Goal: Task Accomplishment & Management: Manage account settings

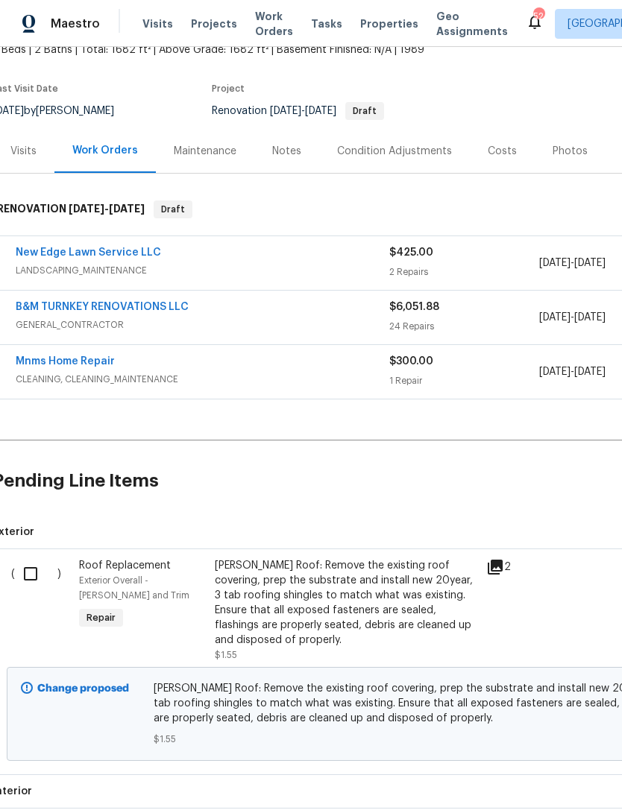
scroll to position [110, 8]
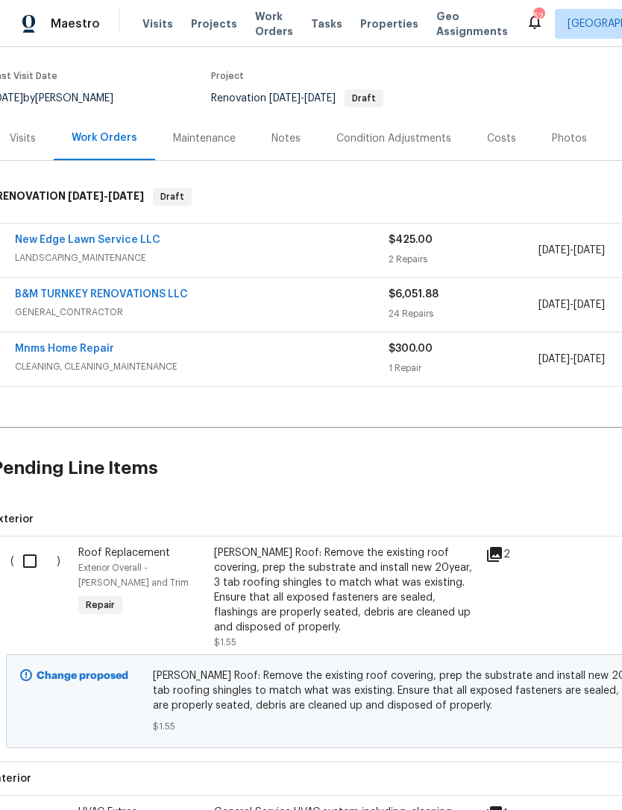
click at [34, 561] on input "checkbox" at bounding box center [35, 561] width 42 height 31
checkbox input "true"
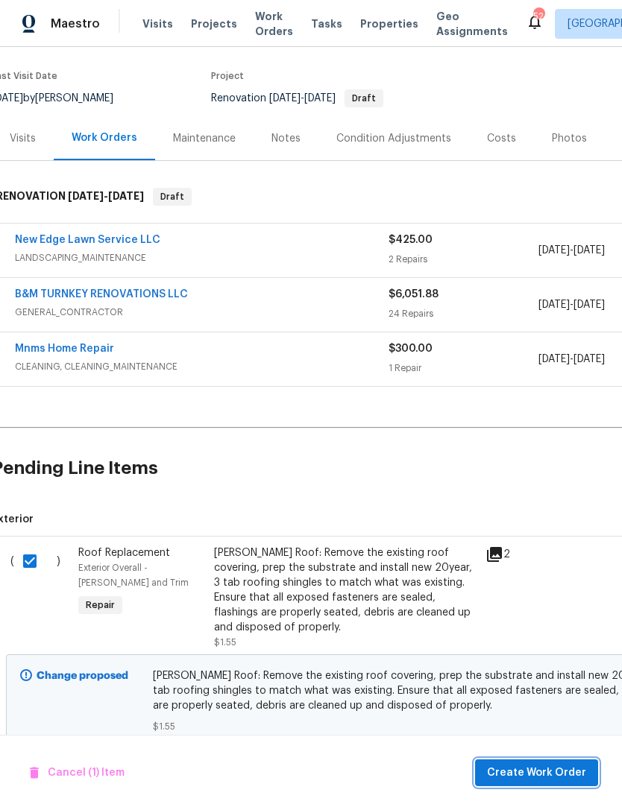
click at [554, 778] on span "Create Work Order" at bounding box center [536, 773] width 99 height 19
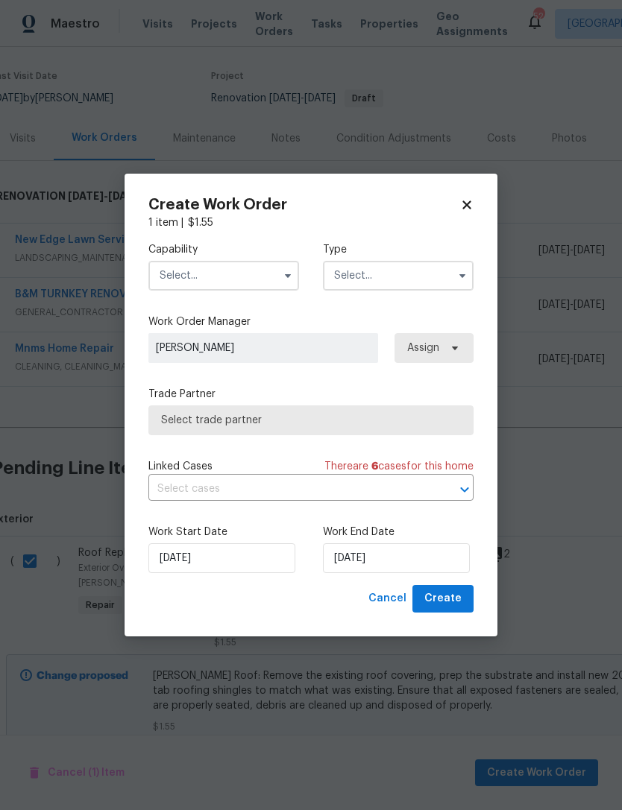
click at [264, 283] on input "text" at bounding box center [223, 276] width 151 height 30
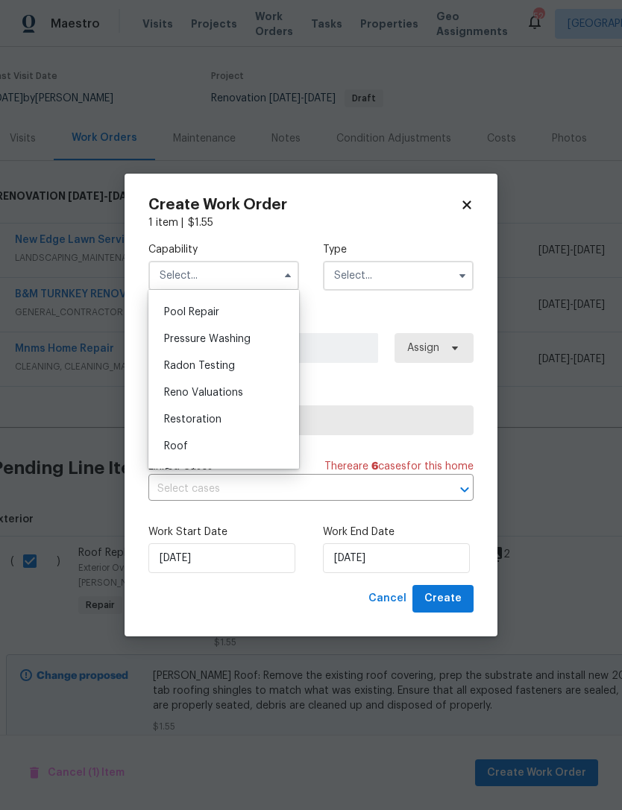
scroll to position [1381, 0]
click at [211, 439] on div "Roof" at bounding box center [223, 447] width 143 height 27
type input "Roof"
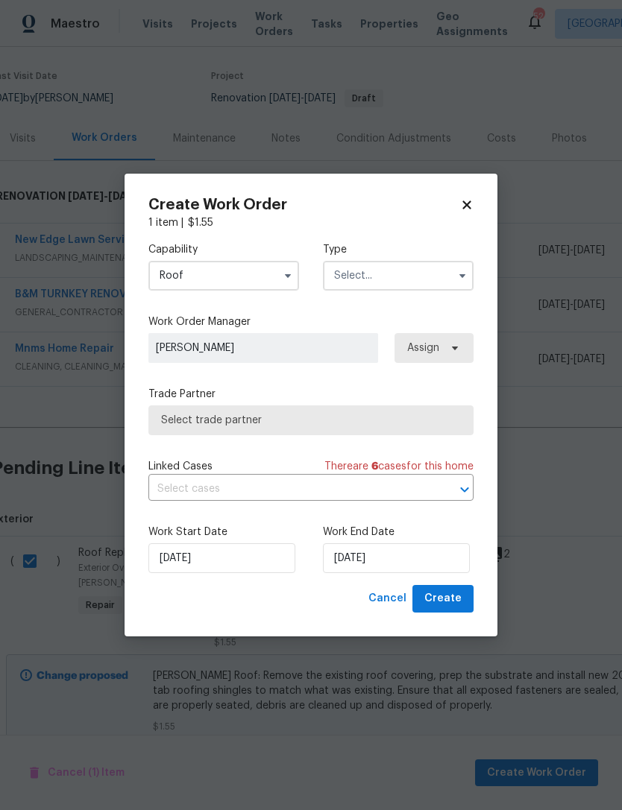
click at [400, 271] on input "text" at bounding box center [398, 276] width 151 height 30
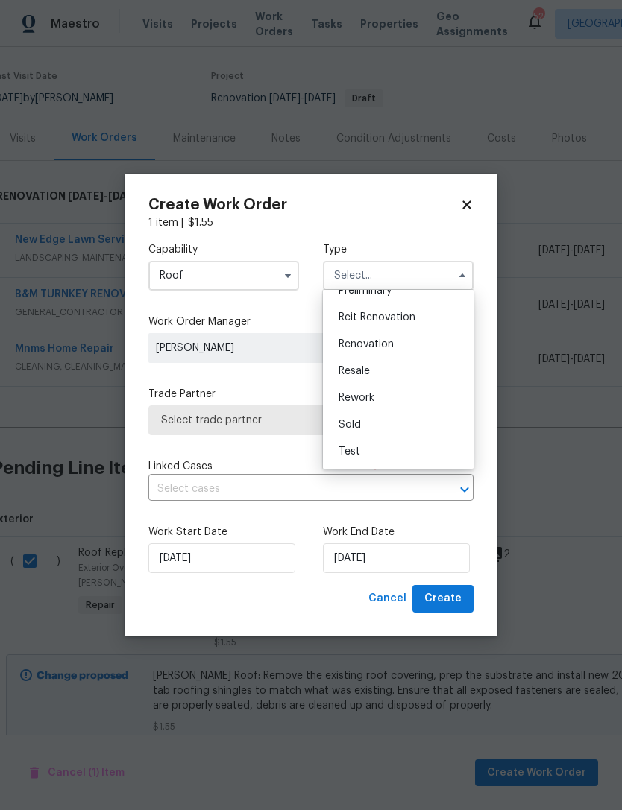
scroll to position [338, 0]
click at [401, 336] on div "Renovation" at bounding box center [398, 344] width 143 height 27
type input "Renovation"
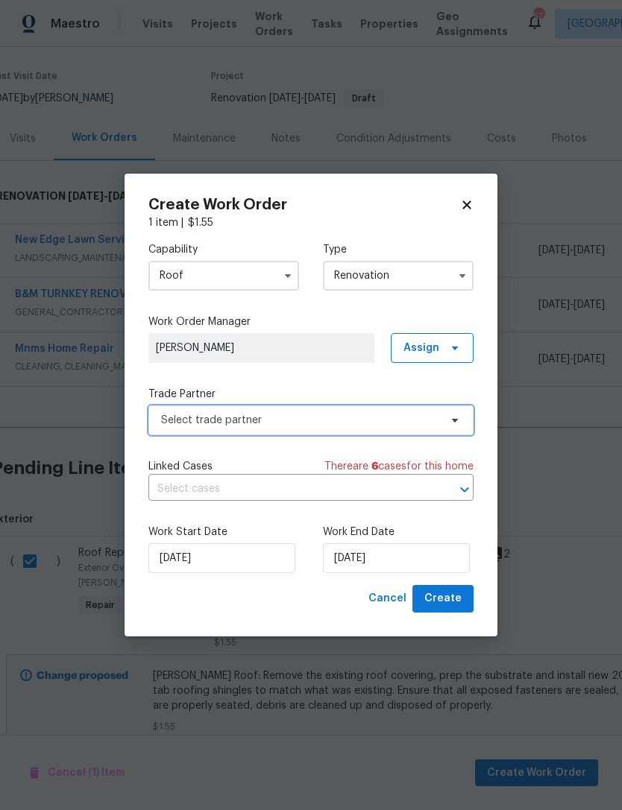
click at [333, 419] on span "Select trade partner" at bounding box center [300, 420] width 278 height 15
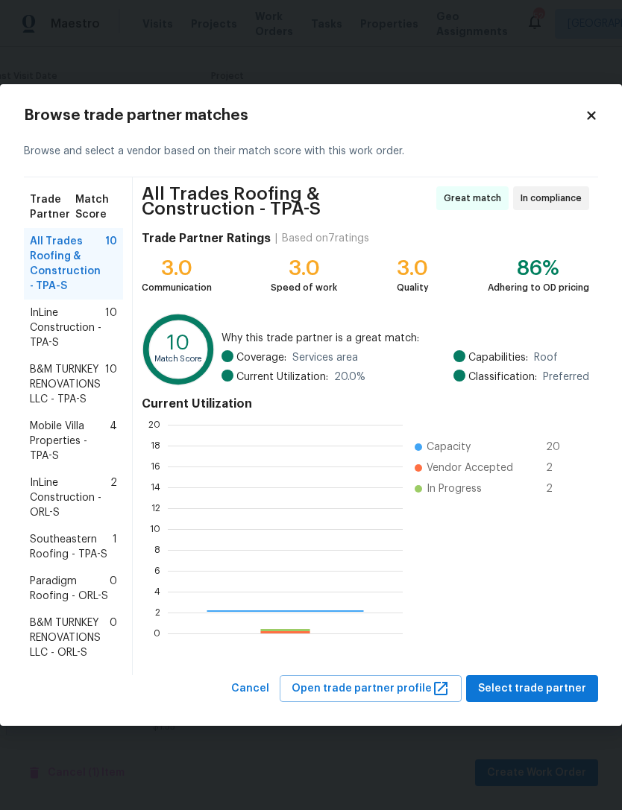
scroll to position [209, 235]
click at [55, 372] on span "B&M TURNKEY RENOVATIONS LLC - TPA-S" at bounding box center [67, 384] width 75 height 45
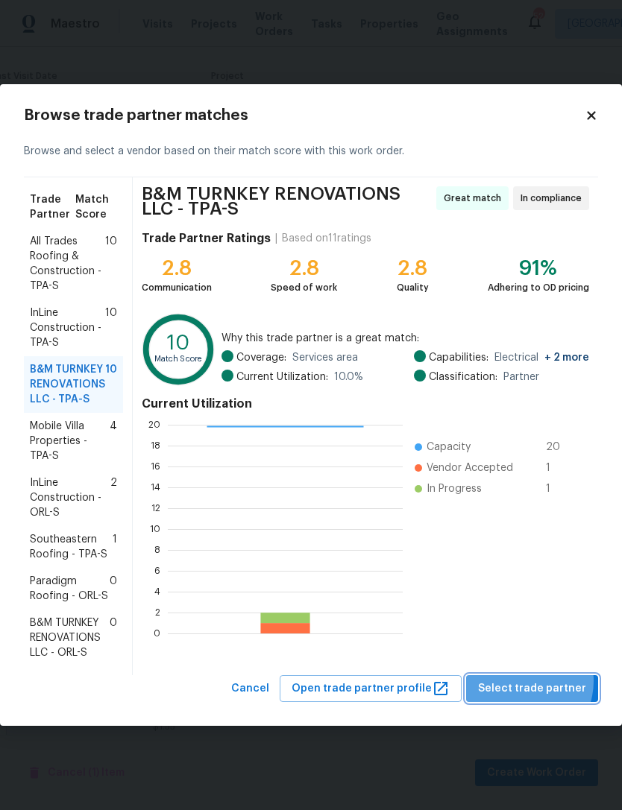
click at [526, 681] on span "Select trade partner" at bounding box center [532, 689] width 108 height 19
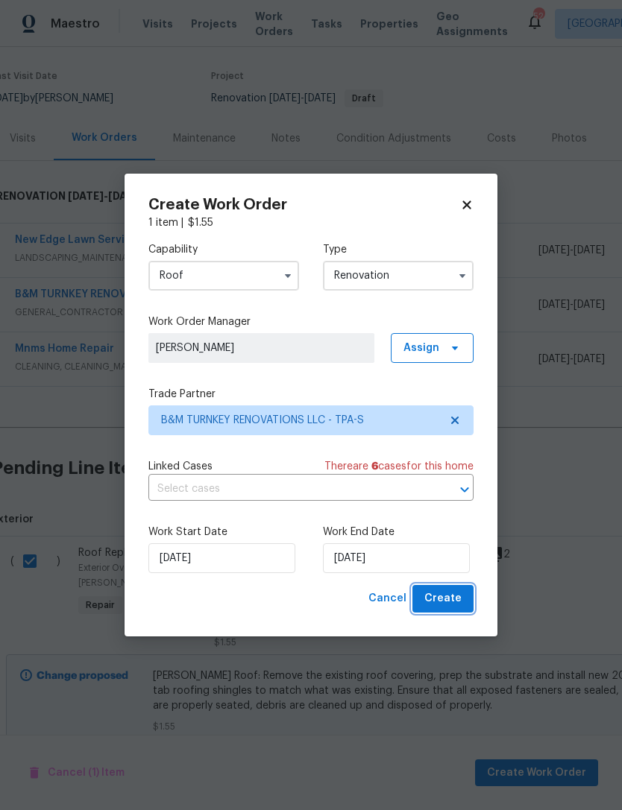
click at [441, 596] on span "Create" at bounding box center [442, 599] width 37 height 19
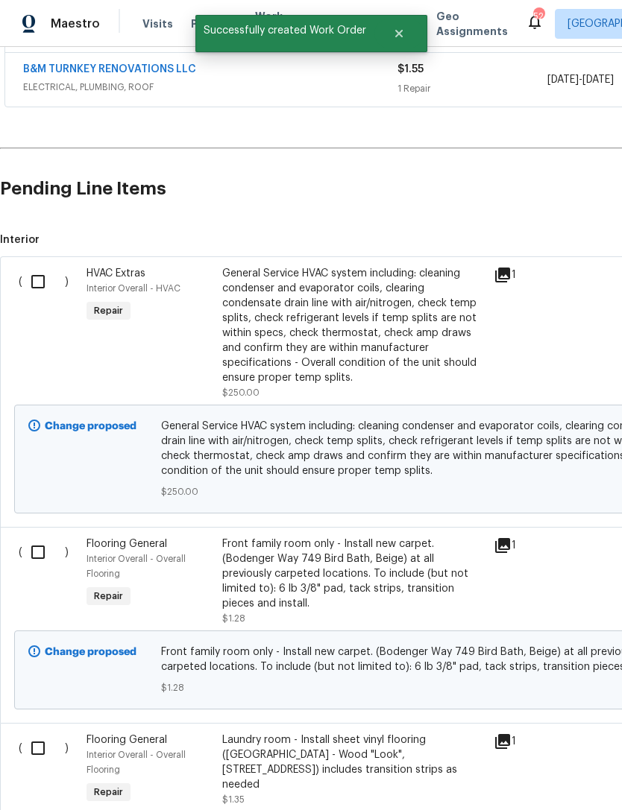
scroll to position [446, 0]
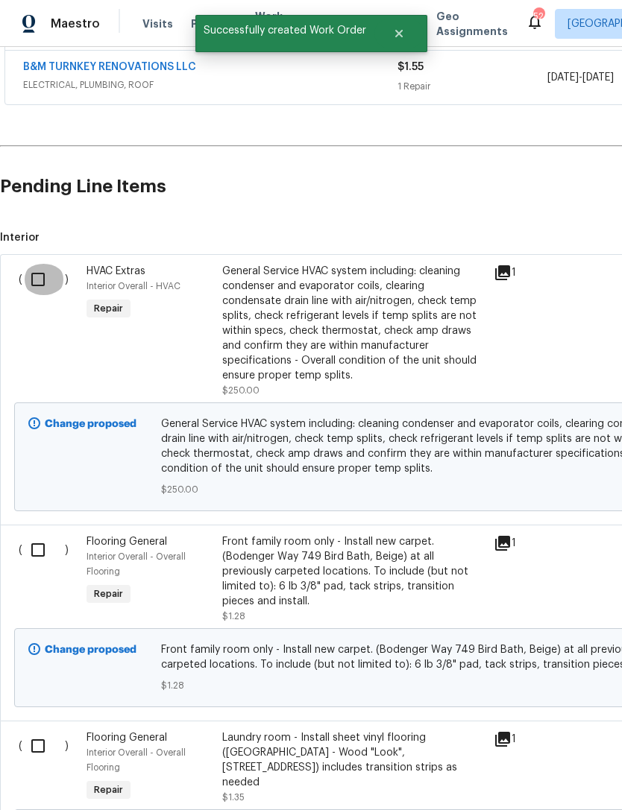
click at [45, 280] on input "checkbox" at bounding box center [43, 279] width 42 height 31
checkbox input "true"
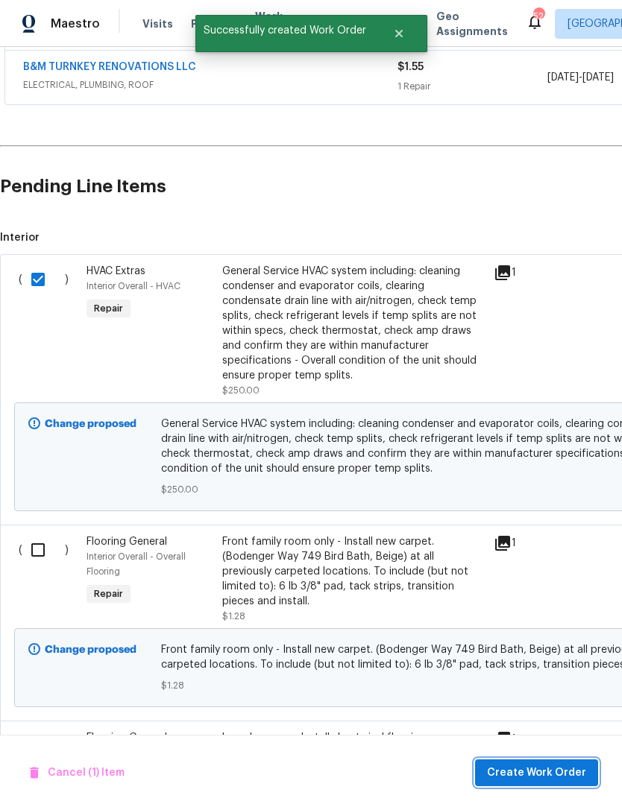
click at [535, 779] on span "Create Work Order" at bounding box center [536, 773] width 99 height 19
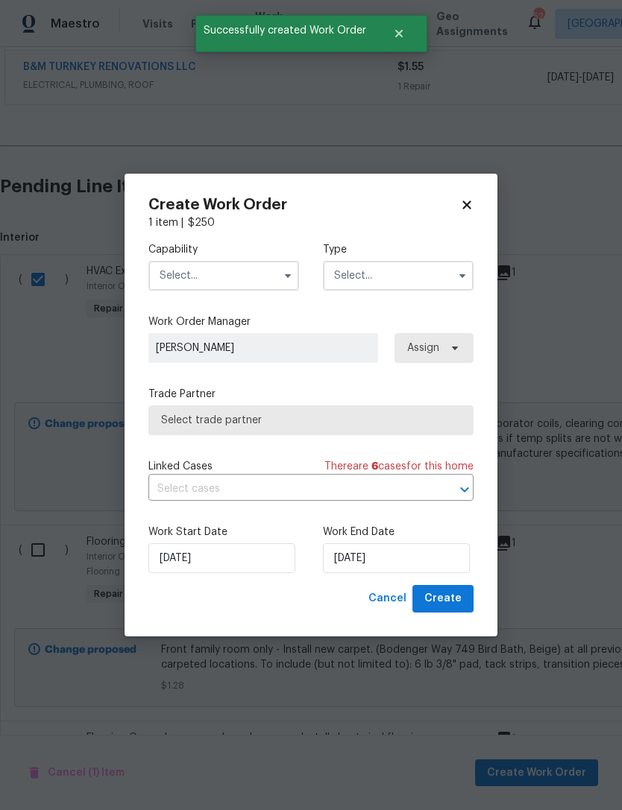
click at [253, 271] on input "text" at bounding box center [223, 276] width 151 height 30
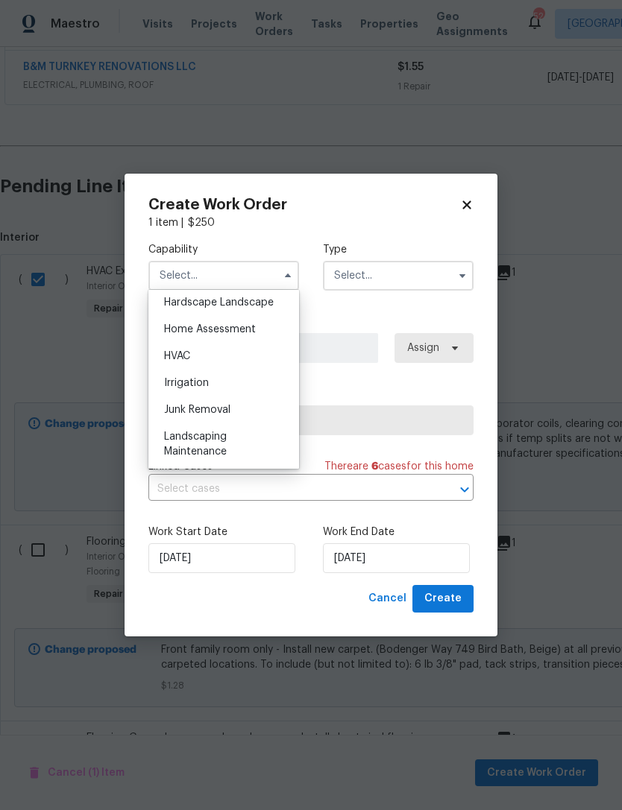
scroll to position [851, 0]
click at [221, 362] on div "HVAC" at bounding box center [223, 357] width 143 height 27
type input "HVAC"
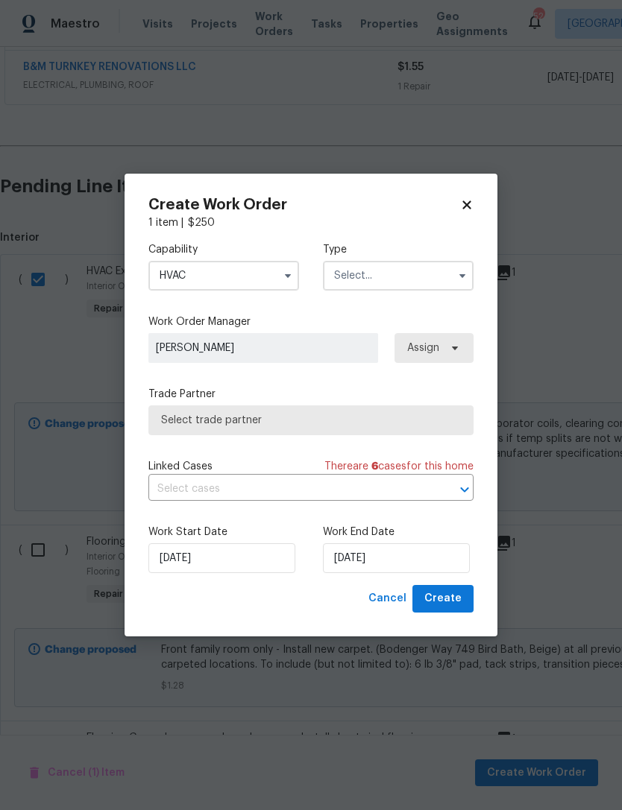
click at [399, 280] on input "text" at bounding box center [398, 276] width 151 height 30
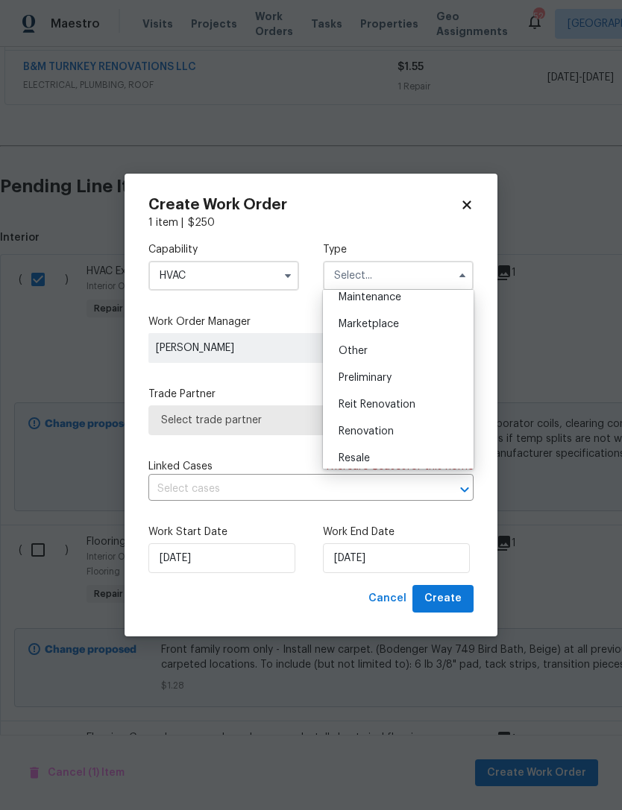
scroll to position [302, 0]
click at [398, 381] on div "Renovation" at bounding box center [398, 381] width 143 height 27
type input "Renovation"
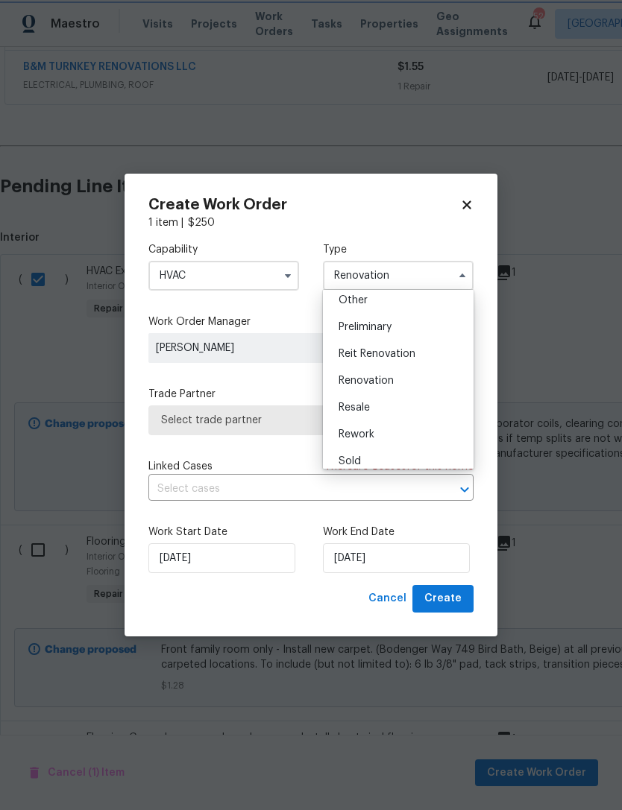
scroll to position [0, 0]
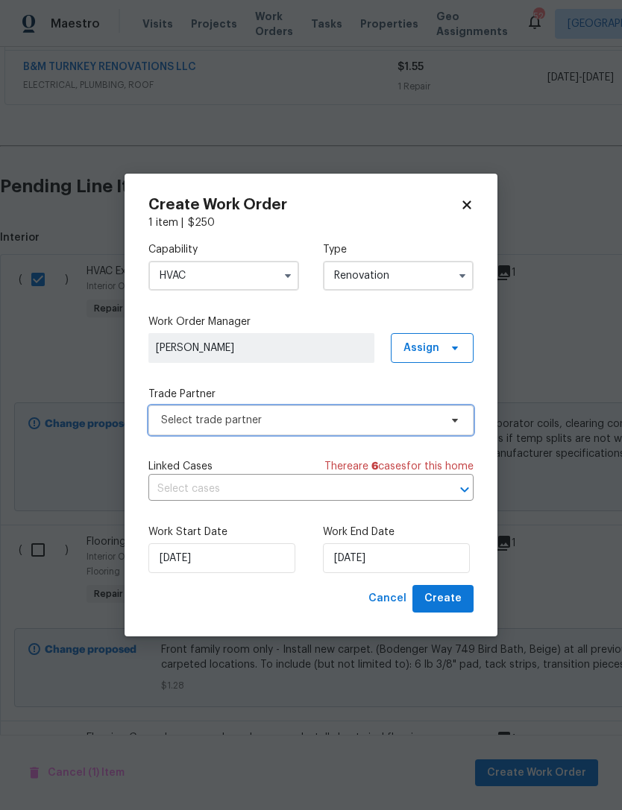
click at [321, 418] on span "Select trade partner" at bounding box center [300, 420] width 278 height 15
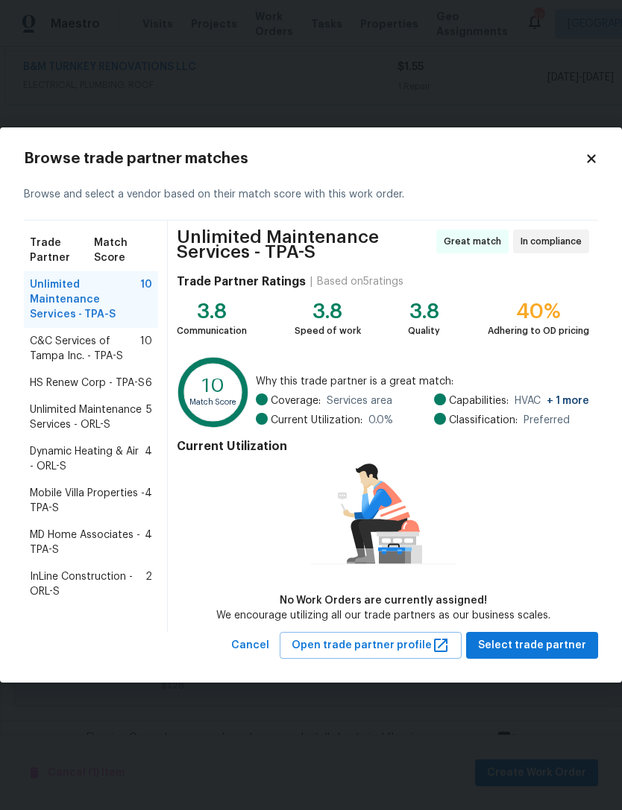
click at [43, 344] on span "C&C Services of Tampa Inc. - TPA-S" at bounding box center [85, 349] width 110 height 30
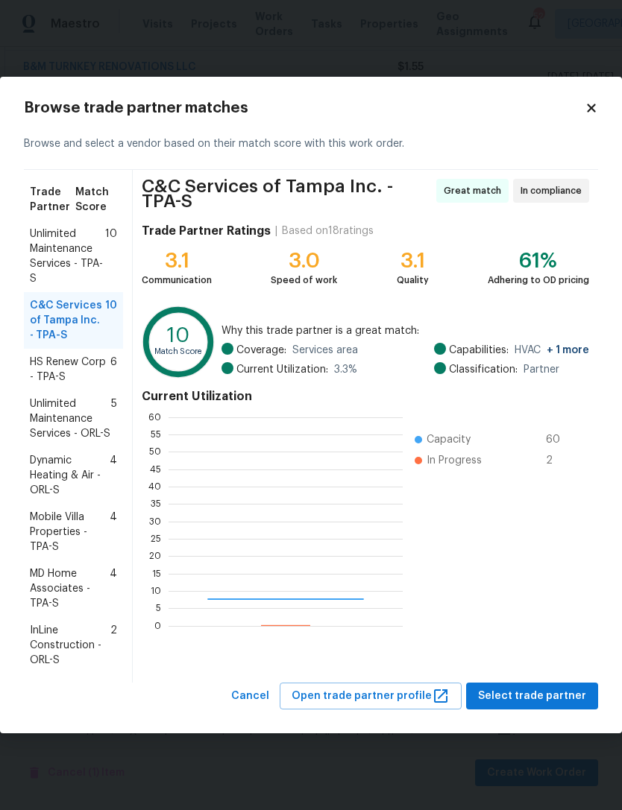
scroll to position [209, 234]
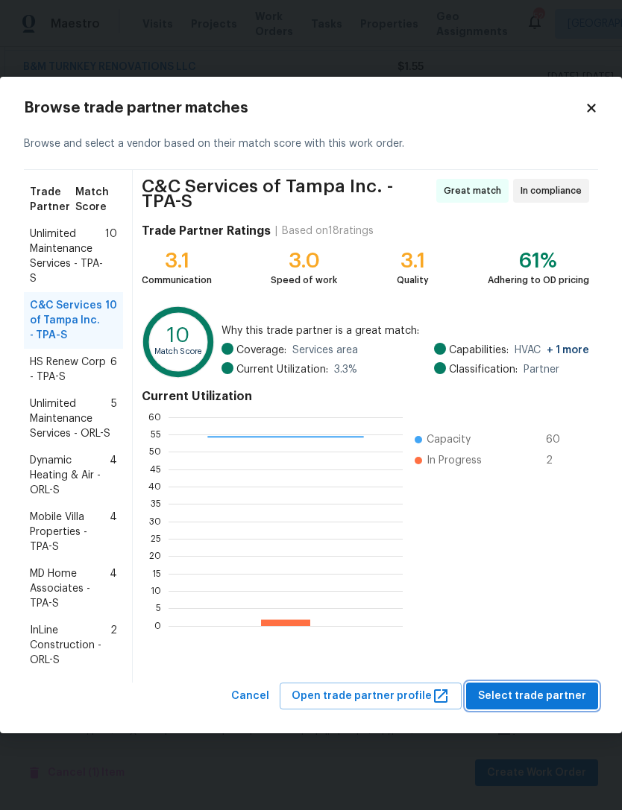
click at [523, 698] on span "Select trade partner" at bounding box center [532, 696] width 108 height 19
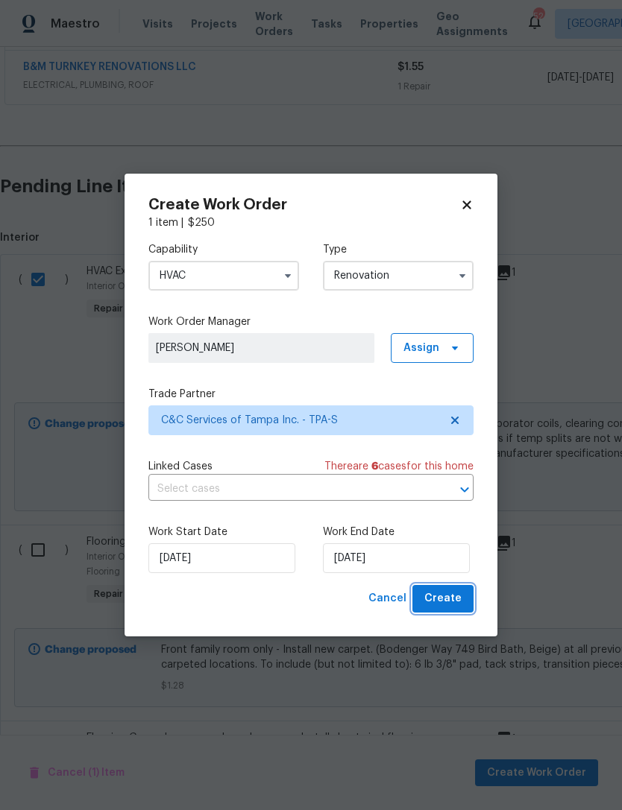
click at [443, 602] on span "Create" at bounding box center [442, 599] width 37 height 19
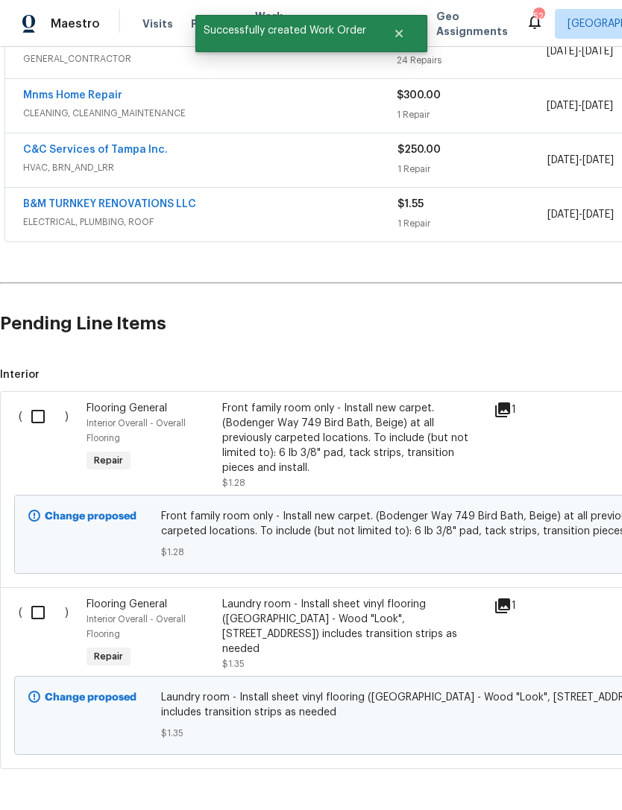
scroll to position [363, 0]
click at [40, 414] on input "checkbox" at bounding box center [43, 416] width 42 height 31
checkbox input "true"
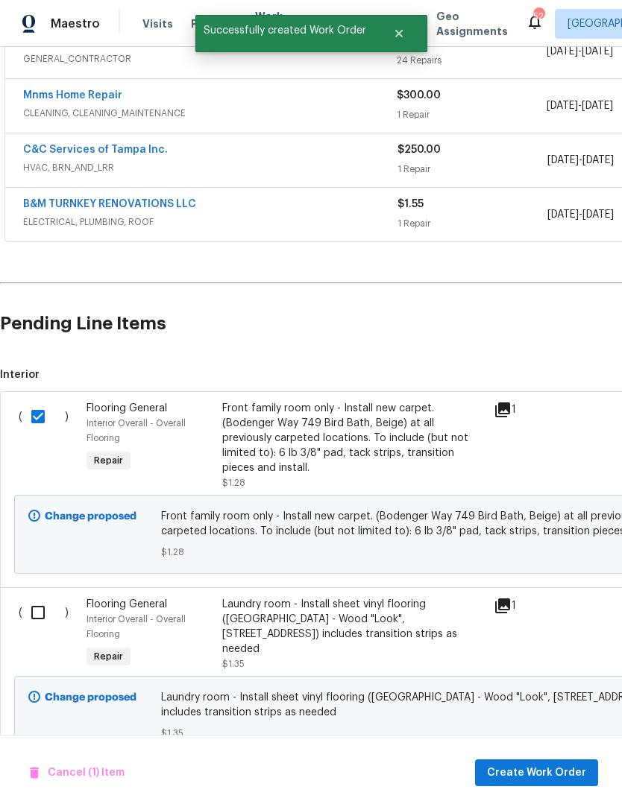
click at [34, 597] on input "checkbox" at bounding box center [43, 612] width 42 height 31
checkbox input "true"
click at [541, 770] on span "Create Work Order" at bounding box center [536, 773] width 99 height 19
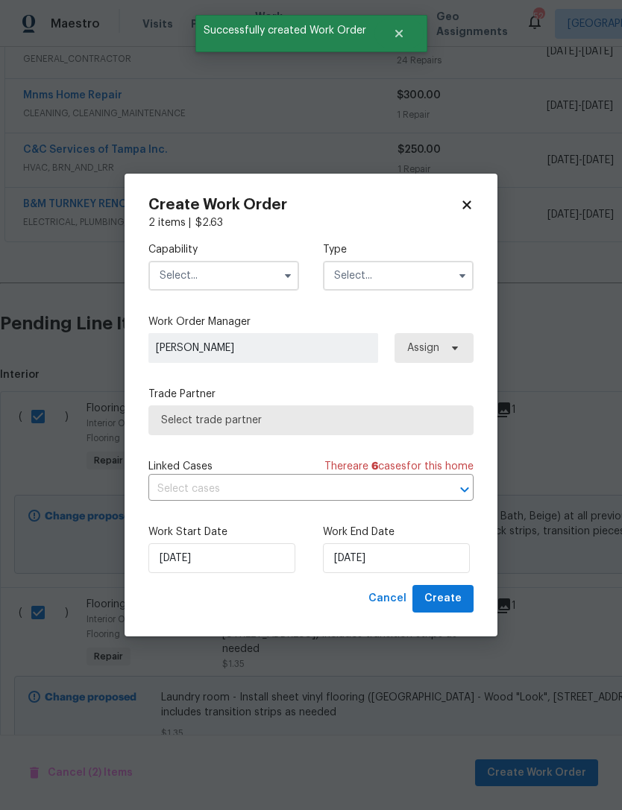
click at [251, 275] on input "text" at bounding box center [223, 276] width 151 height 30
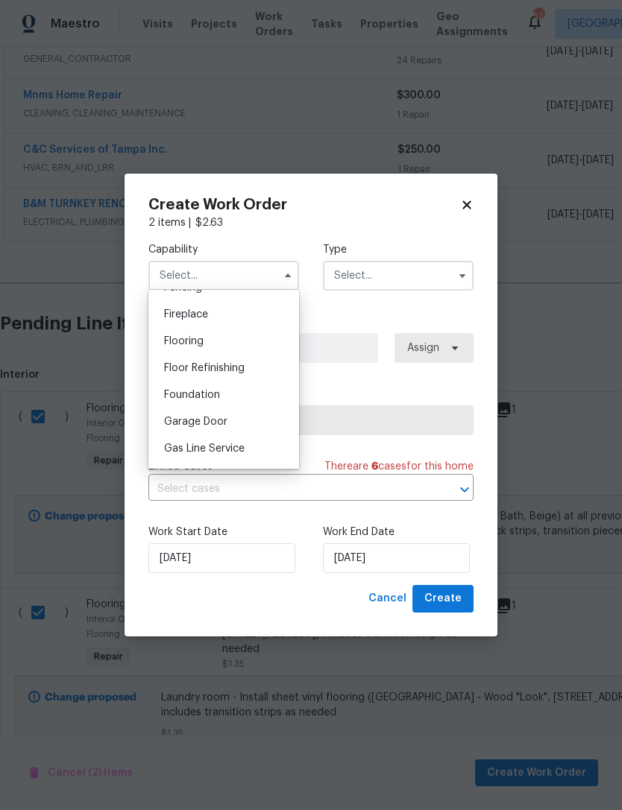
scroll to position [538, 0]
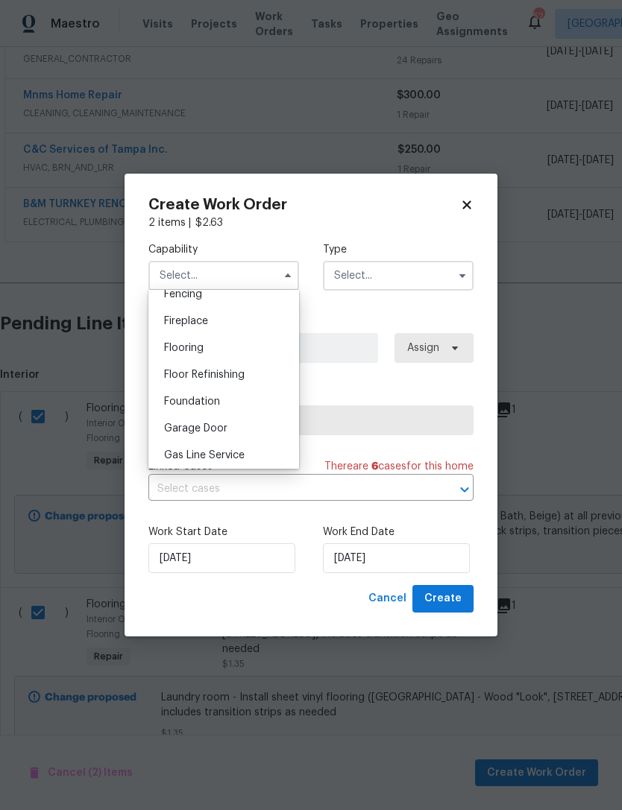
click at [227, 344] on div "Flooring" at bounding box center [223, 348] width 143 height 27
type input "Flooring"
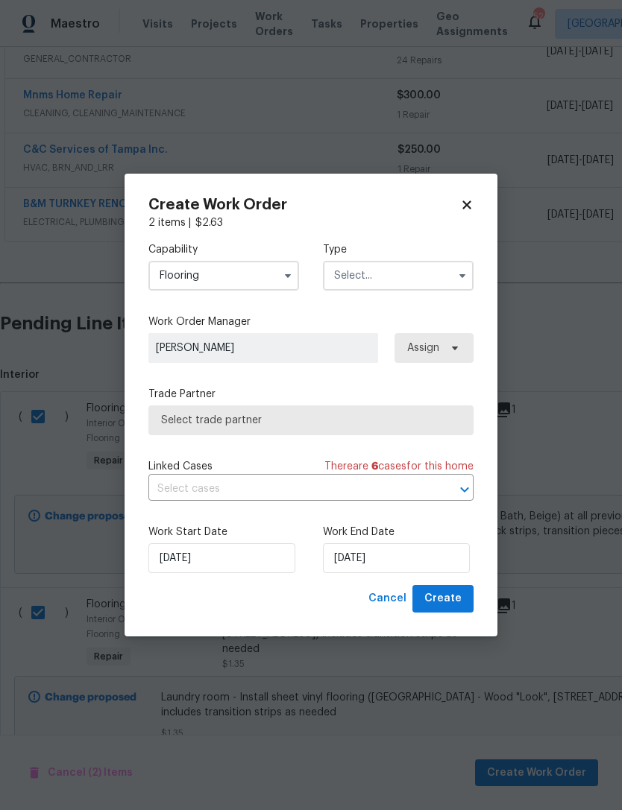
click at [406, 275] on input "text" at bounding box center [398, 276] width 151 height 30
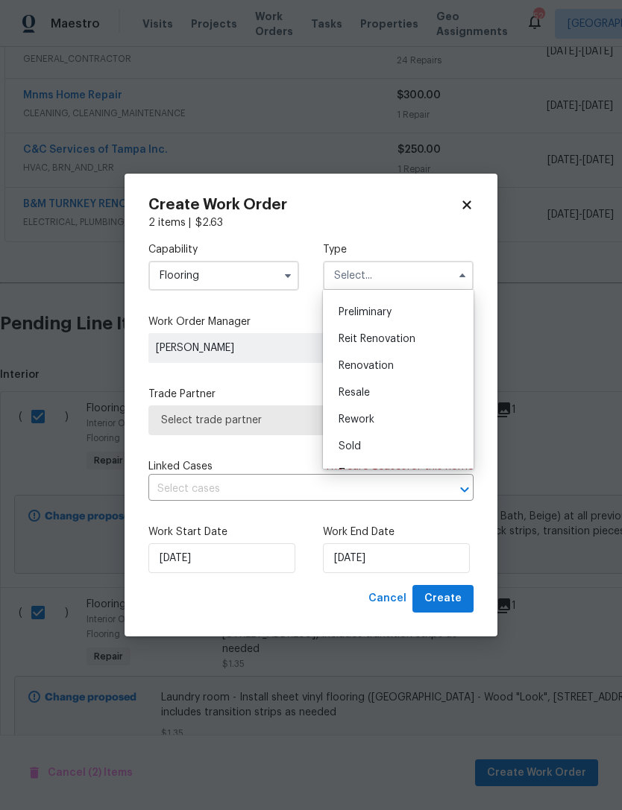
scroll to position [316, 0]
click at [394, 365] on div "Renovation" at bounding box center [398, 366] width 143 height 27
type input "Renovation"
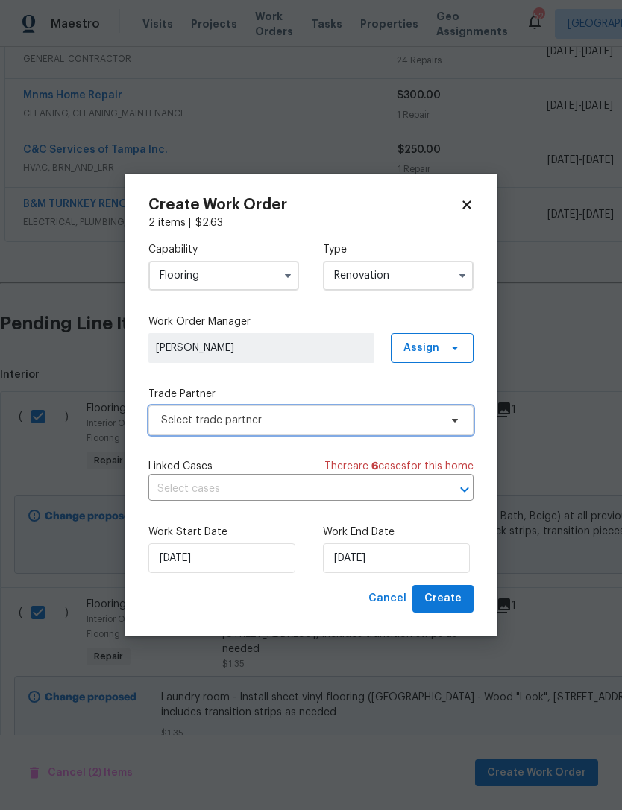
click at [335, 426] on span "Select trade partner" at bounding box center [300, 420] width 278 height 15
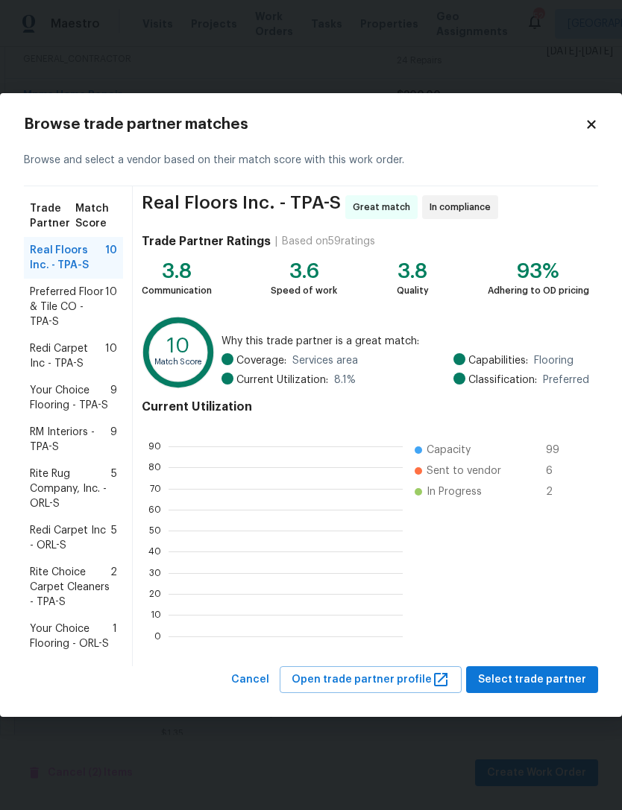
scroll to position [209, 234]
click at [525, 679] on span "Select trade partner" at bounding box center [532, 680] width 108 height 19
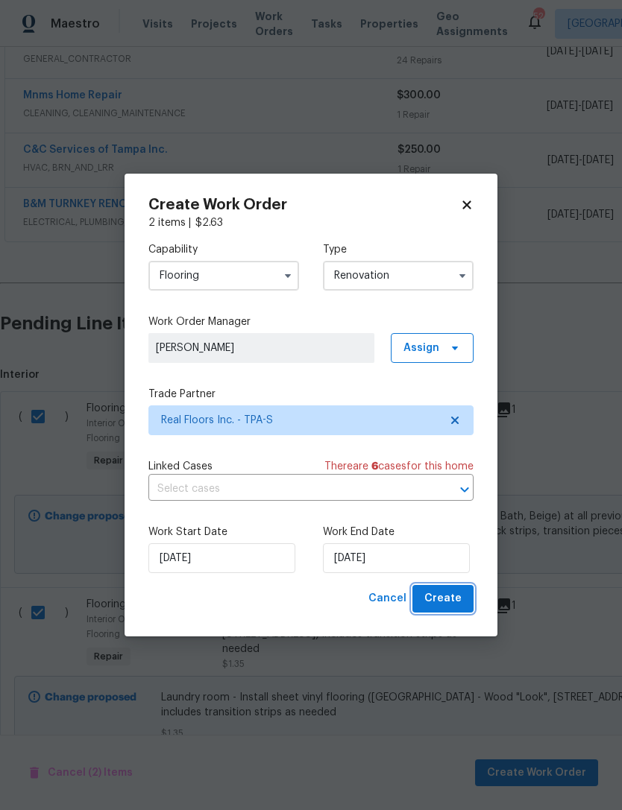
click at [445, 605] on span "Create" at bounding box center [442, 599] width 37 height 19
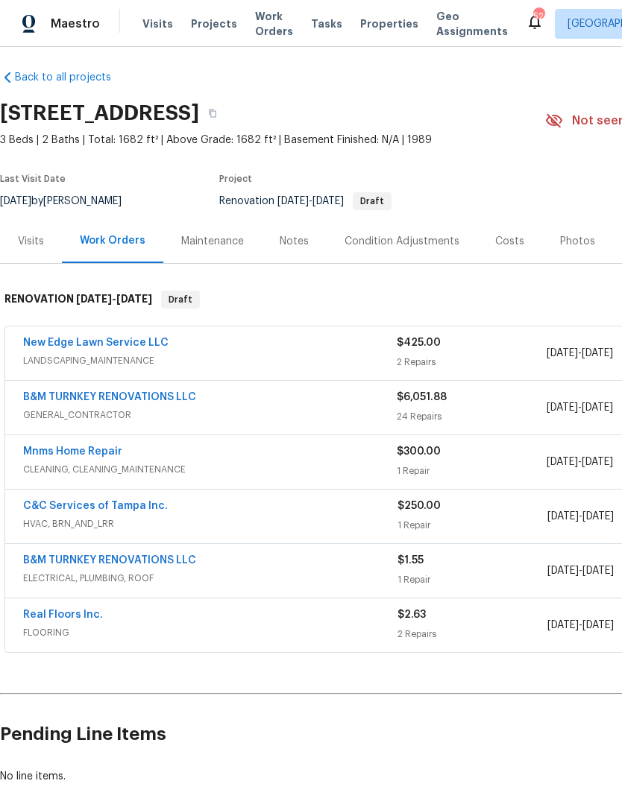
scroll to position [7, 0]
click at [144, 396] on link "B&M TURNKEY RENOVATIONS LLC" at bounding box center [109, 397] width 173 height 10
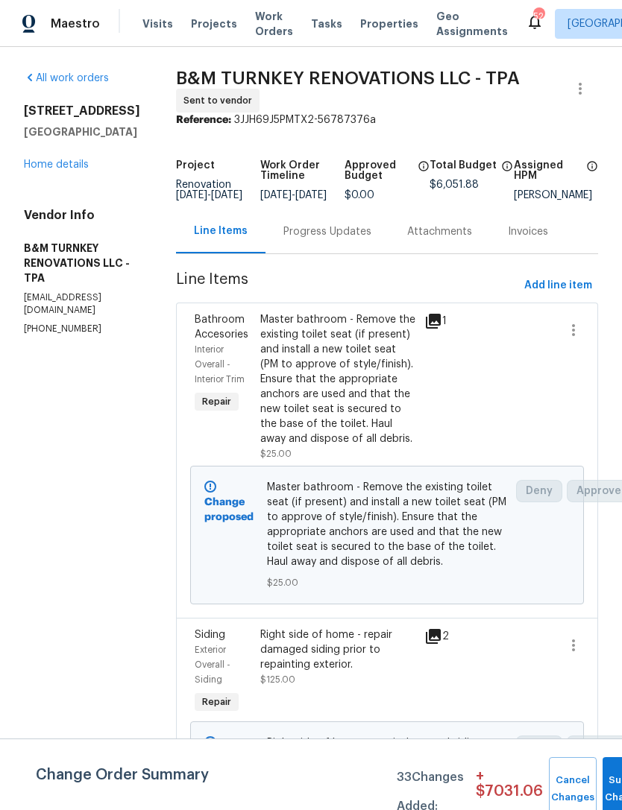
click at [57, 82] on link "All work orders" at bounding box center [66, 78] width 85 height 10
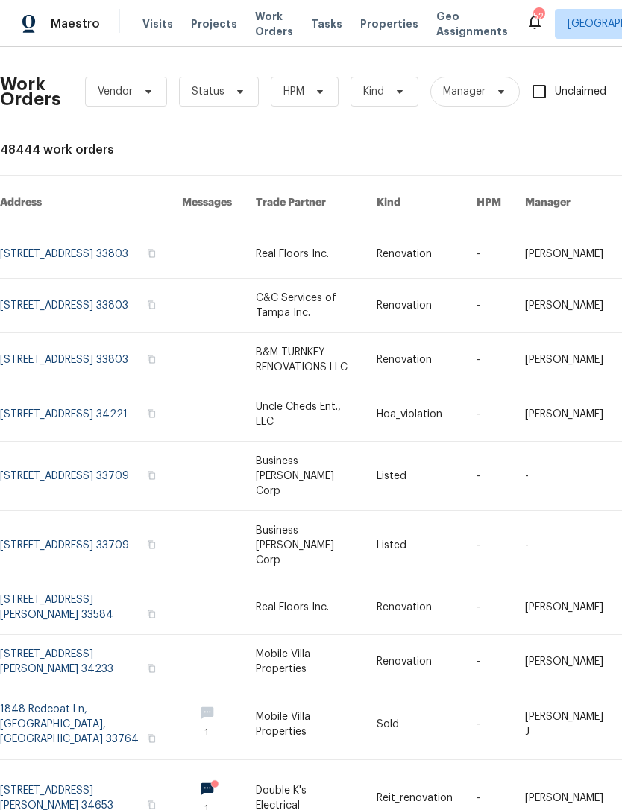
click at [210, 28] on span "Projects" at bounding box center [214, 23] width 46 height 15
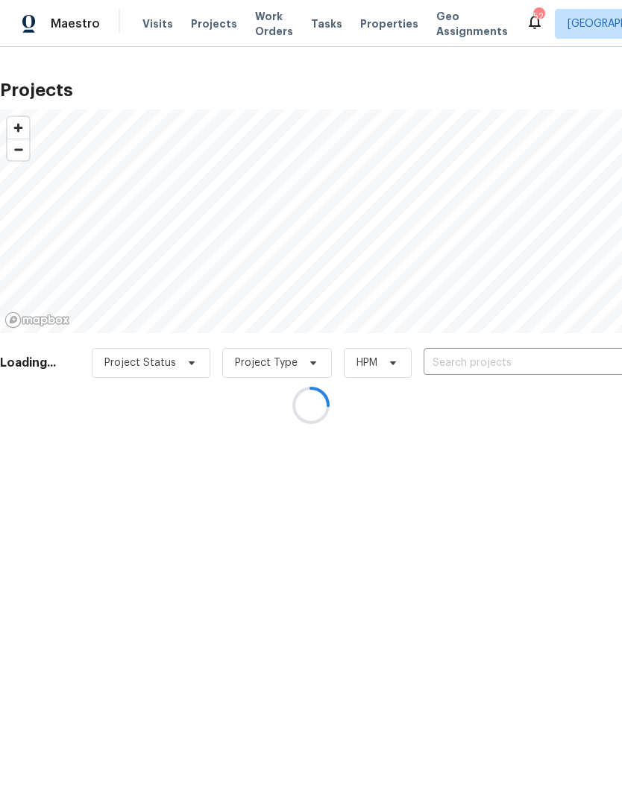
click at [503, 362] on div at bounding box center [311, 405] width 622 height 810
click at [493, 363] on div at bounding box center [311, 405] width 622 height 810
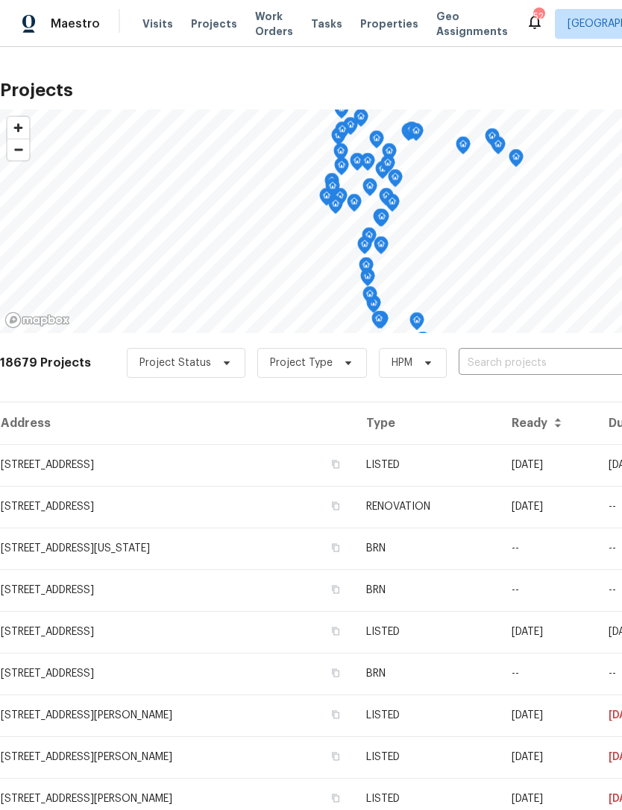
click at [538, 362] on input "text" at bounding box center [544, 363] width 171 height 23
type input "120 e"
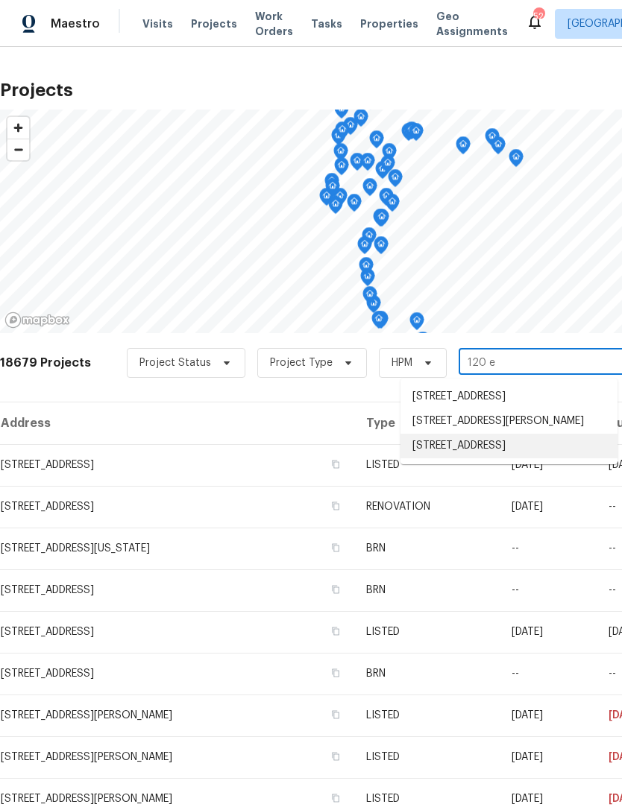
click at [521, 459] on li "120 E Poinsettia St, Lakeland, FL 33803" at bounding box center [508, 446] width 217 height 25
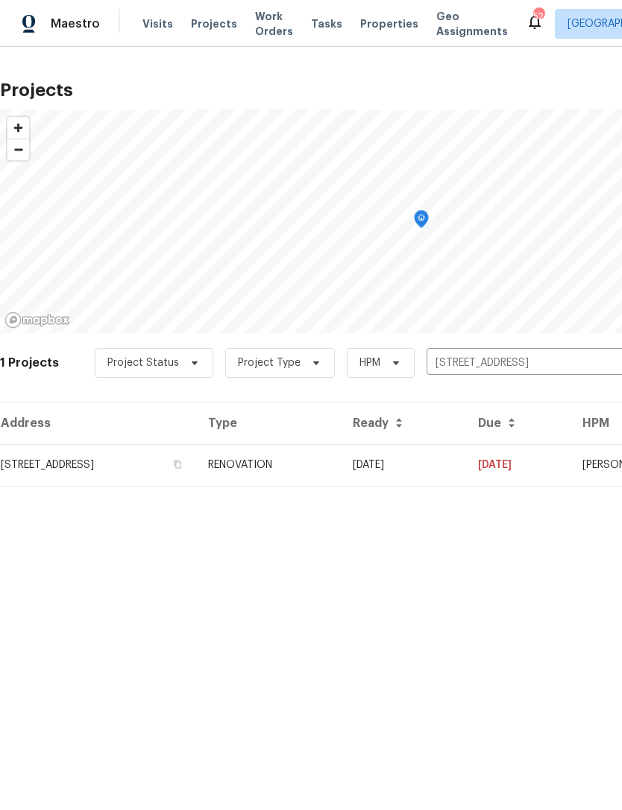
click at [466, 472] on td "[DATE]" at bounding box center [403, 465] width 125 height 42
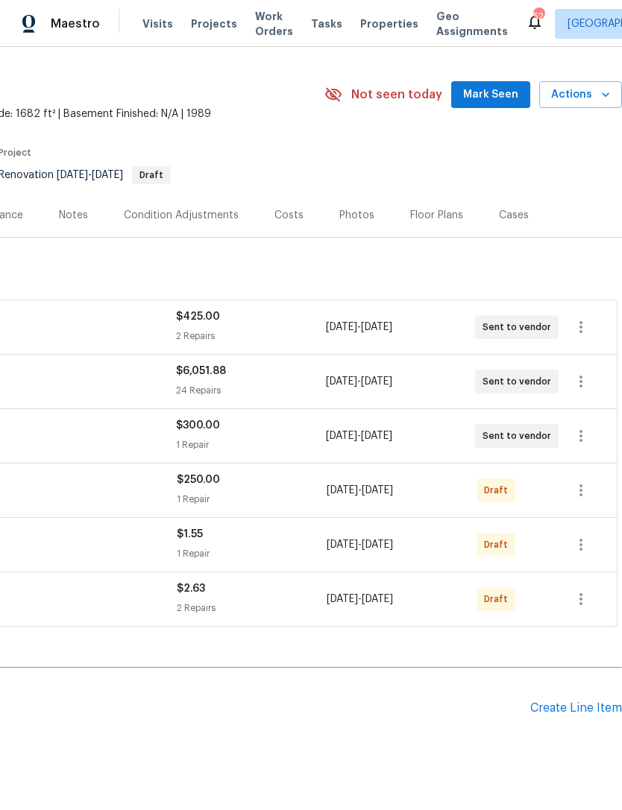
scroll to position [34, 221]
click at [281, 217] on div "Costs" at bounding box center [288, 214] width 29 height 15
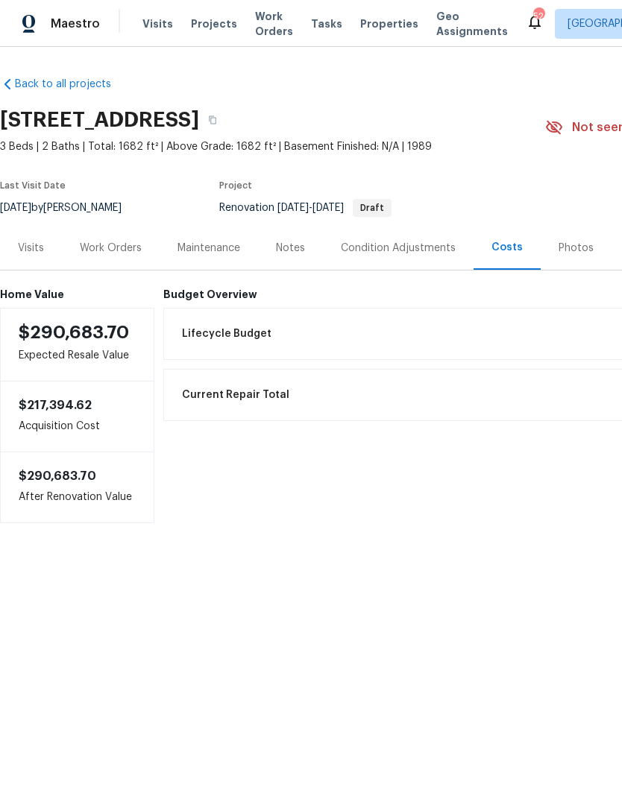
click at [101, 245] on div "Work Orders" at bounding box center [111, 248] width 62 height 15
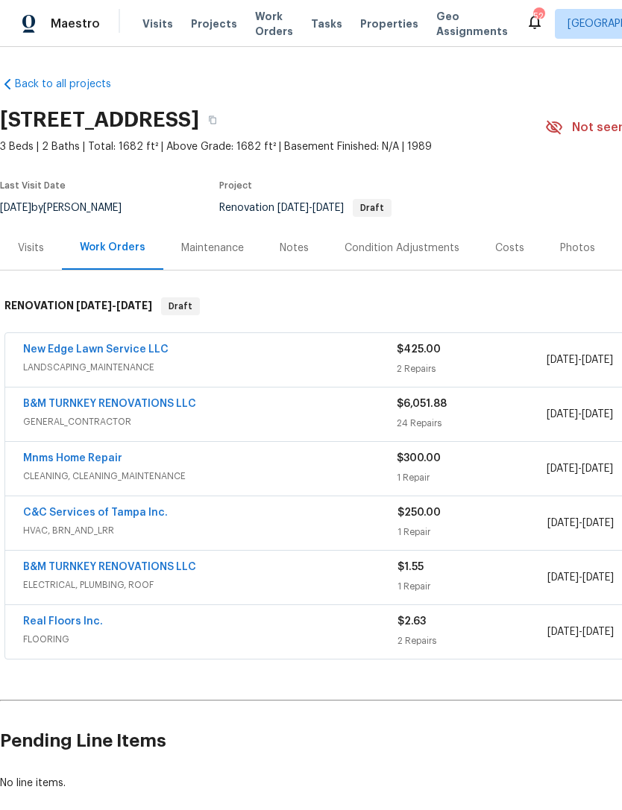
click at [81, 408] on link "B&M TURNKEY RENOVATIONS LLC" at bounding box center [109, 404] width 173 height 10
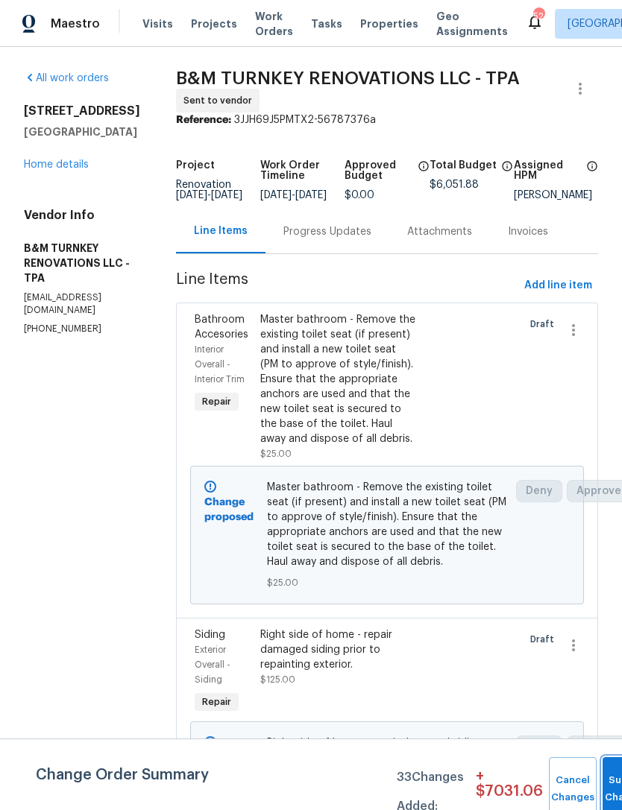
click at [614, 780] on button "Submit Changes" at bounding box center [626, 790] width 48 height 64
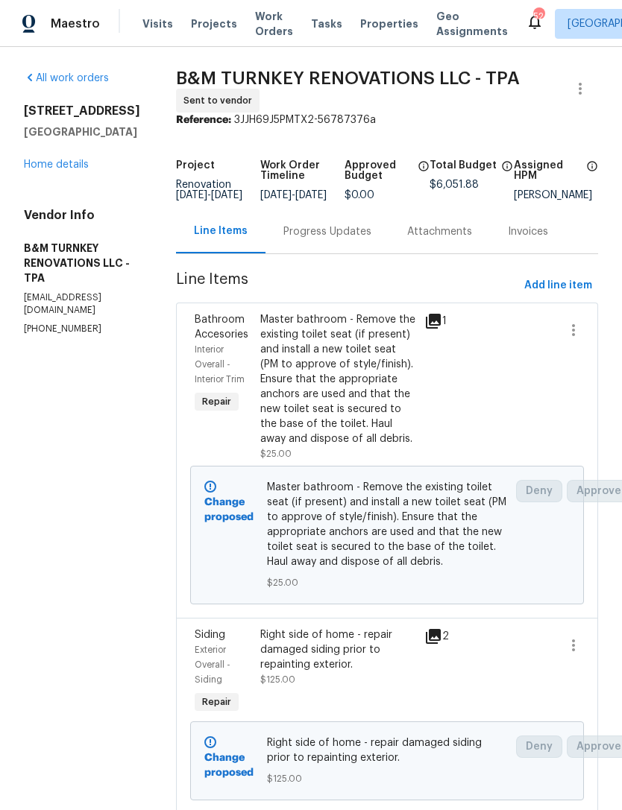
click at [76, 162] on link "Home details" at bounding box center [56, 165] width 65 height 10
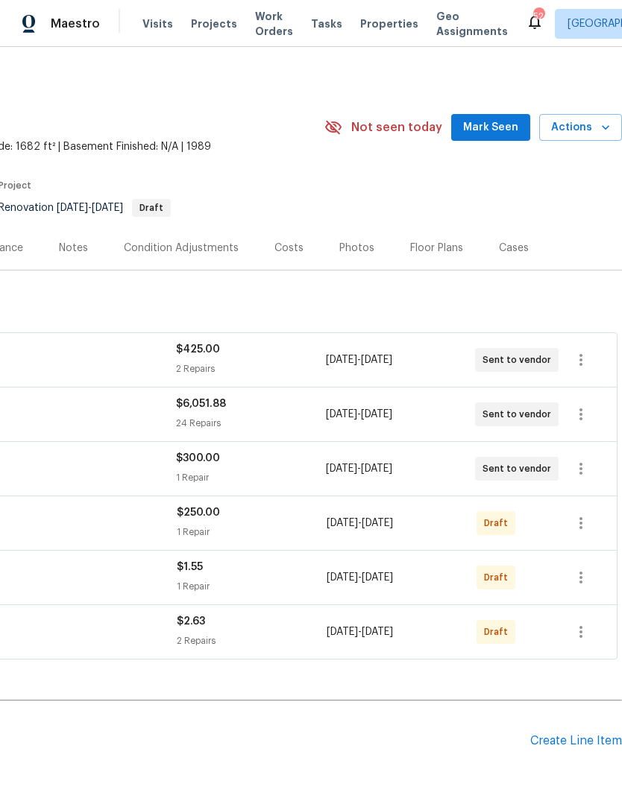
scroll to position [0, 221]
click at [584, 416] on icon "button" at bounding box center [581, 415] width 18 height 18
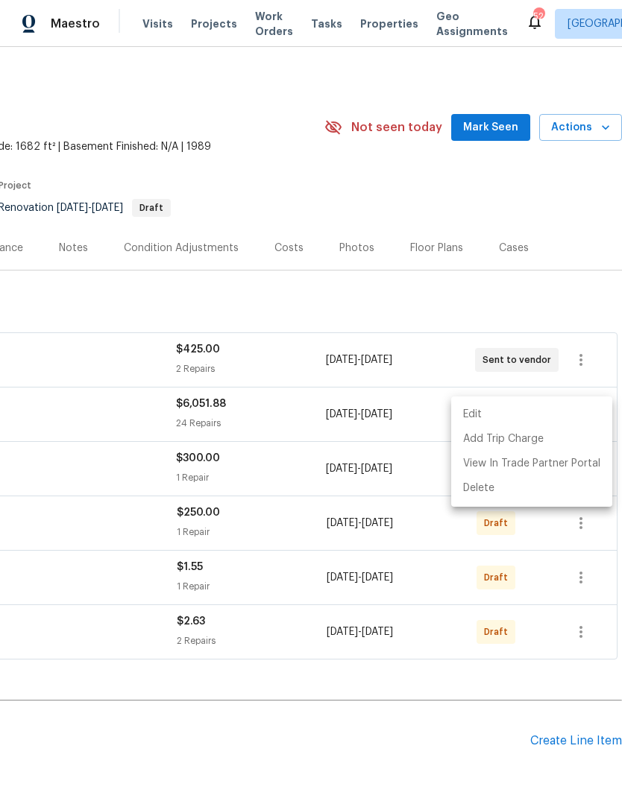
click at [520, 420] on li "Edit" at bounding box center [531, 415] width 161 height 25
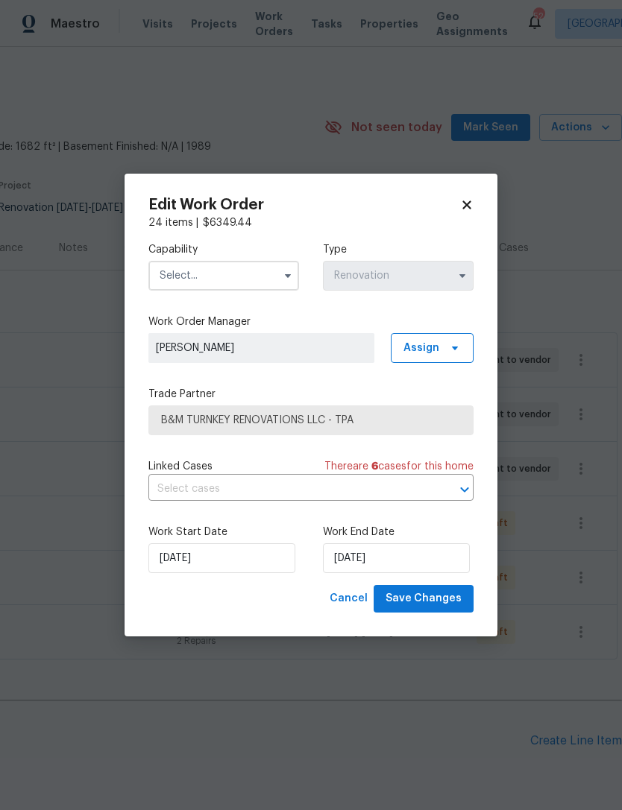
click at [239, 272] on input "text" at bounding box center [223, 276] width 151 height 30
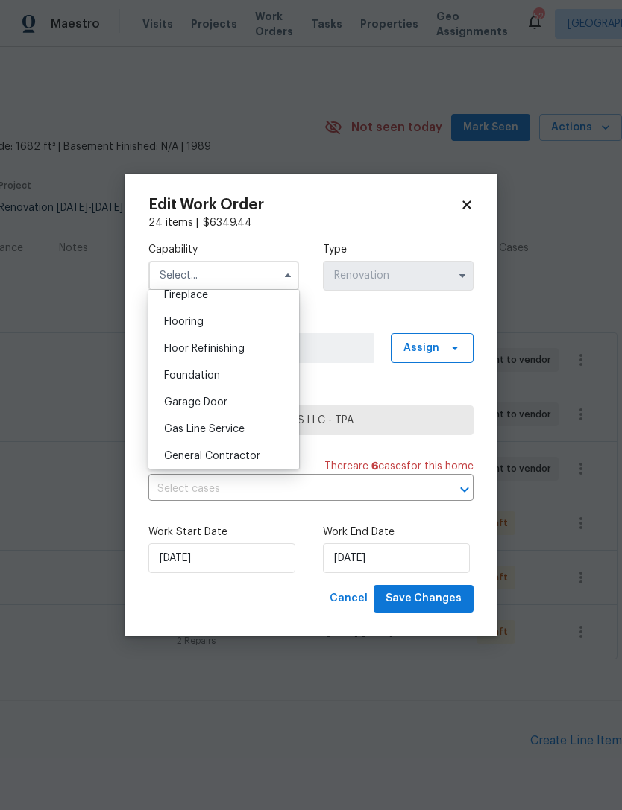
scroll to position [573, 0]
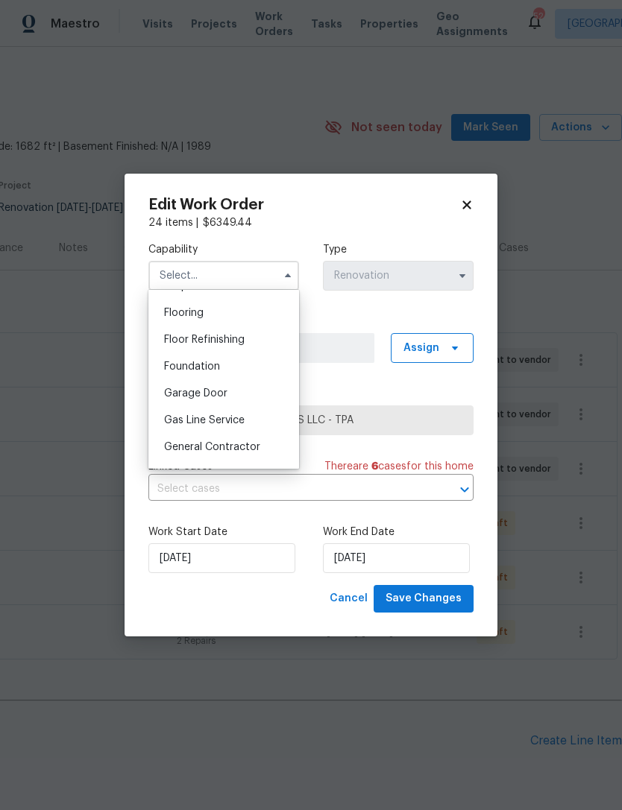
click at [246, 442] on span "General Contractor" at bounding box center [212, 447] width 96 height 10
type input "General Contractor"
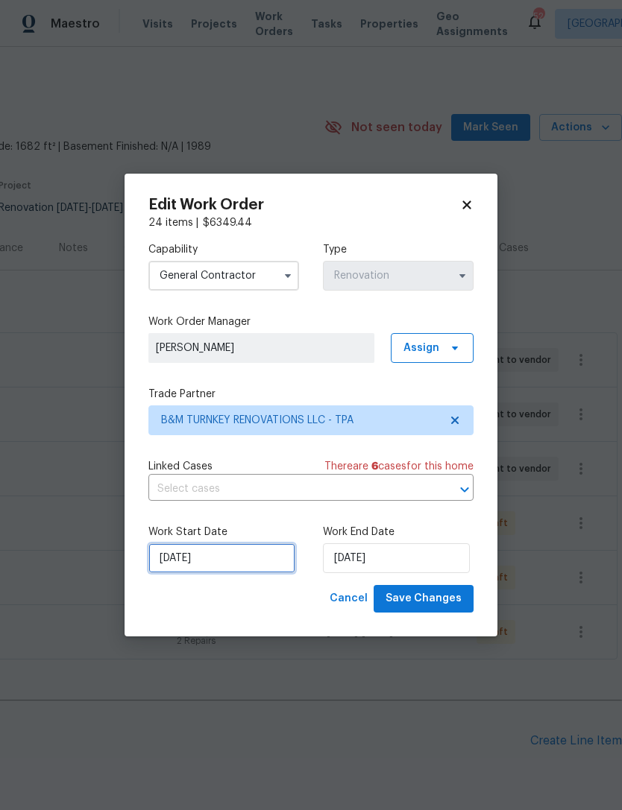
click at [221, 570] on input "[DATE]" at bounding box center [221, 559] width 147 height 30
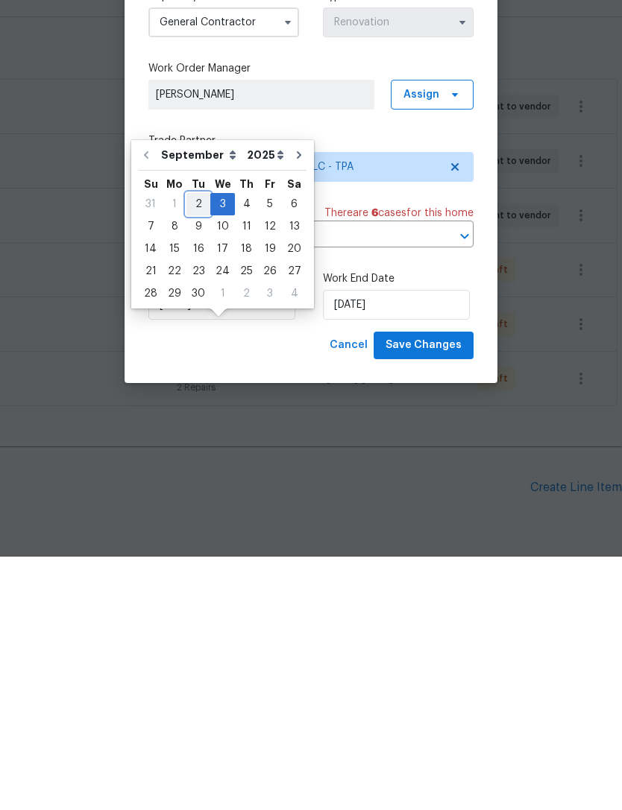
click at [192, 447] on div "2" at bounding box center [198, 457] width 24 height 21
type input "[DATE]"
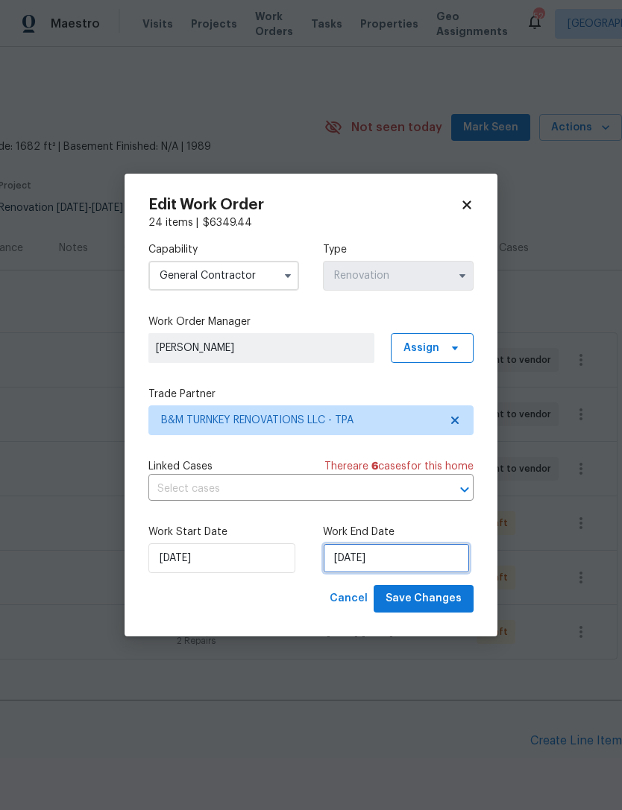
click at [394, 549] on input "[DATE]" at bounding box center [396, 559] width 147 height 30
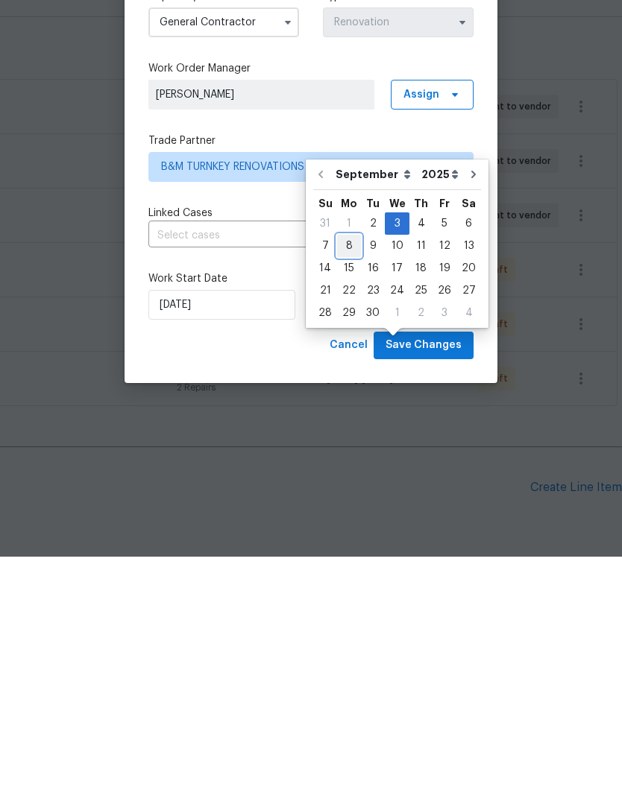
click at [353, 489] on div "8" at bounding box center [349, 499] width 24 height 21
type input "9/8/2025"
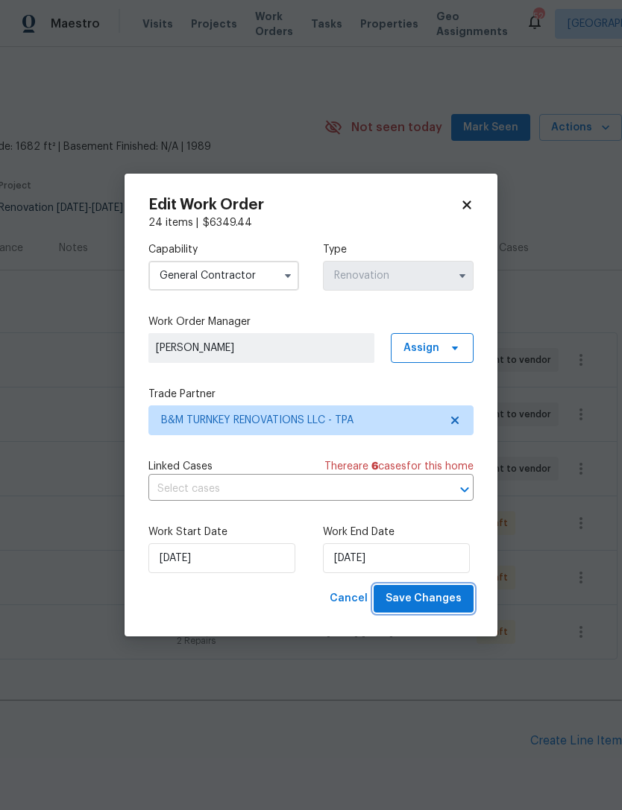
click at [432, 590] on button "Save Changes" at bounding box center [424, 599] width 100 height 28
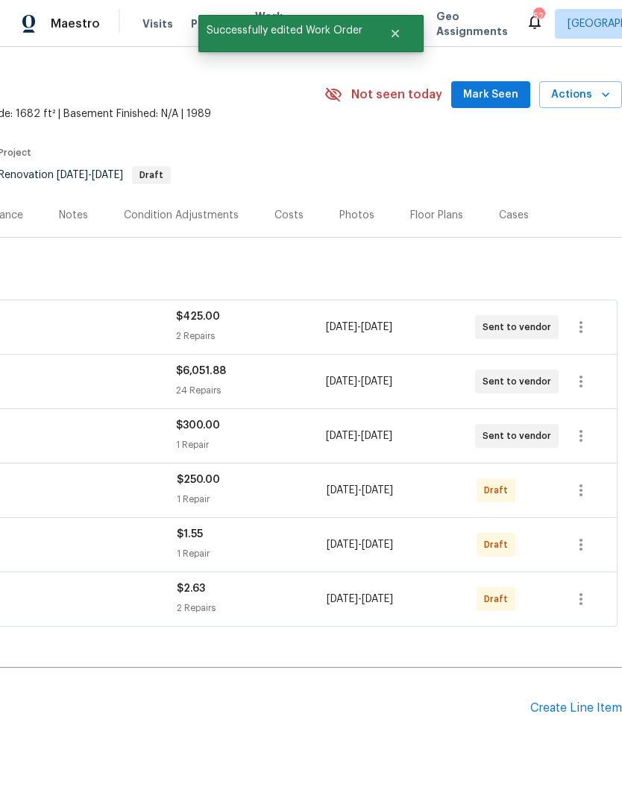
scroll to position [33, 221]
click at [585, 590] on icon "button" at bounding box center [581, 599] width 18 height 18
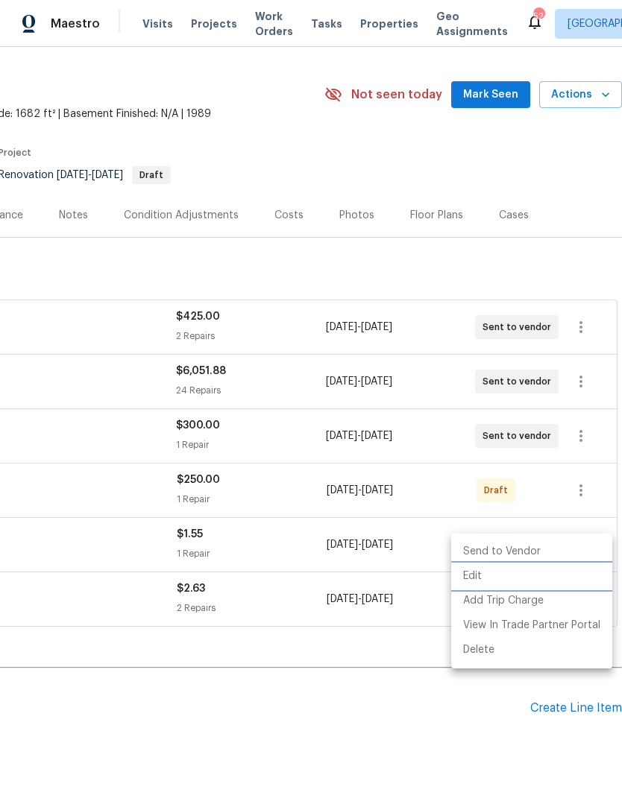
click at [497, 578] on li "Edit" at bounding box center [531, 576] width 161 height 25
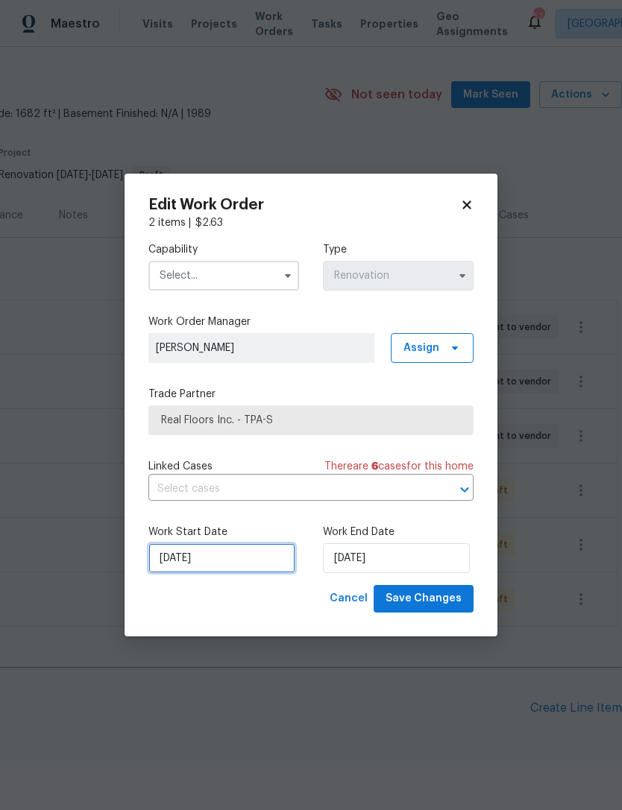
click at [224, 566] on input "[DATE]" at bounding box center [221, 559] width 147 height 30
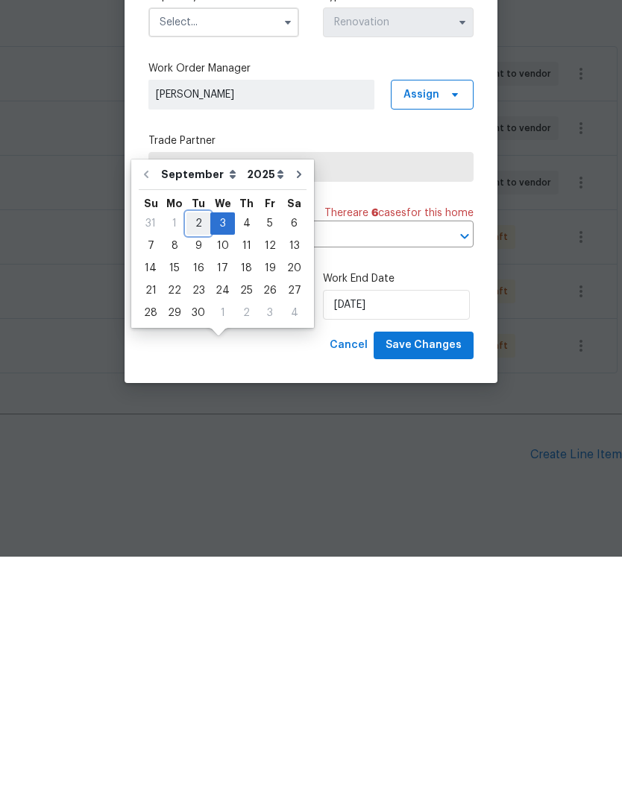
click at [195, 467] on div "2" at bounding box center [198, 477] width 24 height 21
type input "[DATE]"
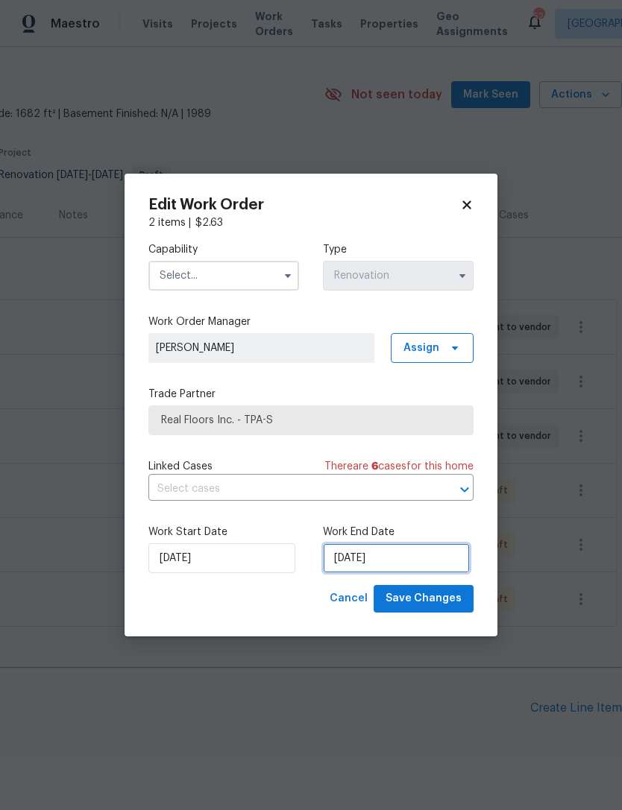
click at [391, 567] on input "[DATE]" at bounding box center [396, 559] width 147 height 30
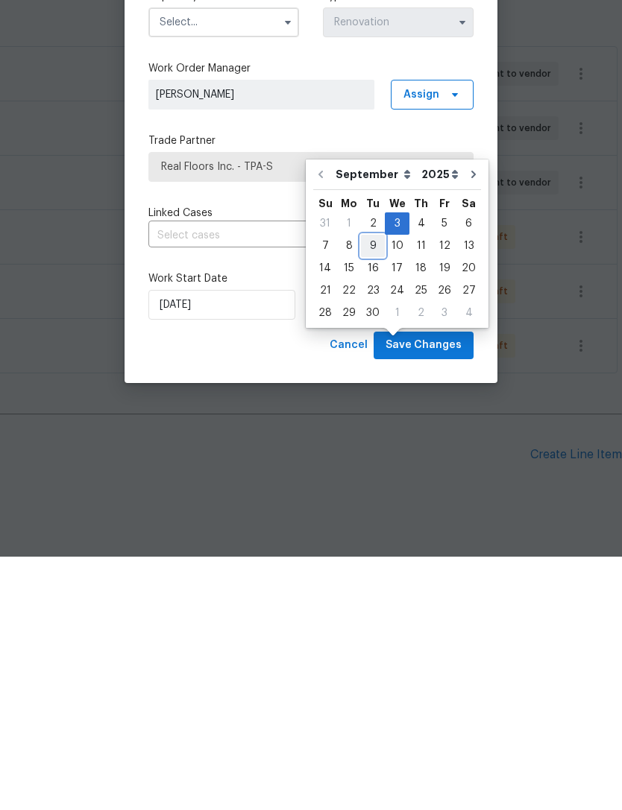
click at [371, 489] on div "9" at bounding box center [373, 499] width 24 height 21
type input "[DATE]"
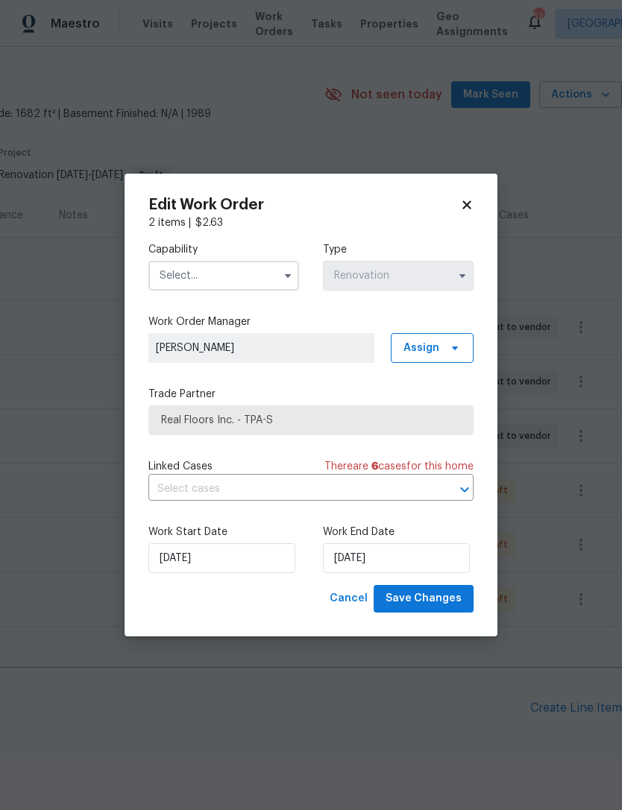
click at [233, 264] on input "text" at bounding box center [223, 276] width 151 height 30
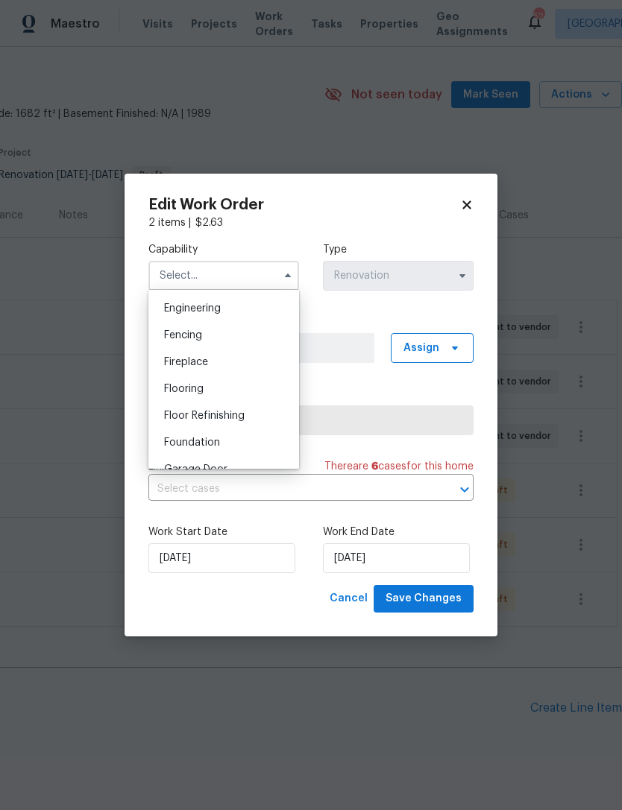
scroll to position [495, 0]
click at [227, 388] on div "Flooring" at bounding box center [223, 390] width 143 height 27
type input "Flooring"
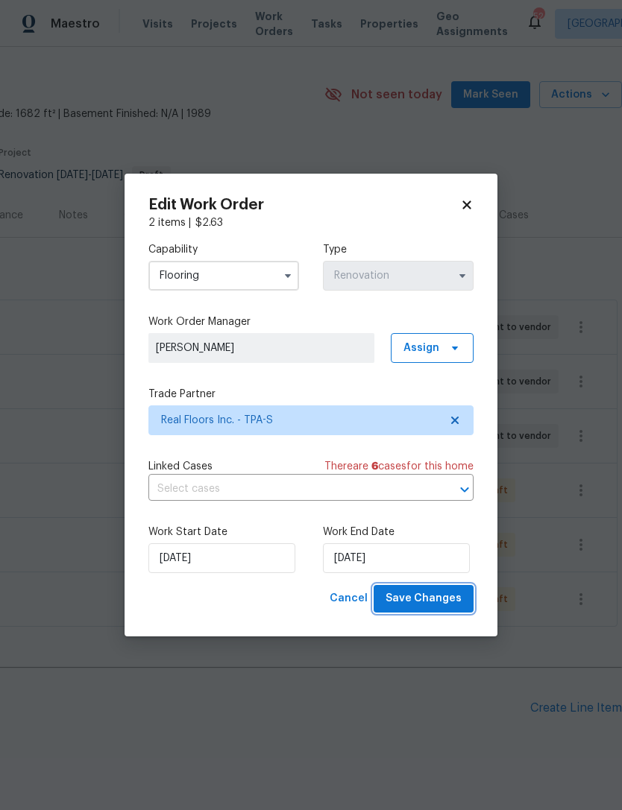
click at [430, 602] on span "Save Changes" at bounding box center [423, 599] width 76 height 19
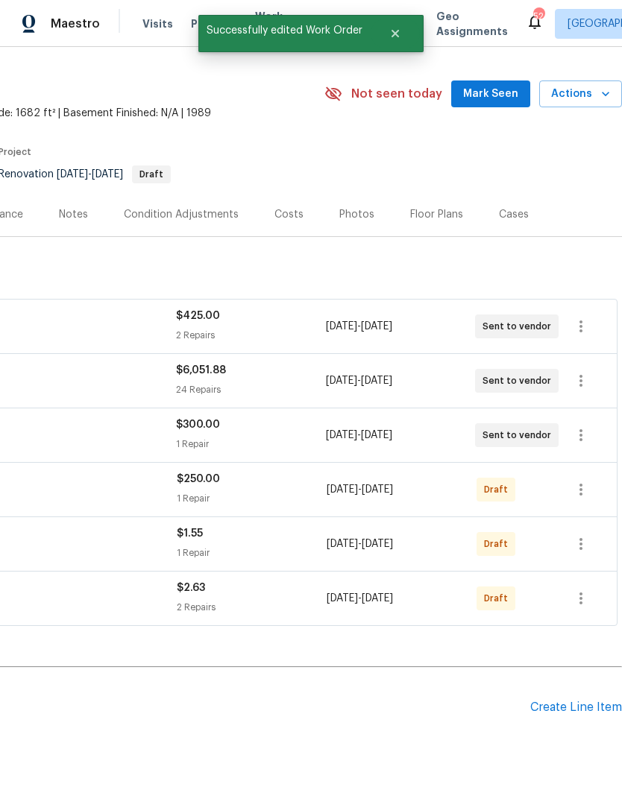
scroll to position [34, 221]
click at [587, 426] on icon "button" at bounding box center [581, 435] width 18 height 18
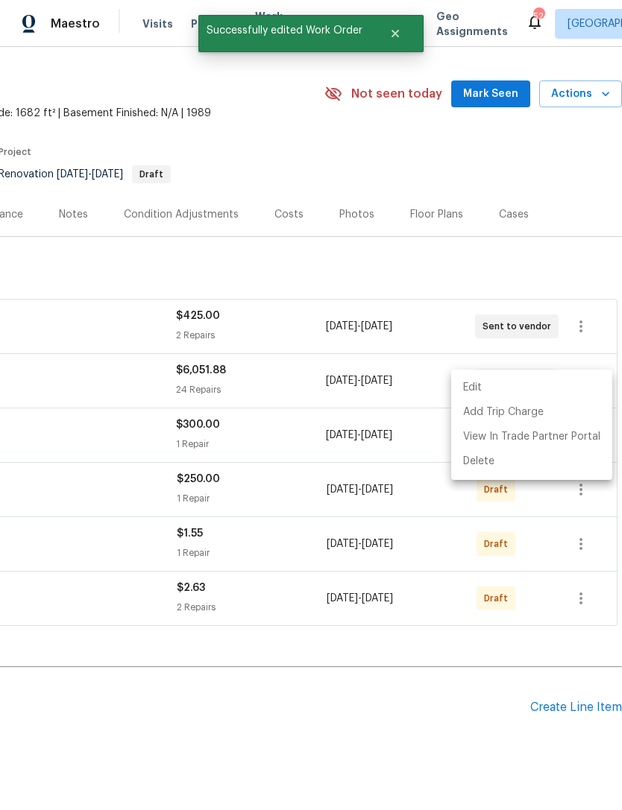
click at [535, 392] on li "Edit" at bounding box center [531, 388] width 161 height 25
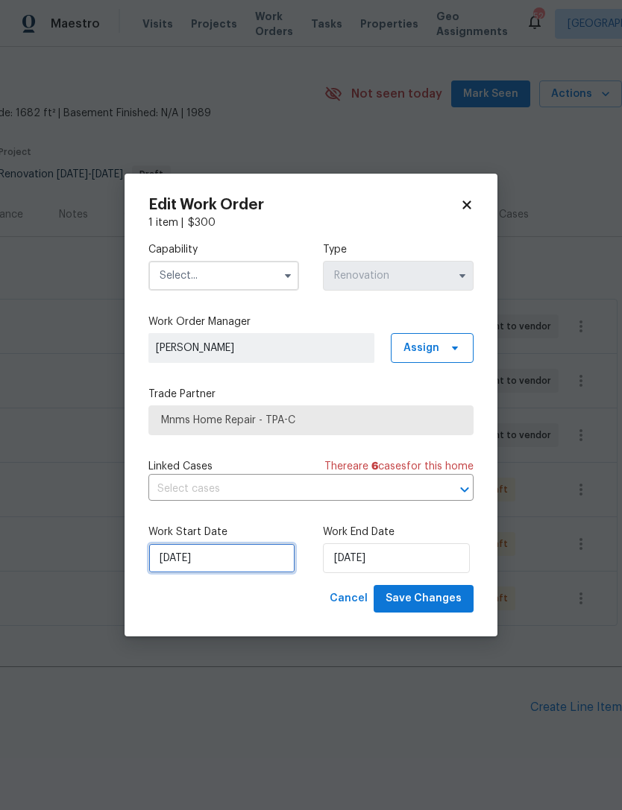
click at [237, 557] on input "[DATE]" at bounding box center [221, 559] width 147 height 30
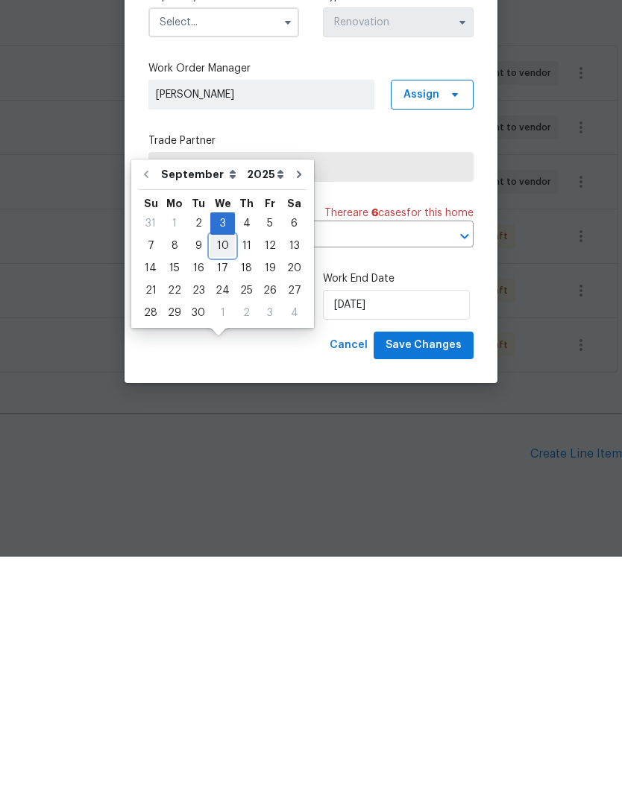
click at [219, 489] on div "10" at bounding box center [222, 499] width 25 height 21
type input "9/10/2025"
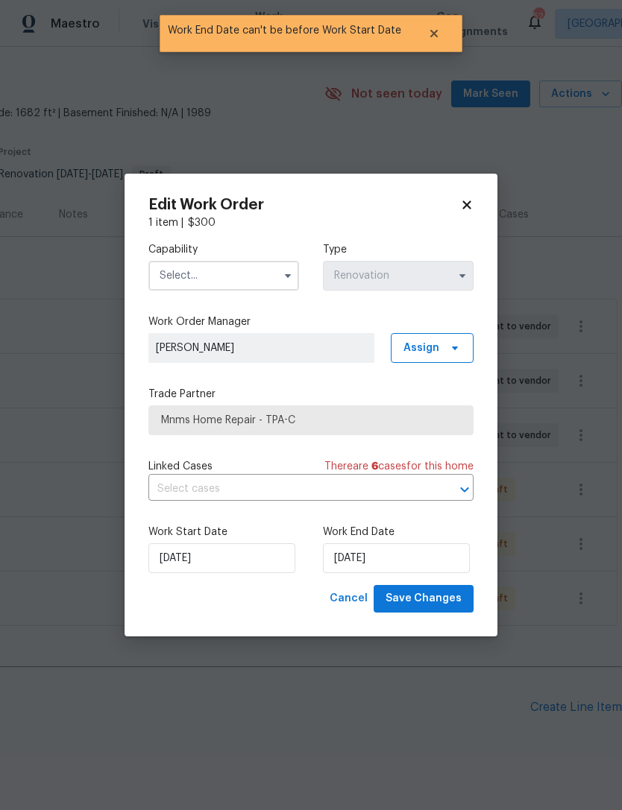
click at [249, 282] on input "text" at bounding box center [223, 276] width 151 height 30
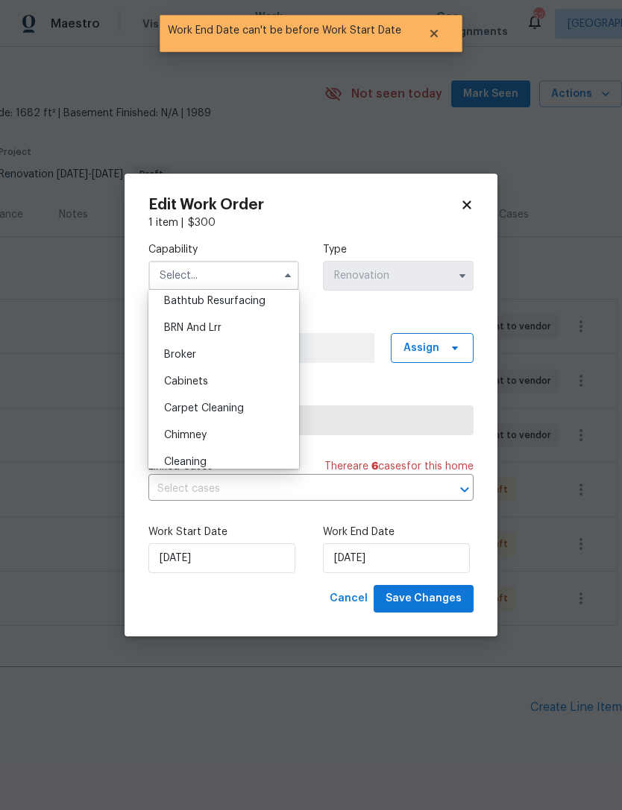
scroll to position [127, 0]
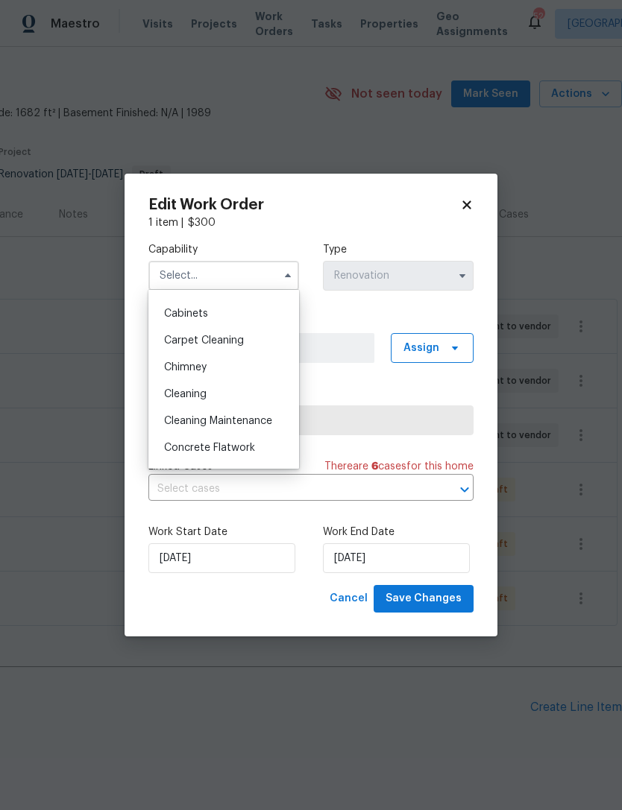
click at [215, 398] on div "Cleaning" at bounding box center [223, 394] width 143 height 27
type input "Cleaning"
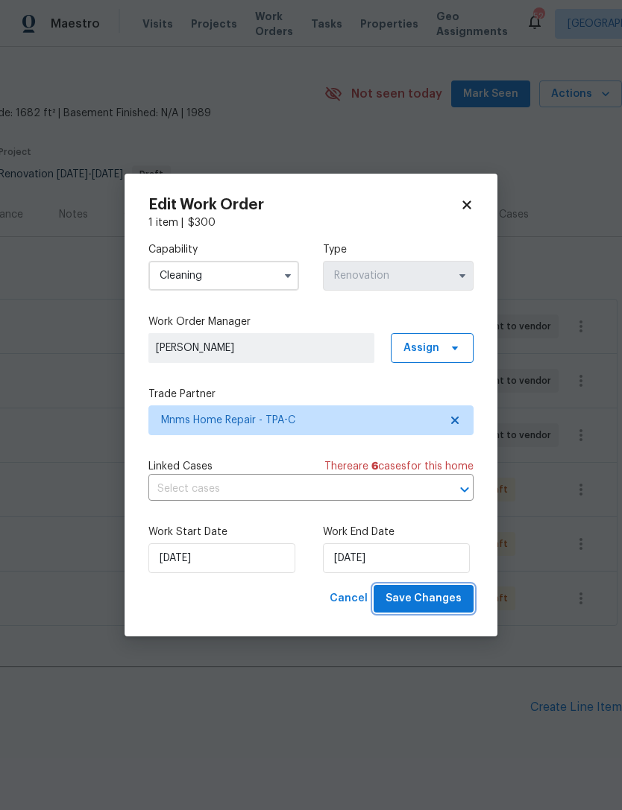
click at [430, 605] on span "Save Changes" at bounding box center [423, 599] width 76 height 19
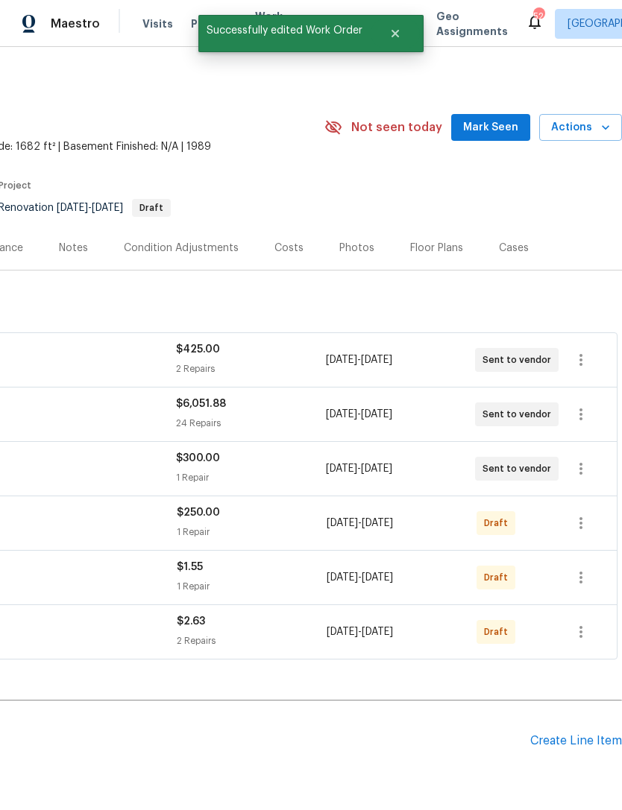
scroll to position [0, 221]
click at [589, 351] on icon "button" at bounding box center [581, 360] width 18 height 18
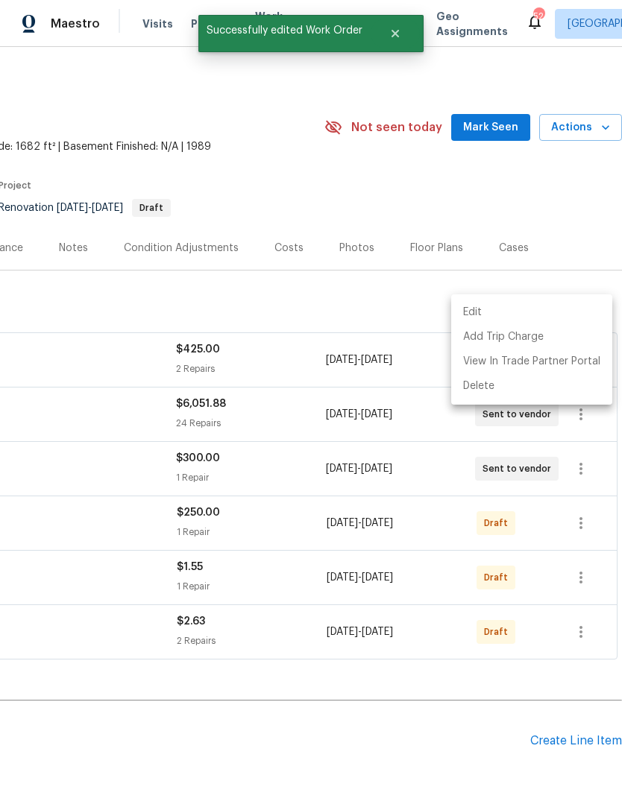
click at [530, 315] on li "Edit" at bounding box center [531, 312] width 161 height 25
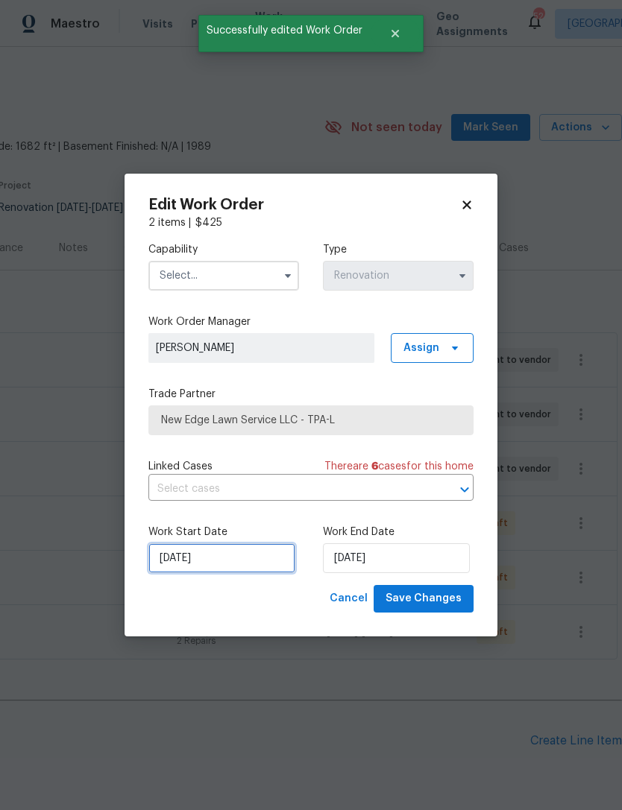
click at [224, 558] on input "9/3/2025" at bounding box center [221, 559] width 147 height 30
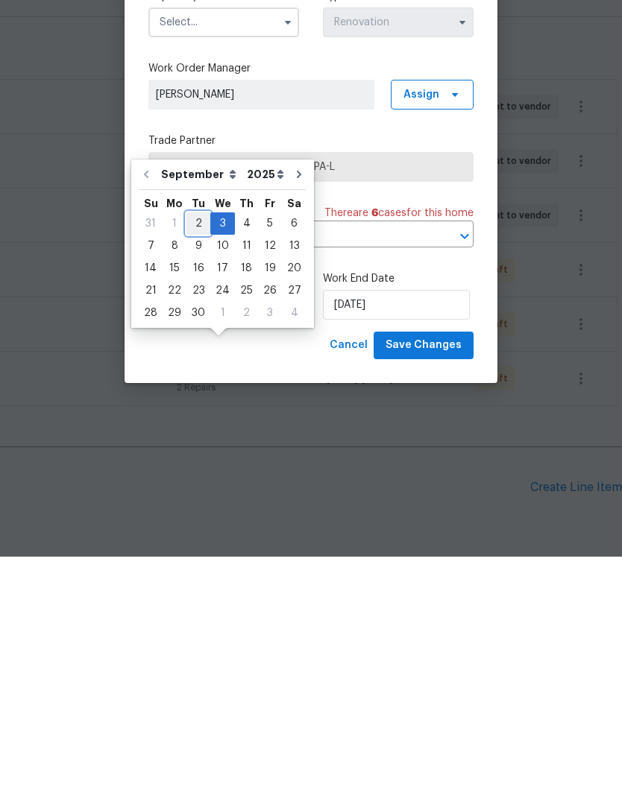
click at [197, 467] on div "2" at bounding box center [198, 477] width 24 height 21
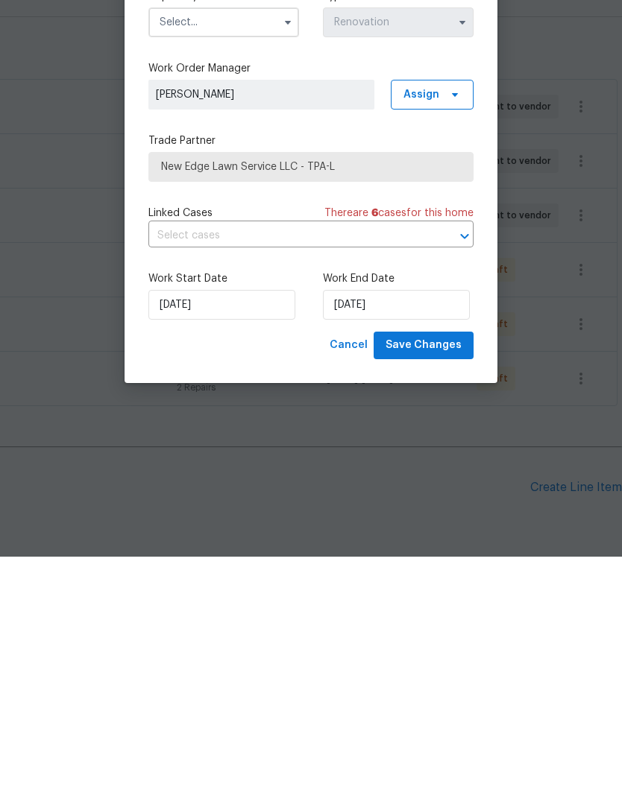
type input "9/2/2025"
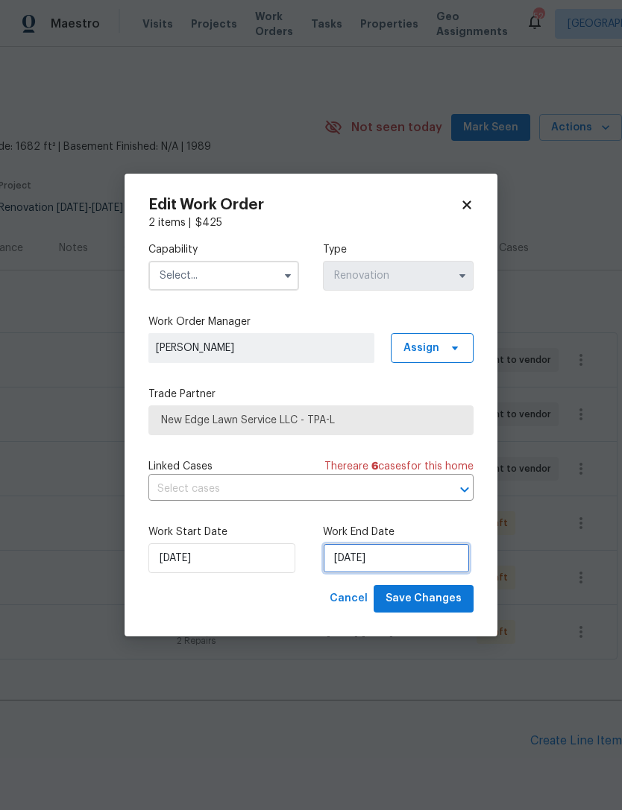
click at [394, 561] on input "9/3/2025" at bounding box center [396, 559] width 147 height 30
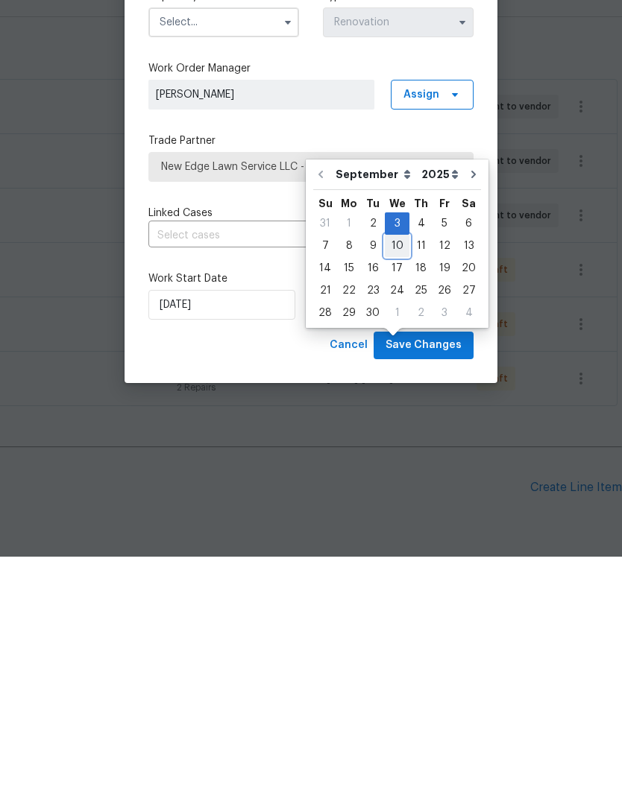
click at [398, 489] on div "10" at bounding box center [397, 499] width 25 height 21
type input "9/10/2025"
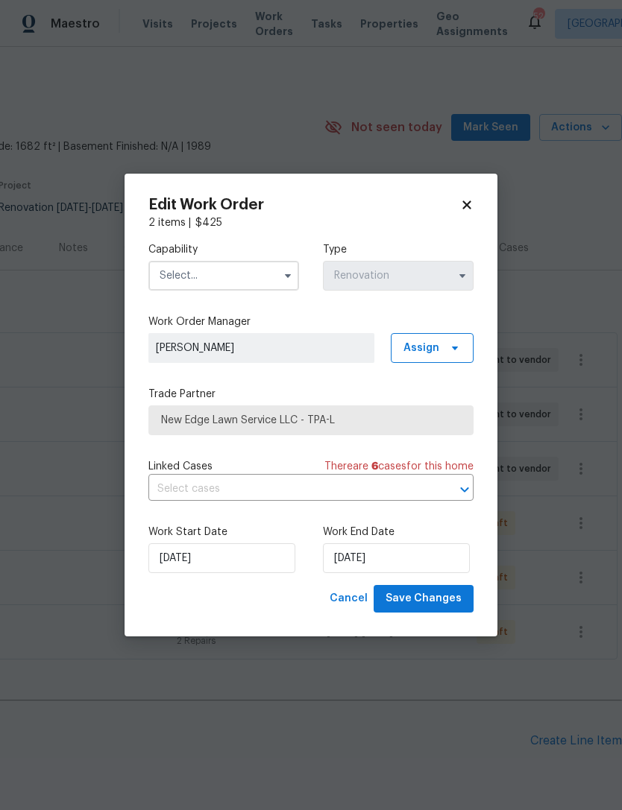
click at [237, 277] on input "text" at bounding box center [223, 276] width 151 height 30
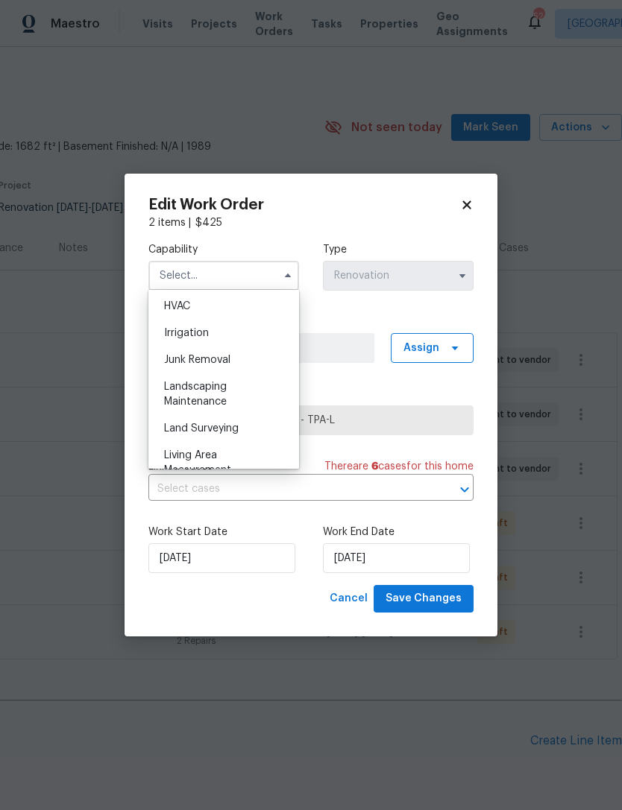
scroll to position [904, 0]
click at [223, 393] on span "Landscaping Maintenance" at bounding box center [195, 391] width 63 height 25
type input "Landscaping Maintenance"
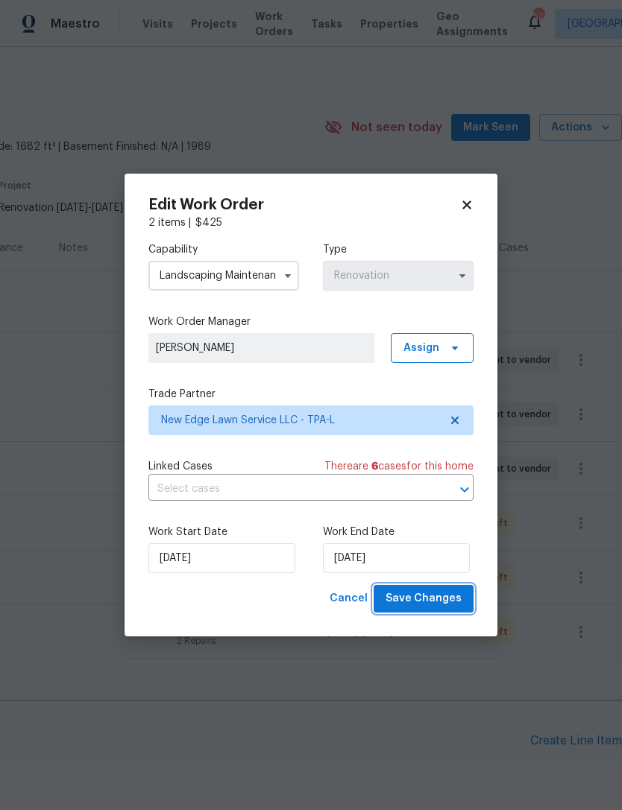
click at [439, 600] on span "Save Changes" at bounding box center [423, 599] width 76 height 19
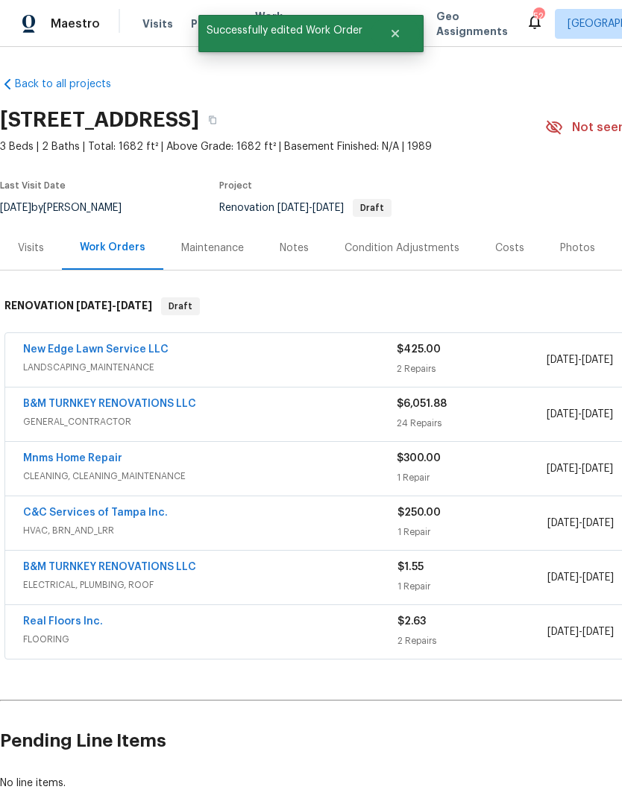
scroll to position [0, 0]
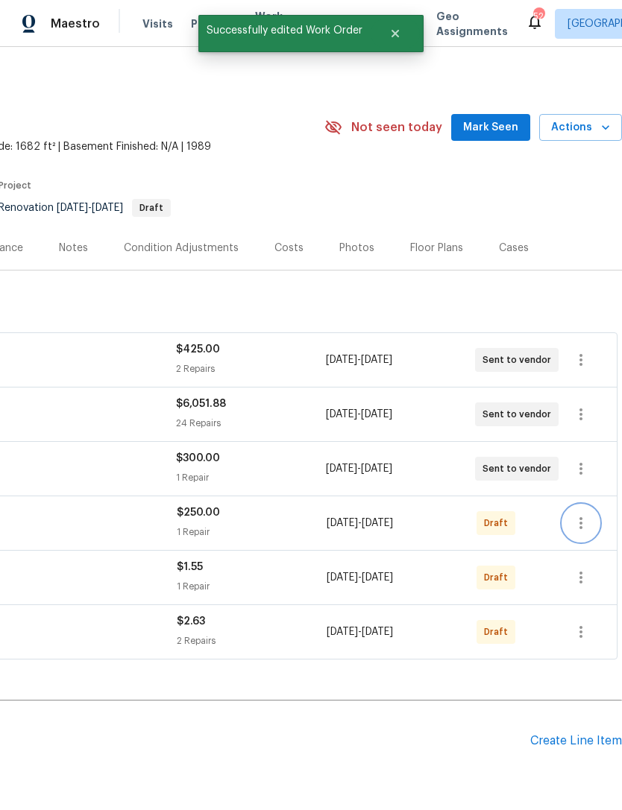
click at [584, 514] on icon "button" at bounding box center [581, 523] width 18 height 18
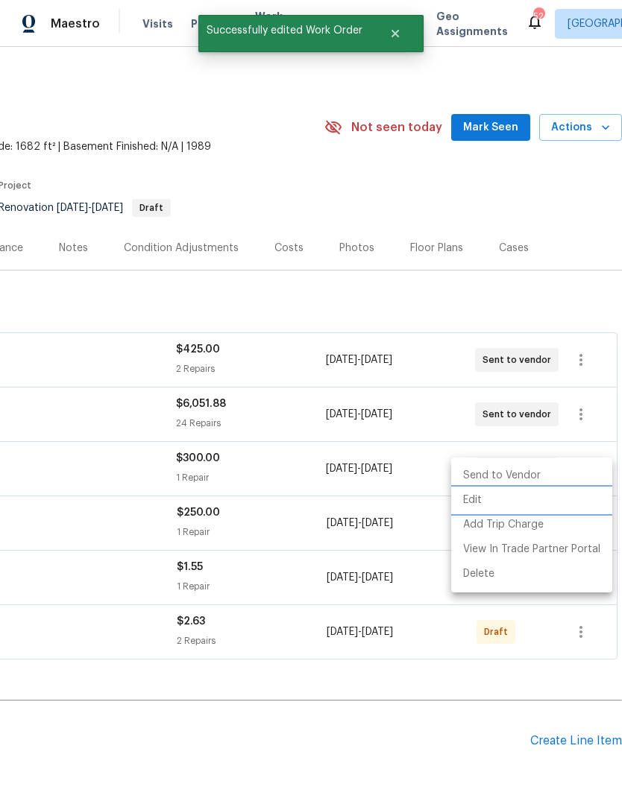
click at [495, 504] on li "Edit" at bounding box center [531, 500] width 161 height 25
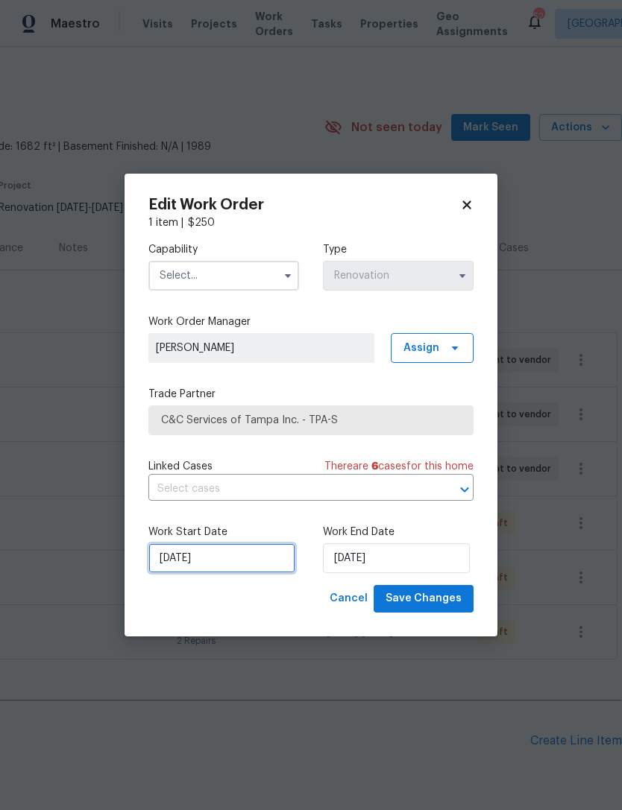
click at [224, 562] on input "9/3/2025" at bounding box center [221, 559] width 147 height 30
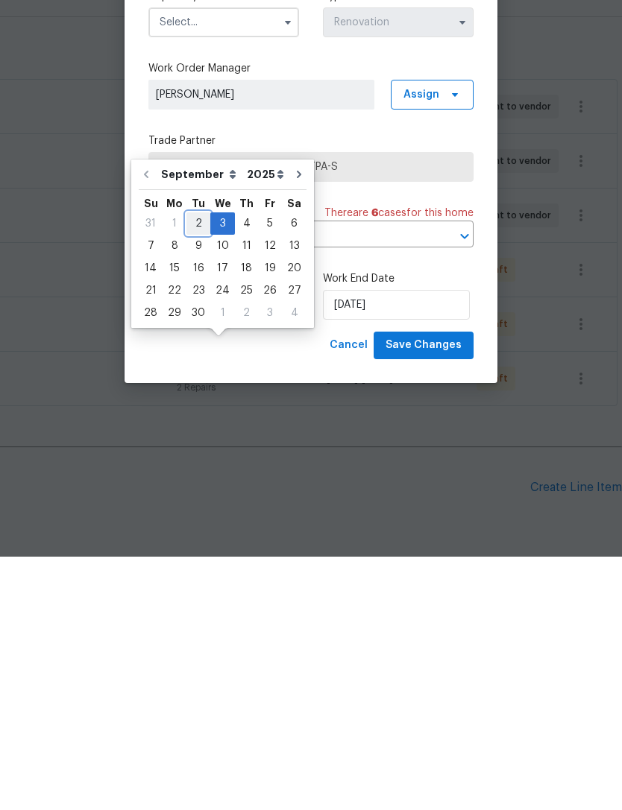
click at [203, 467] on div "2" at bounding box center [198, 477] width 24 height 21
type input "9/2/2025"
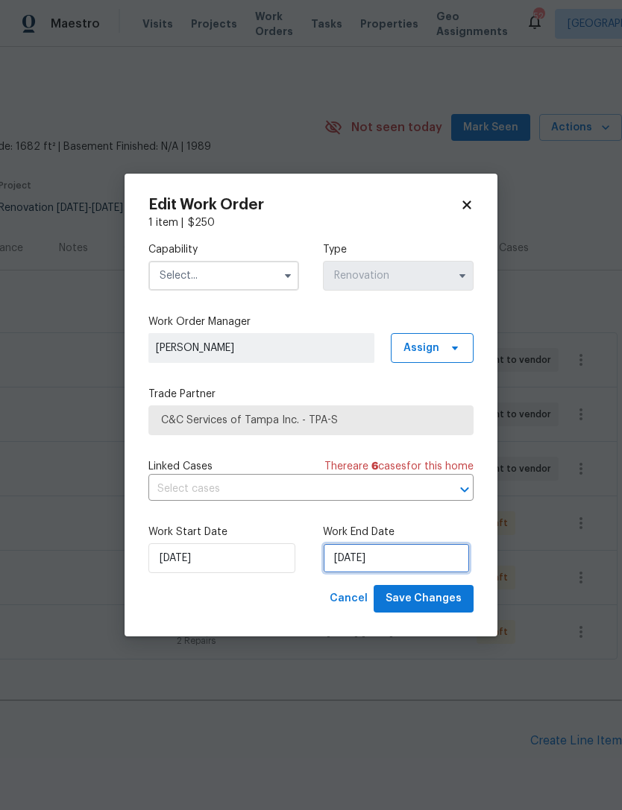
click at [403, 545] on input "9/3/2025" at bounding box center [396, 559] width 147 height 30
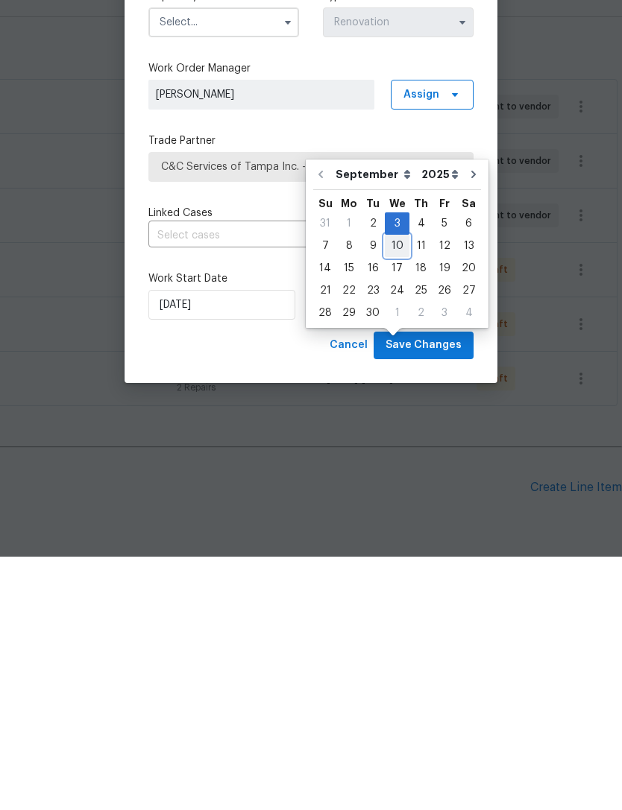
click at [402, 489] on div "10" at bounding box center [397, 499] width 25 height 21
type input "9/10/2025"
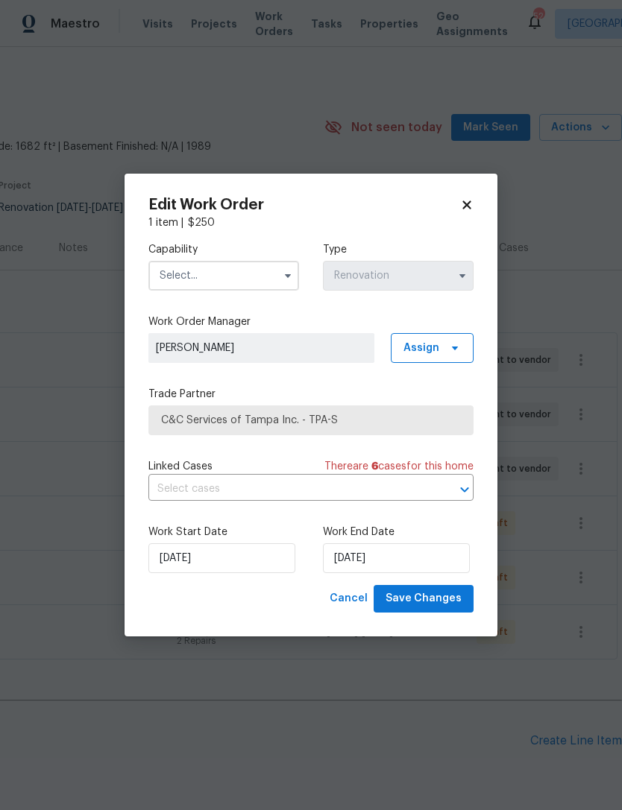
click at [232, 282] on input "text" at bounding box center [223, 276] width 151 height 30
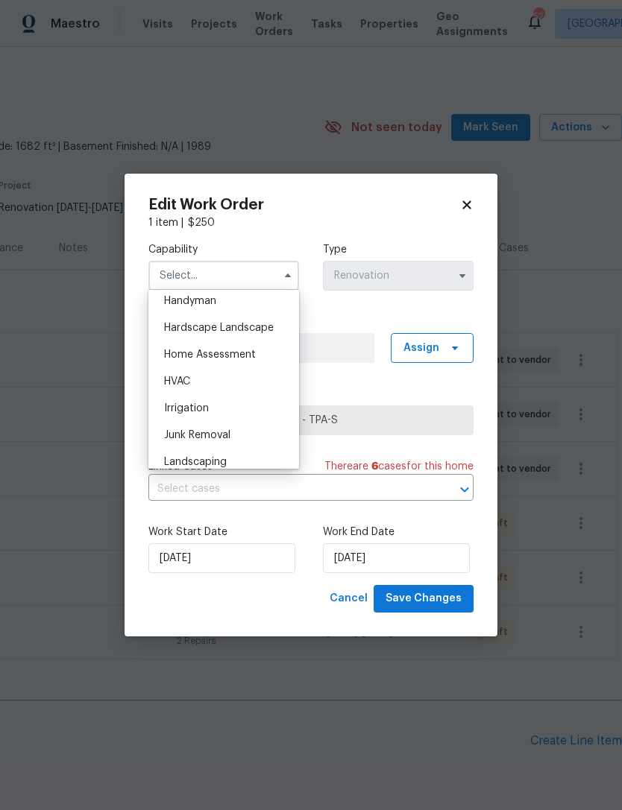
scroll to position [834, 0]
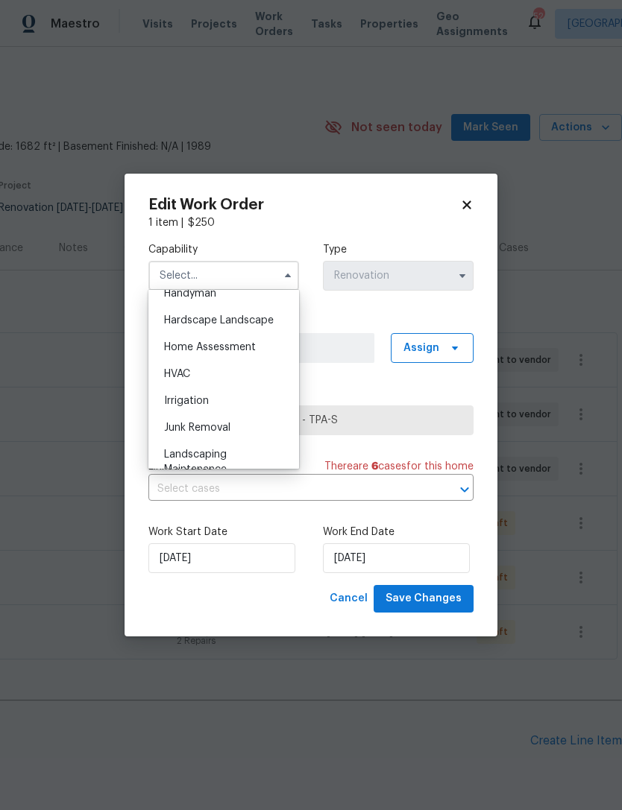
click at [210, 375] on div "HVAC" at bounding box center [223, 374] width 143 height 27
type input "HVAC"
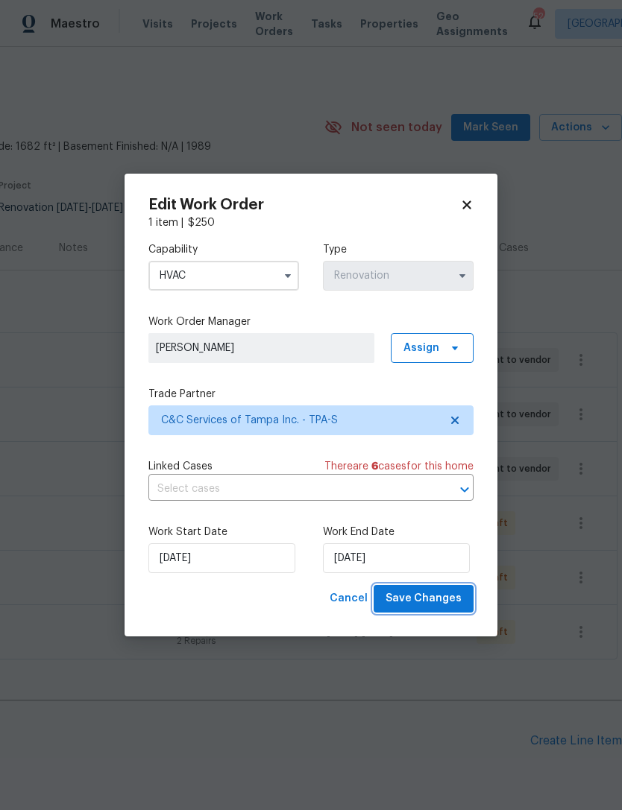
click at [426, 603] on span "Save Changes" at bounding box center [423, 599] width 76 height 19
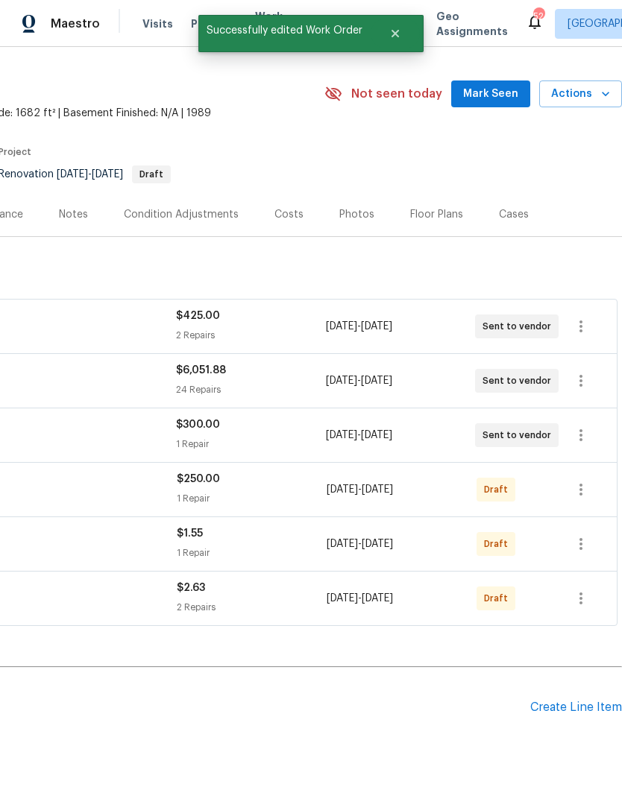
scroll to position [34, 221]
click at [585, 535] on icon "button" at bounding box center [581, 544] width 18 height 18
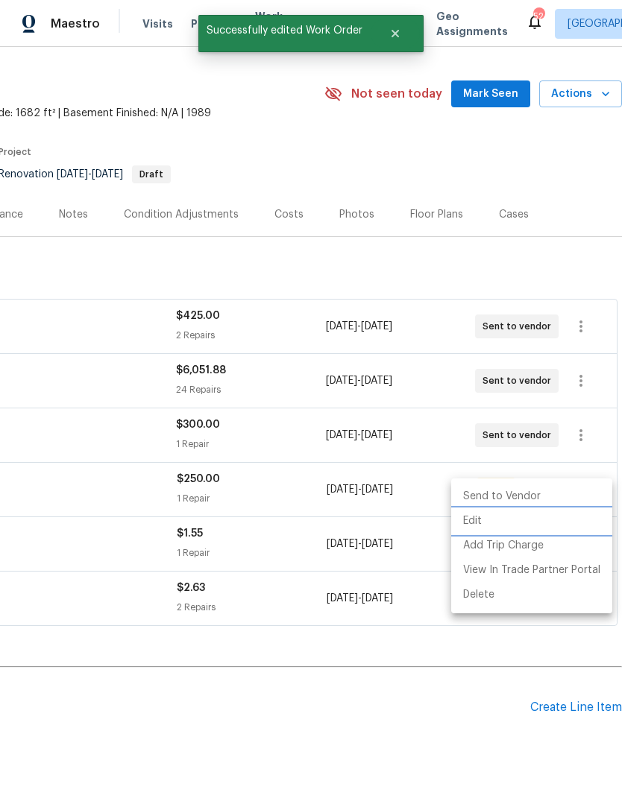
click at [496, 520] on li "Edit" at bounding box center [531, 521] width 161 height 25
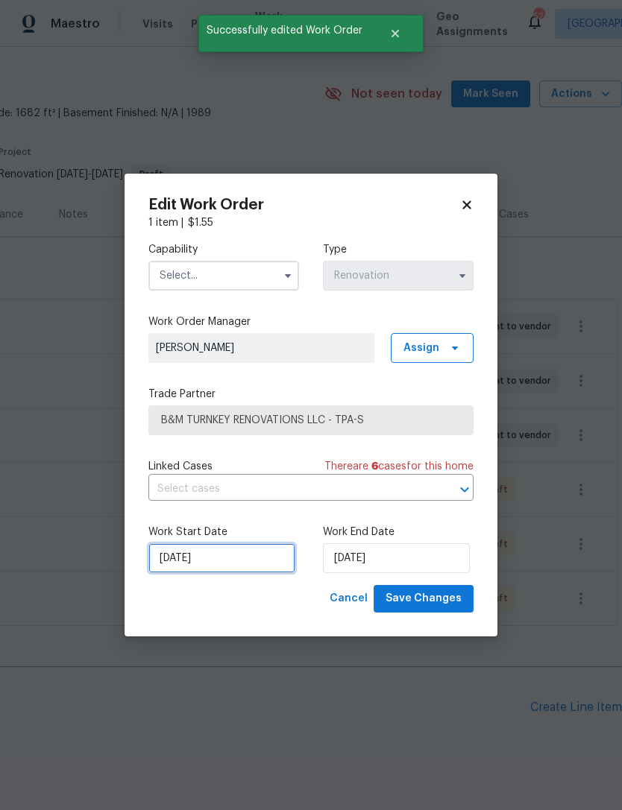
click at [229, 561] on input "9/3/2025" at bounding box center [221, 559] width 147 height 30
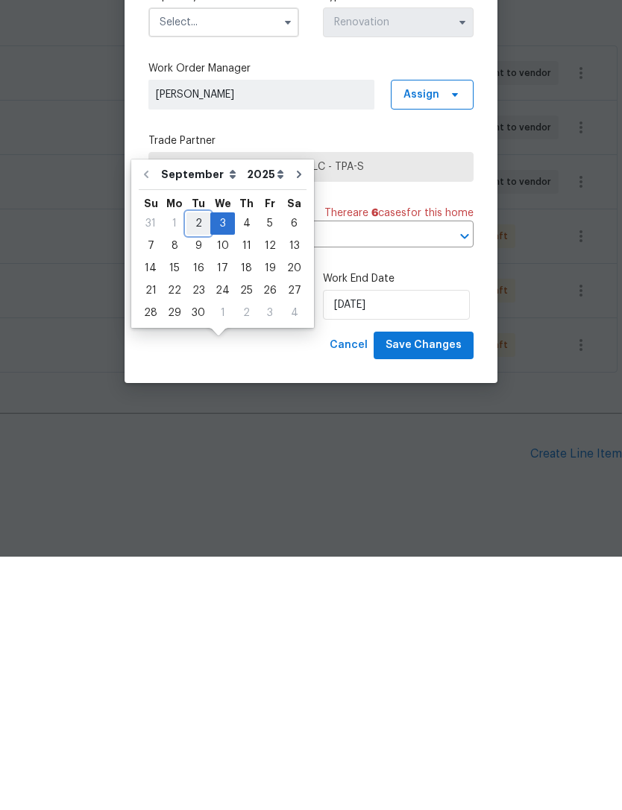
click at [193, 467] on div "2" at bounding box center [198, 477] width 24 height 21
type input "9/2/2025"
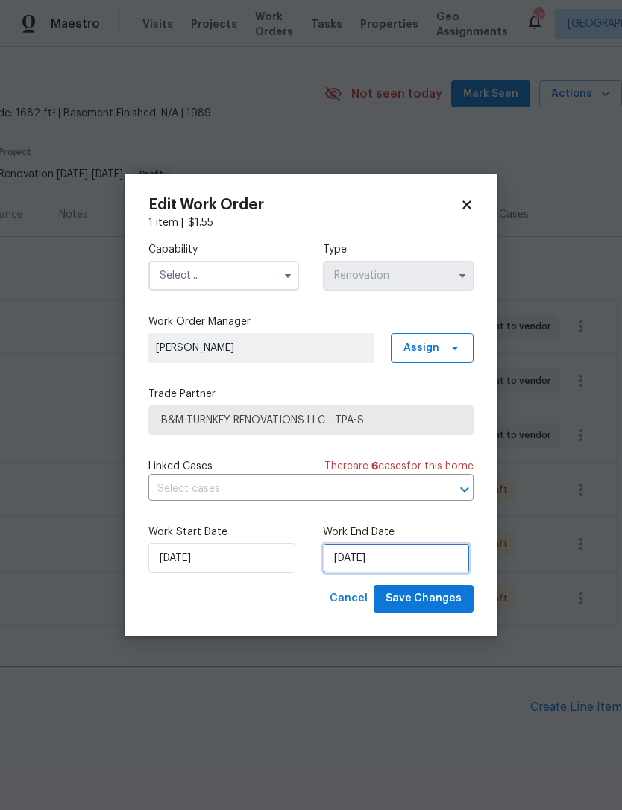
click at [413, 564] on input "9/3/2025" at bounding box center [396, 559] width 147 height 30
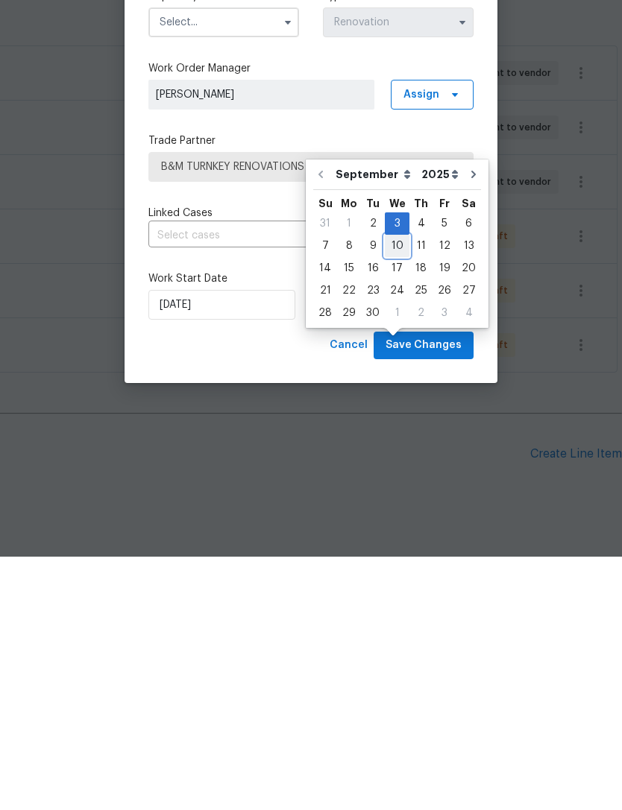
click at [391, 489] on div "10" at bounding box center [397, 499] width 25 height 21
type input "9/10/2025"
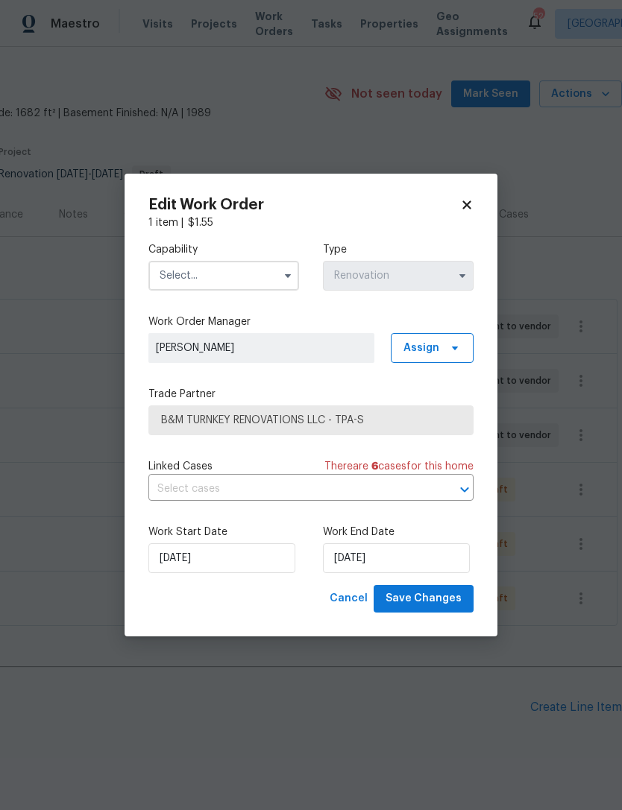
click at [262, 282] on input "text" at bounding box center [223, 276] width 151 height 30
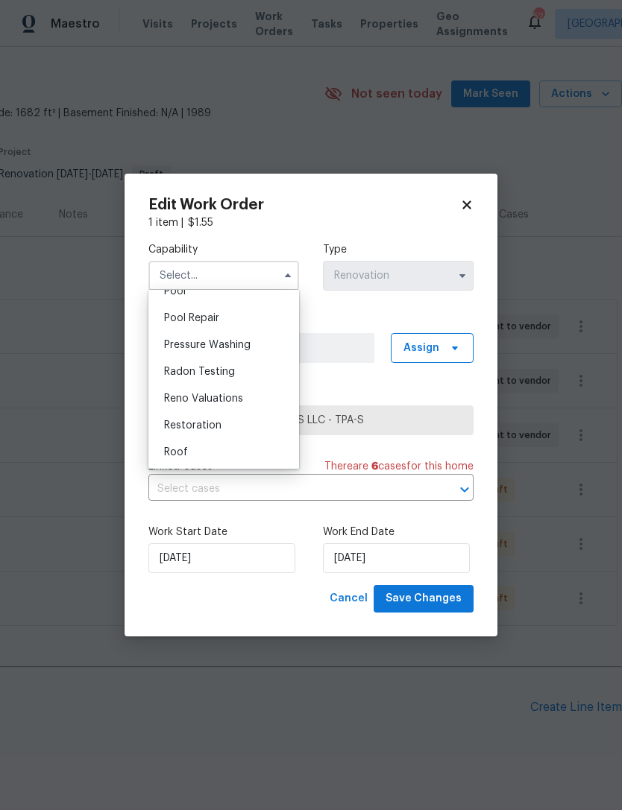
scroll to position [1377, 0]
click at [218, 445] on div "Roof" at bounding box center [223, 451] width 143 height 27
type input "Roof"
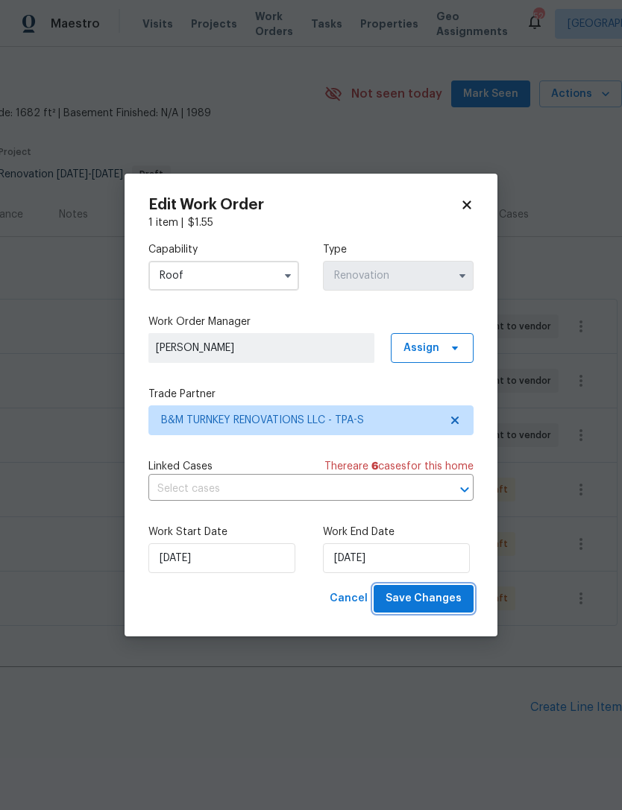
click at [439, 602] on span "Save Changes" at bounding box center [423, 599] width 76 height 19
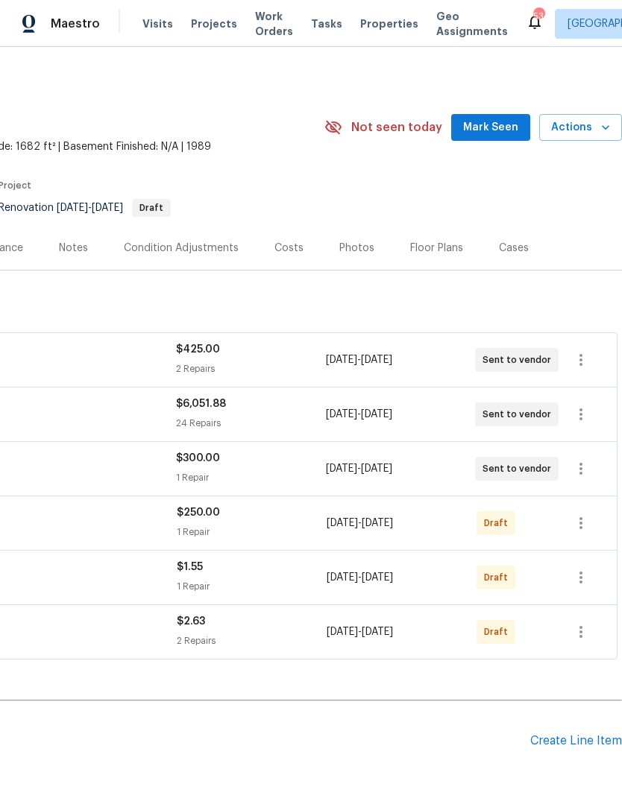
scroll to position [0, 221]
click at [582, 525] on icon "button" at bounding box center [581, 523] width 18 height 18
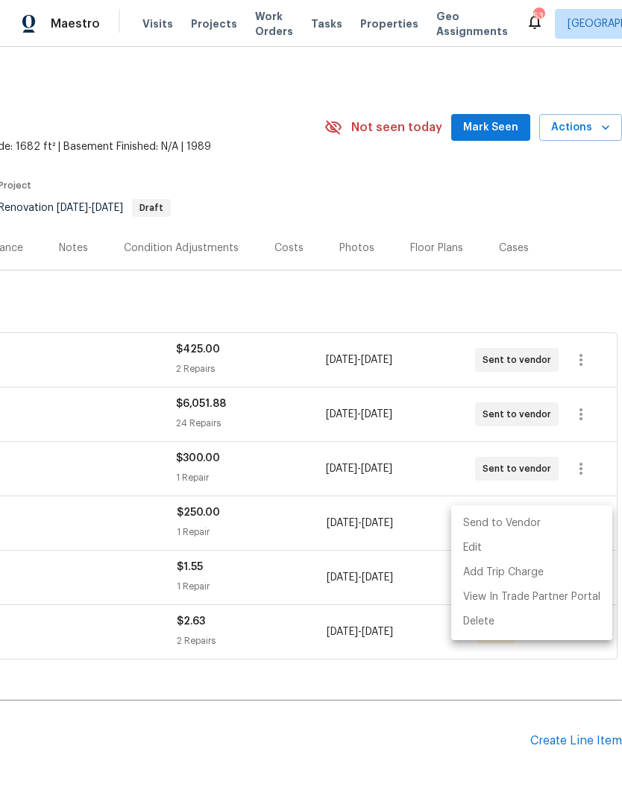
click at [534, 523] on li "Send to Vendor" at bounding box center [531, 523] width 161 height 25
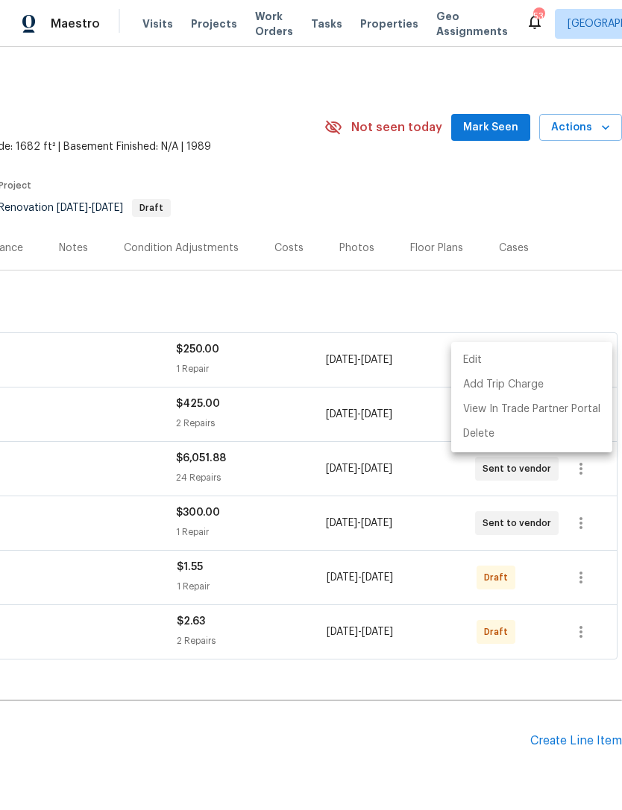
click at [440, 746] on div at bounding box center [311, 405] width 622 height 810
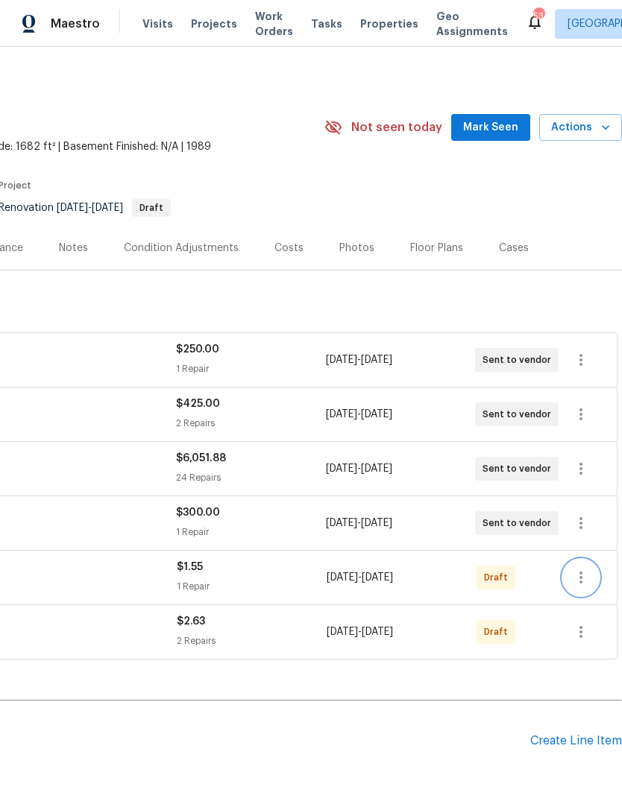
click at [583, 583] on icon "button" at bounding box center [581, 578] width 18 height 18
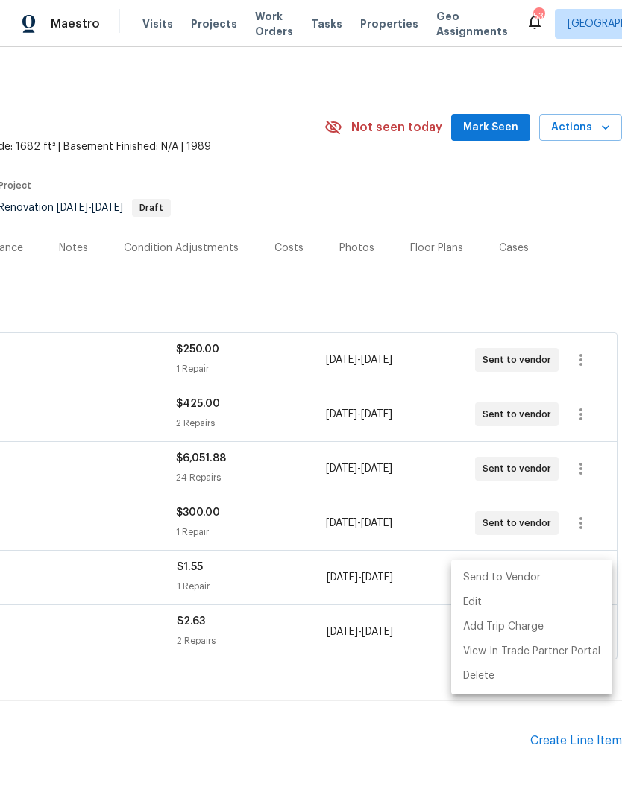
click at [538, 577] on li "Send to Vendor" at bounding box center [531, 578] width 161 height 25
click at [403, 751] on div at bounding box center [311, 405] width 622 height 810
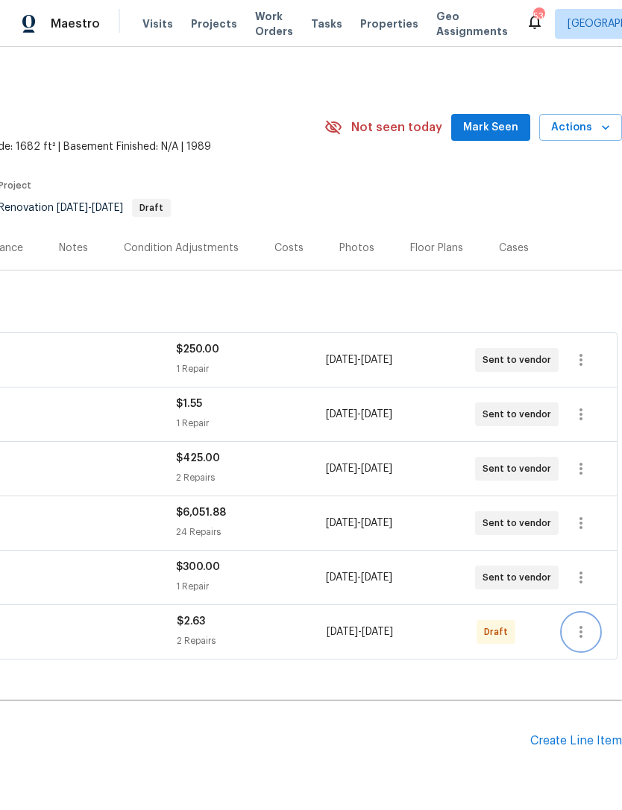
click at [583, 625] on icon "button" at bounding box center [581, 632] width 18 height 18
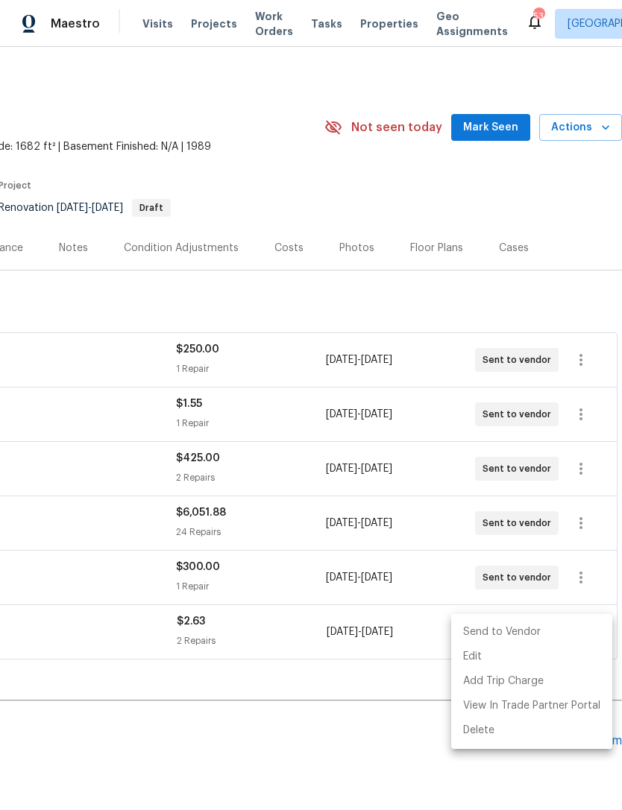
click at [527, 629] on li "Send to Vendor" at bounding box center [531, 632] width 161 height 25
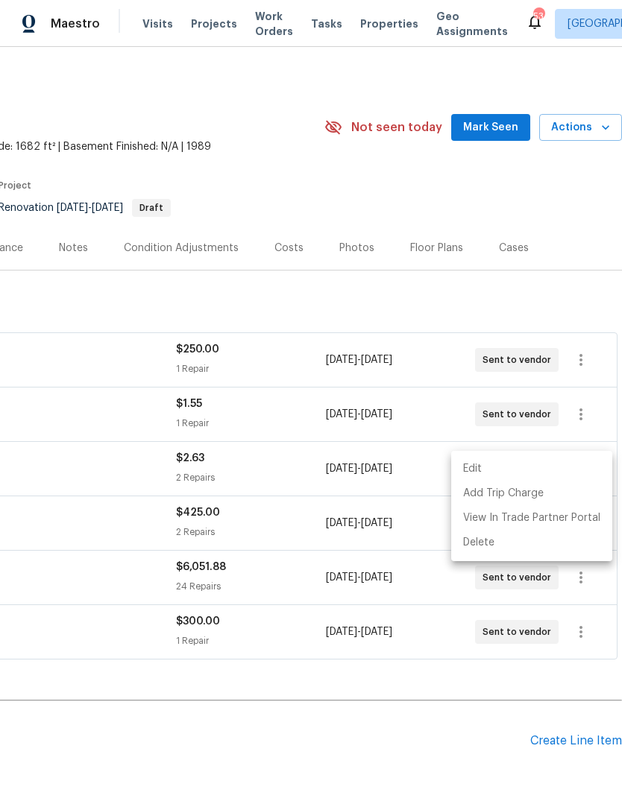
click at [368, 740] on div at bounding box center [311, 405] width 622 height 810
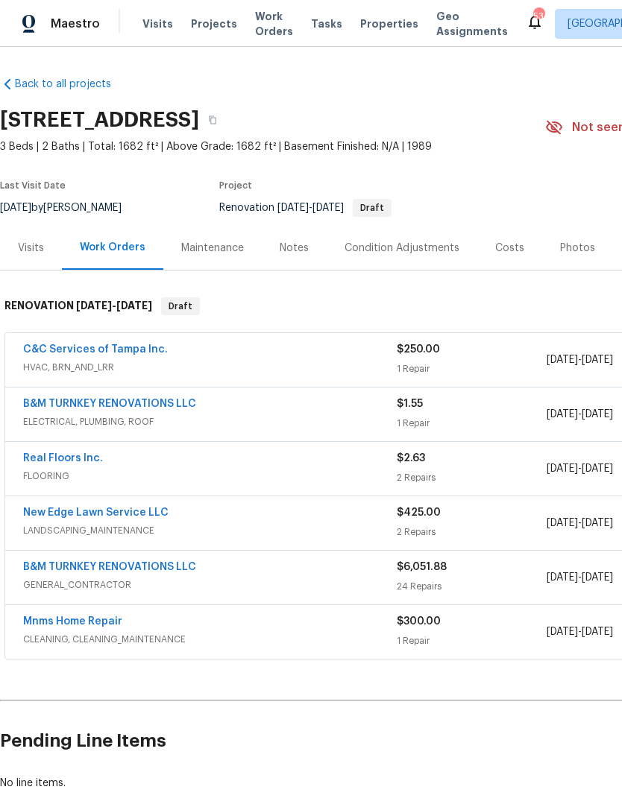
scroll to position [0, 0]
click at [226, 116] on button "button" at bounding box center [212, 120] width 27 height 27
click at [289, 253] on div "Notes" at bounding box center [294, 248] width 29 height 15
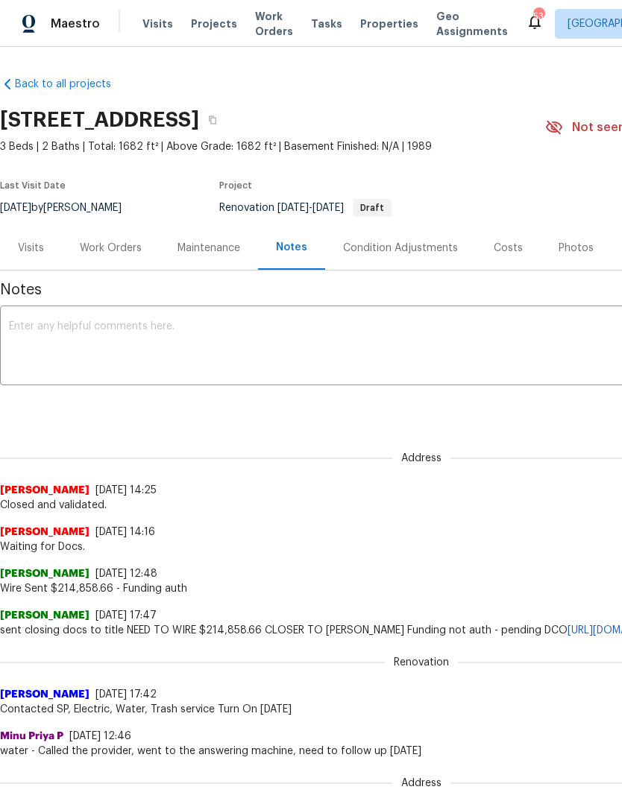
click at [292, 347] on textarea at bounding box center [421, 347] width 825 height 52
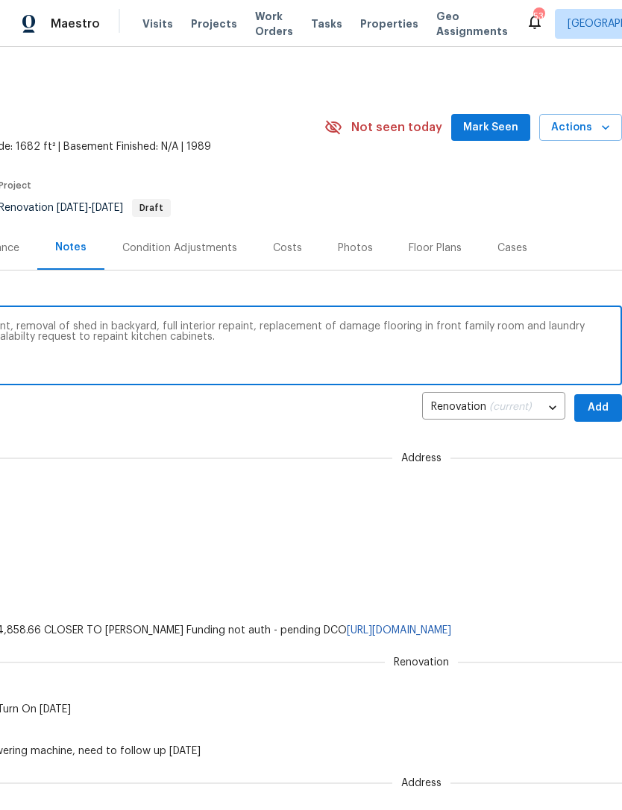
scroll to position [0, 221]
type textarea "D0W completed. Scoped full exterior repaint, removal of shed in backyard, full …"
click at [604, 404] on span "Add" at bounding box center [598, 408] width 24 height 19
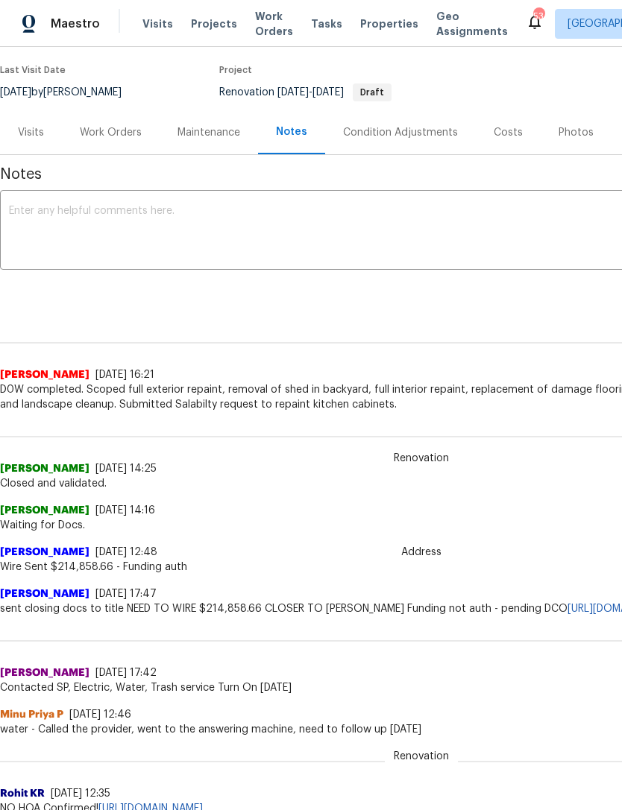
scroll to position [117, -1]
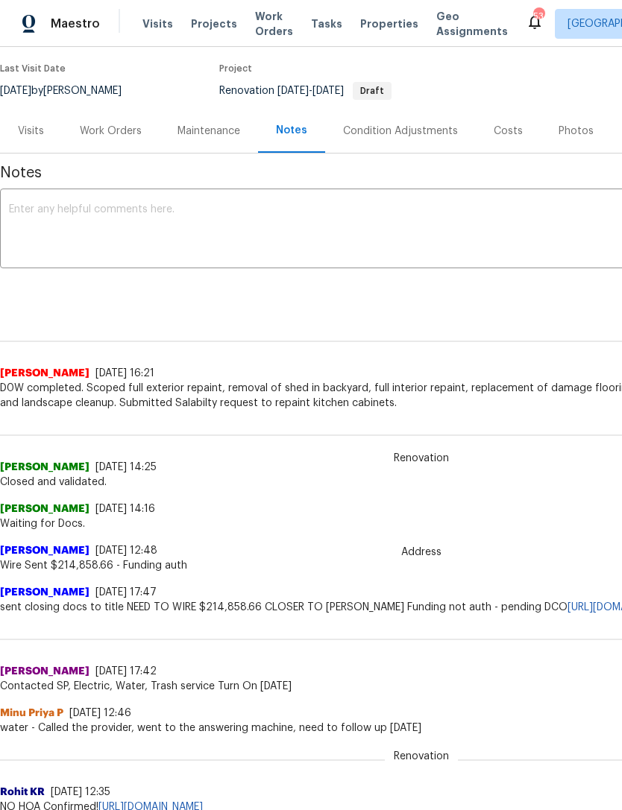
click at [104, 134] on div "Work Orders" at bounding box center [111, 131] width 62 height 15
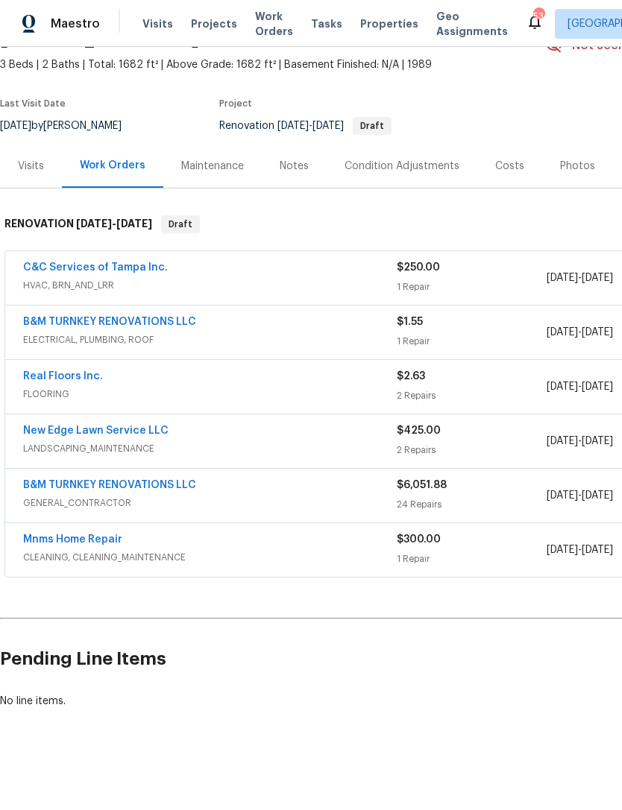
scroll to position [34, 0]
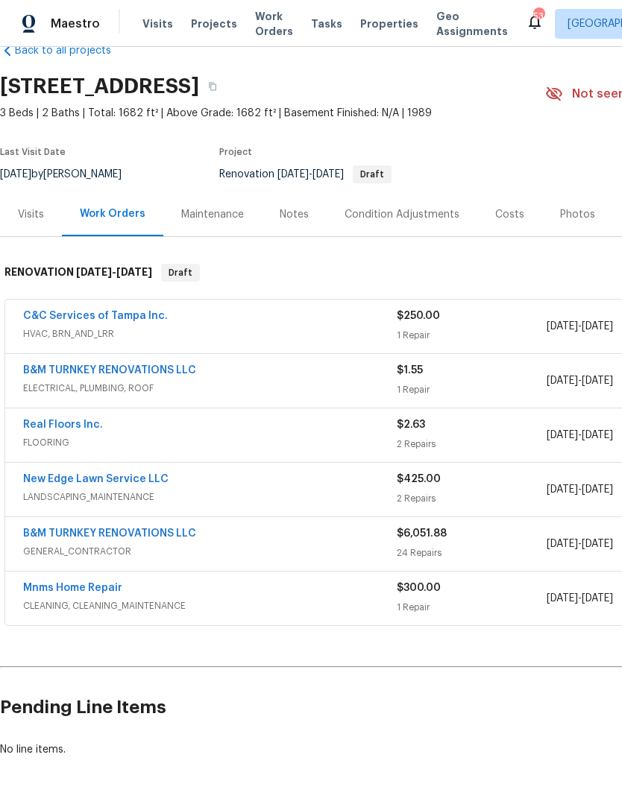
click at [54, 423] on link "Real Floors Inc." at bounding box center [63, 425] width 80 height 10
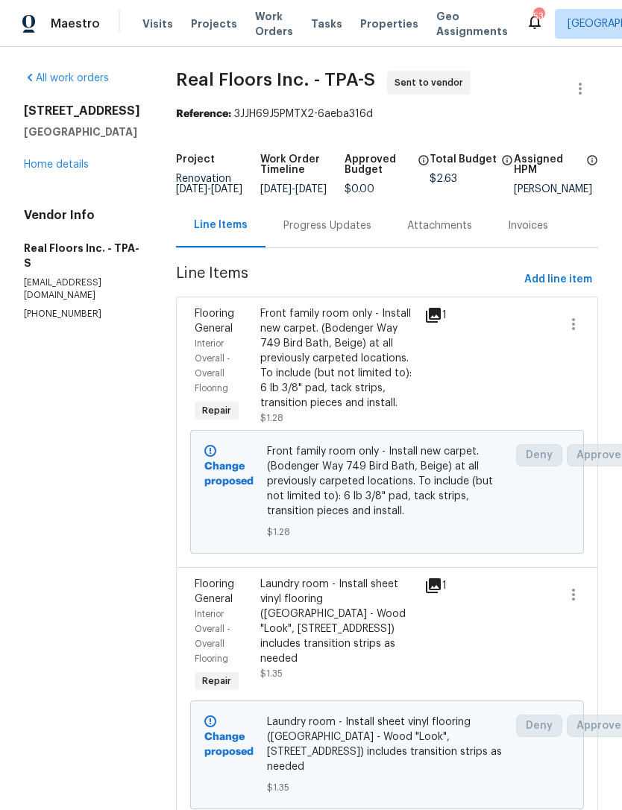
click at [329, 233] on div "Progress Updates" at bounding box center [327, 225] width 88 height 15
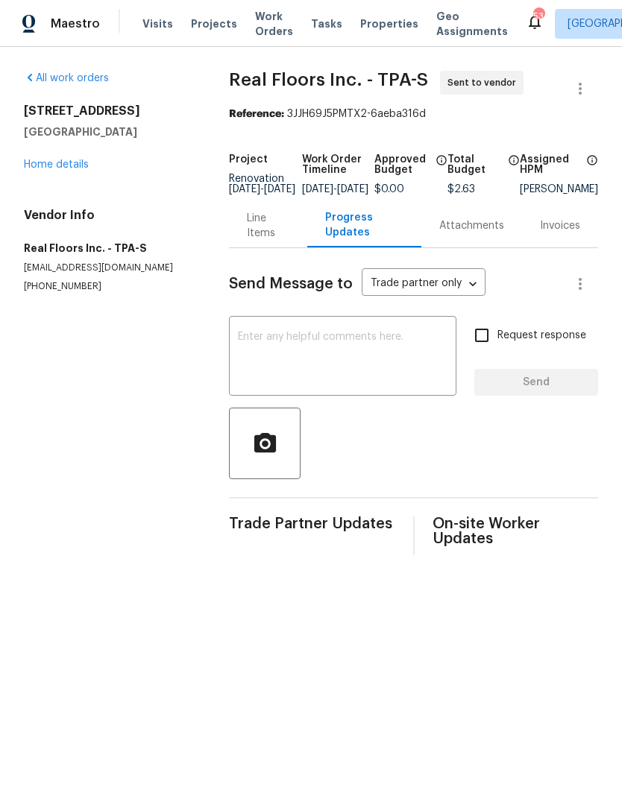
click at [313, 353] on textarea at bounding box center [343, 358] width 210 height 52
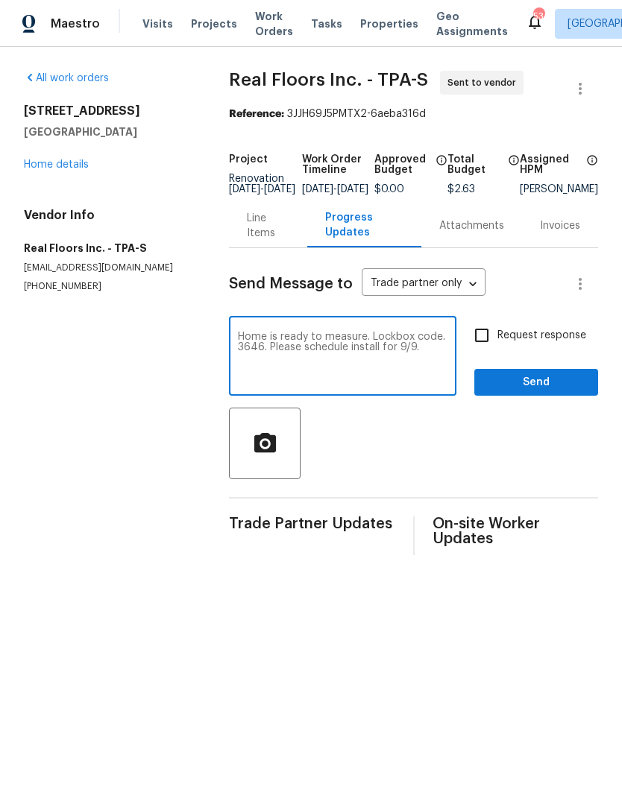
type textarea "Home is ready to measure. Lockbox code. 3646. Please schedule install for 9/9."
click at [543, 392] on span "Send" at bounding box center [536, 383] width 100 height 19
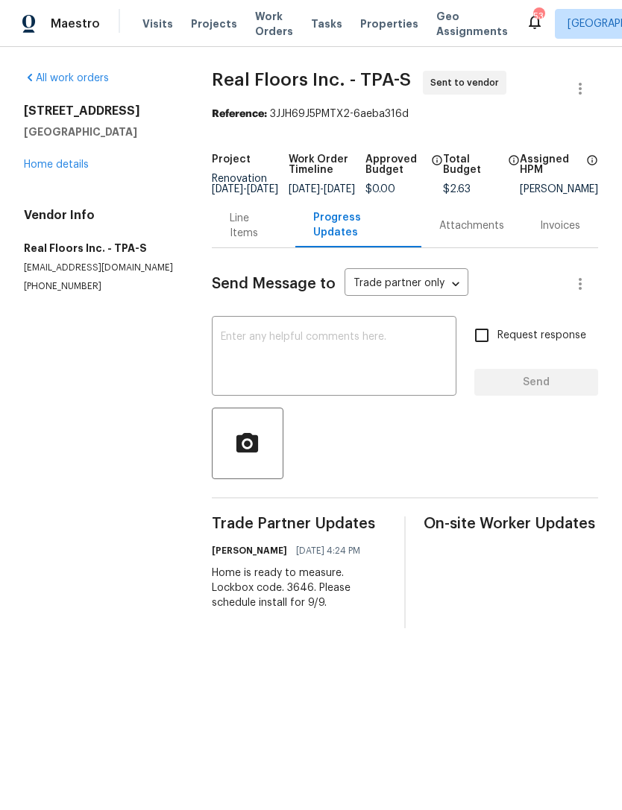
click at [51, 166] on link "Home details" at bounding box center [56, 165] width 65 height 10
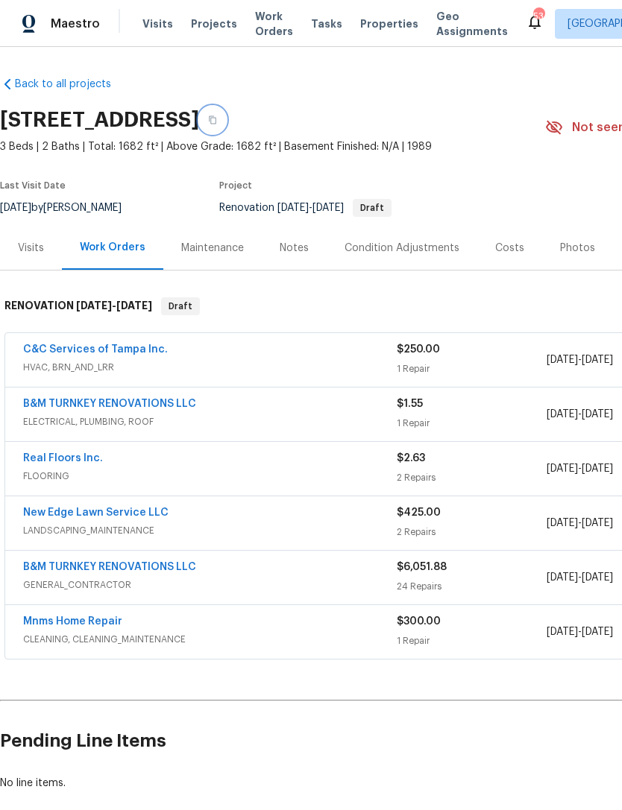
click at [226, 125] on button "button" at bounding box center [212, 120] width 27 height 27
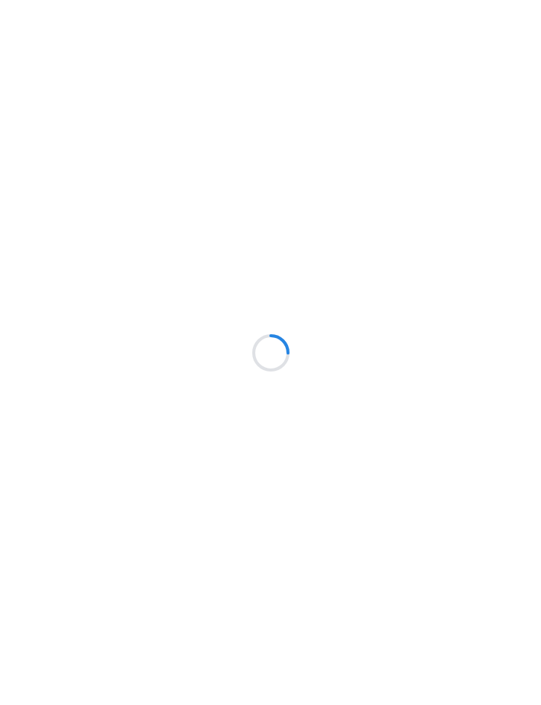
scroll to position [160, 98]
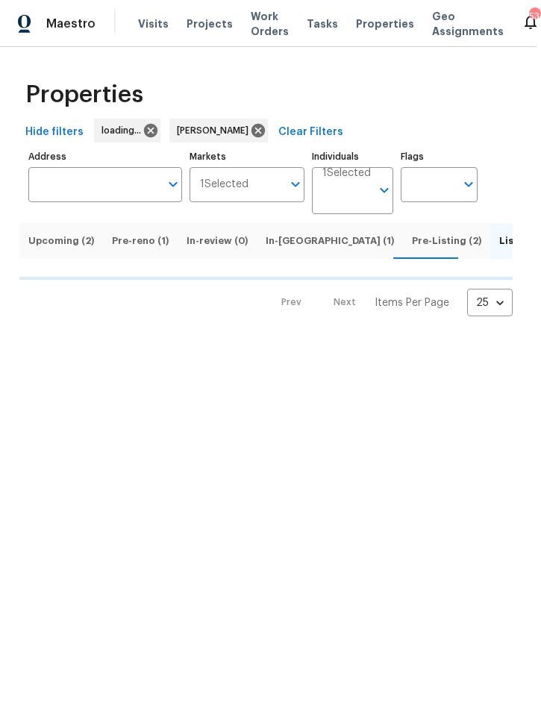
click at [418, 169] on input "Flags" at bounding box center [427, 184] width 54 height 35
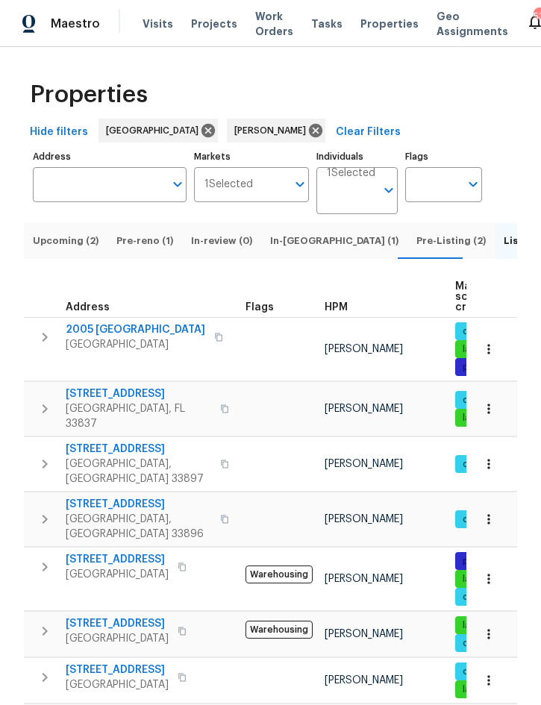
click at [68, 249] on span "Upcoming (2)" at bounding box center [66, 241] width 66 height 16
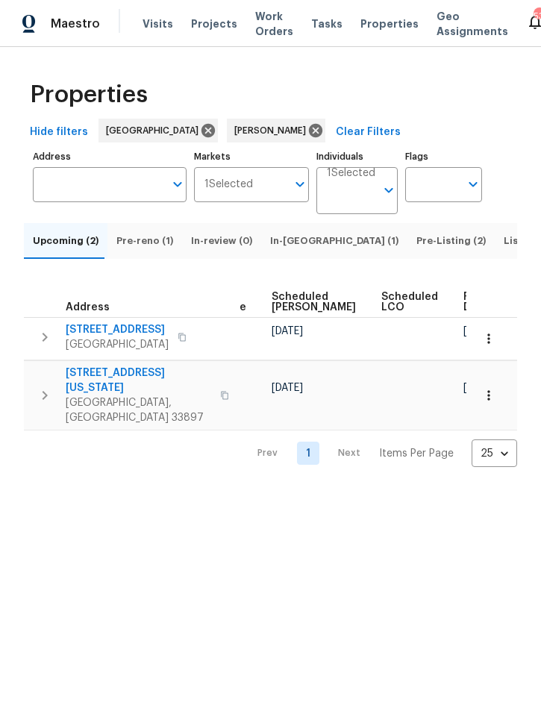
scroll to position [0, 455]
click at [491, 346] on icon "button" at bounding box center [488, 338] width 15 height 15
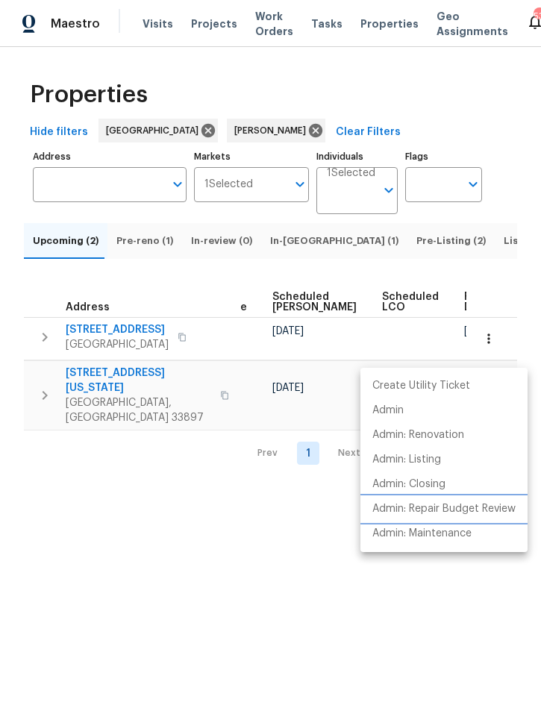
click at [482, 510] on p "Admin: Repair Budget Review" at bounding box center [443, 509] width 143 height 16
click at [186, 554] on div at bounding box center [270, 352] width 541 height 705
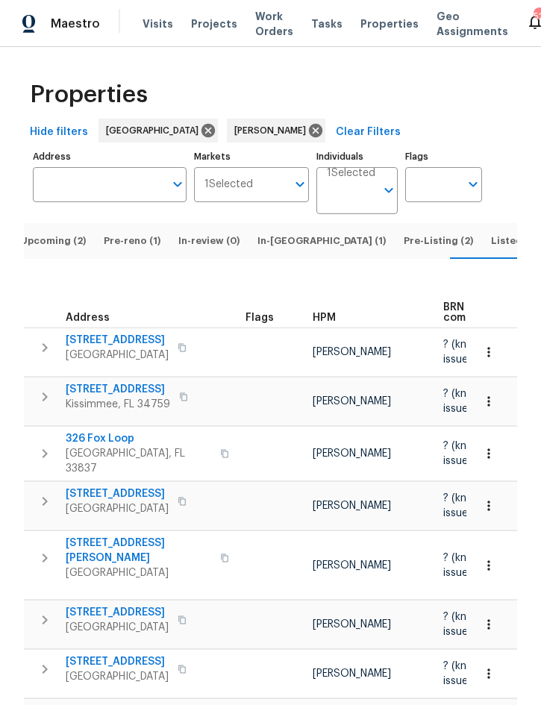
scroll to position [-1, 0]
click at [261, 0] on div "Maestro Visits Projects Work Orders Tasks Properties Geo Assignments 52 Tampa […" at bounding box center [270, 23] width 541 height 47
click at [491, 233] on span "Listed (13)" at bounding box center [516, 241] width 51 height 16
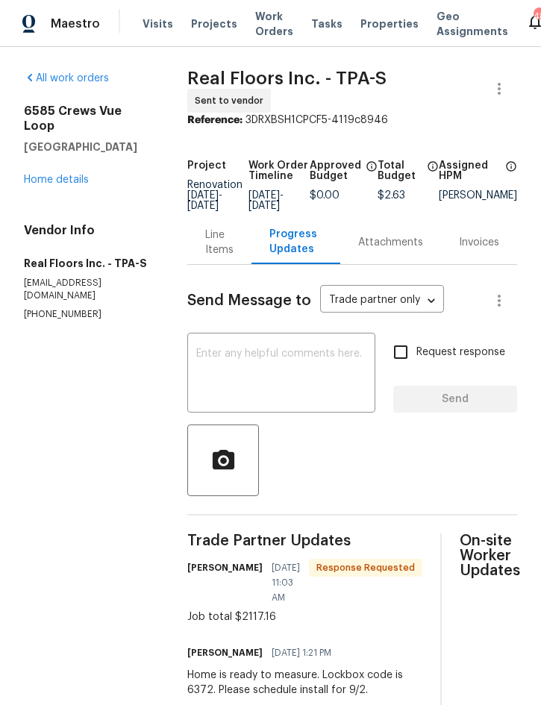
click at [54, 174] on link "Home details" at bounding box center [56, 179] width 65 height 10
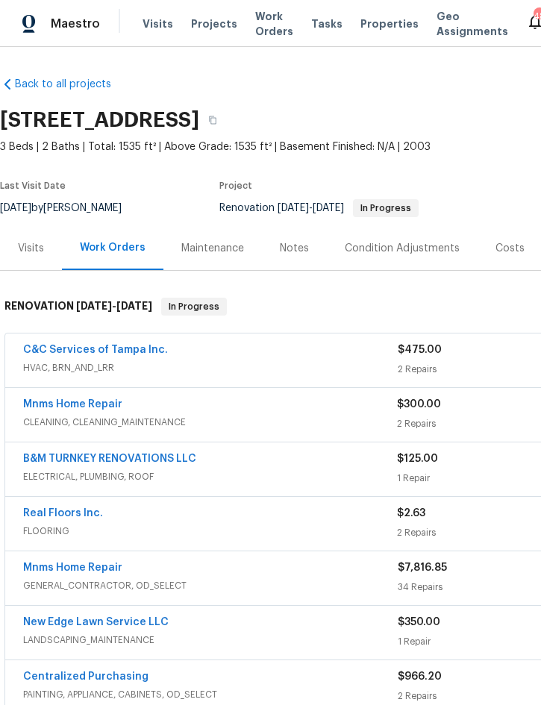
click at [211, 21] on span "Projects" at bounding box center [214, 23] width 46 height 15
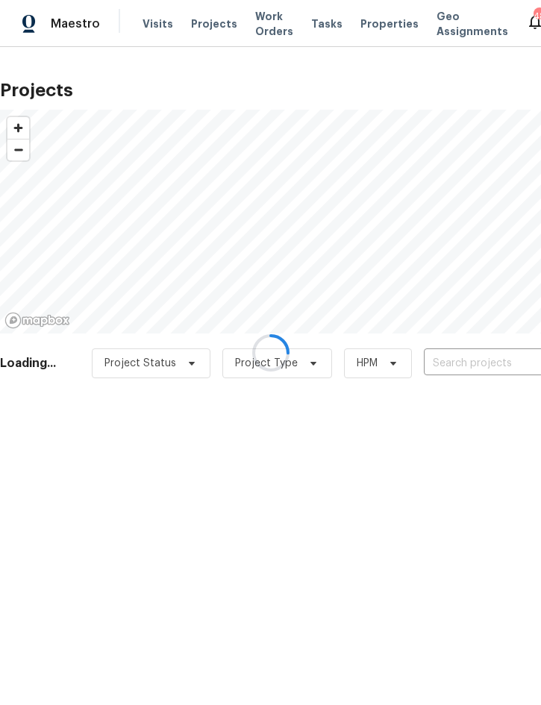
click at [463, 374] on div at bounding box center [270, 352] width 541 height 705
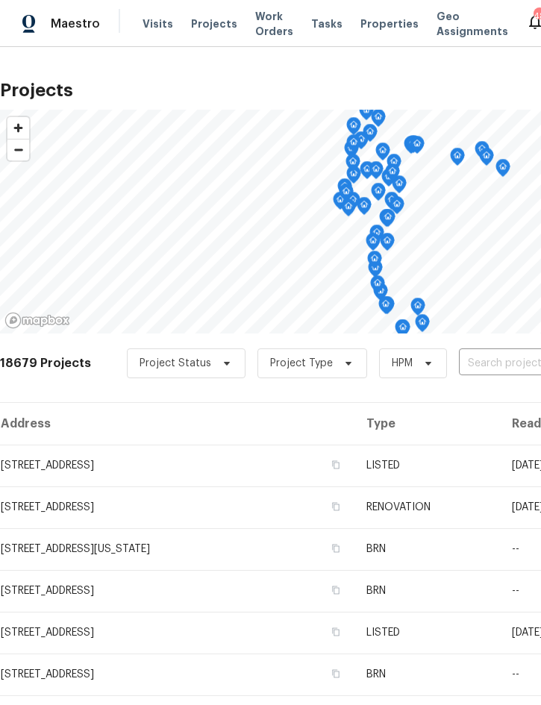
click at [489, 375] on input "text" at bounding box center [544, 363] width 171 height 23
type input "169 sil"
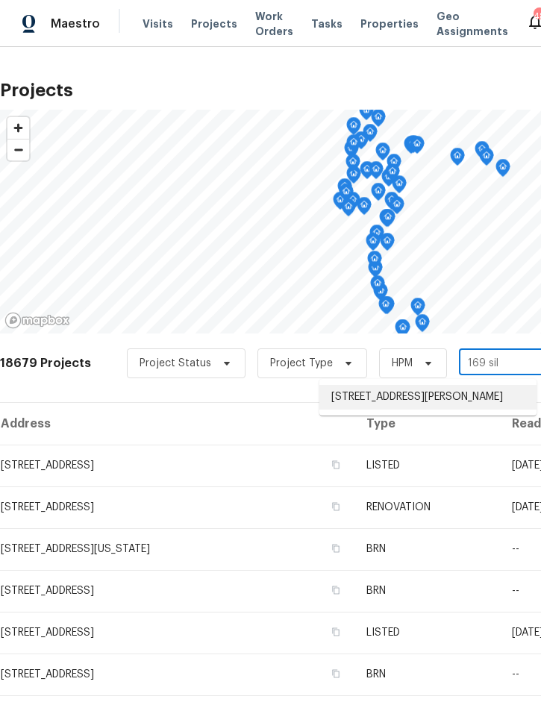
click at [435, 394] on li "[STREET_ADDRESS][PERSON_NAME]" at bounding box center [427, 397] width 217 height 25
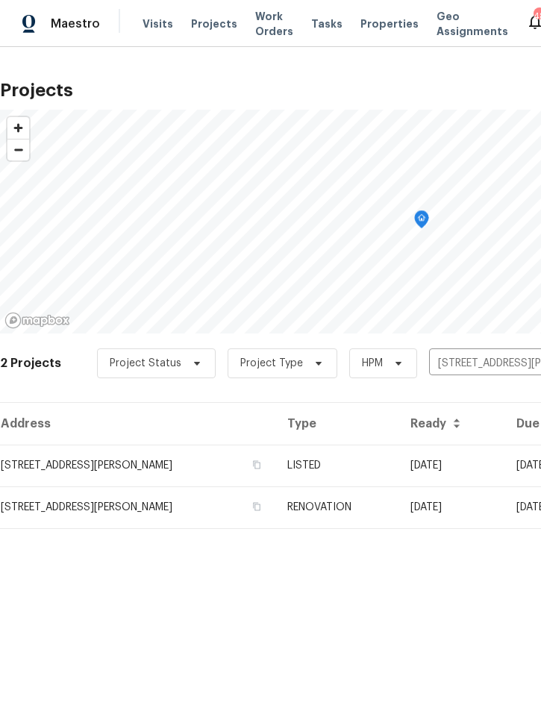
click at [458, 463] on td "[DATE]" at bounding box center [451, 465] width 106 height 42
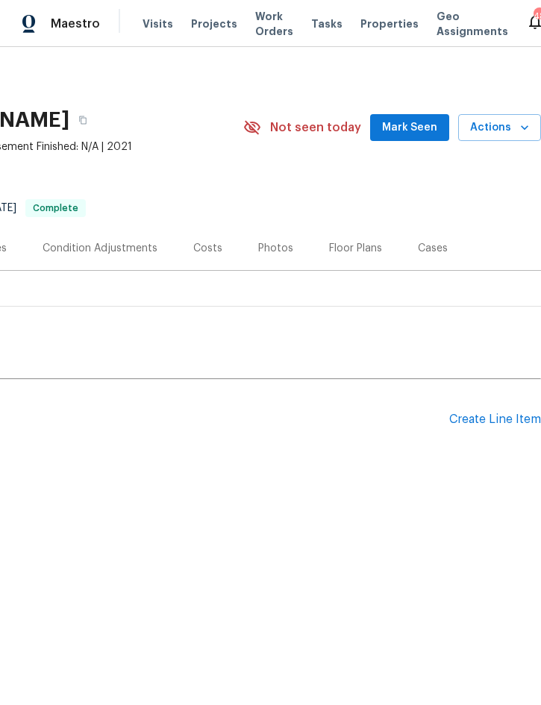
scroll to position [0, 302]
click at [503, 131] on span "Actions" at bounding box center [499, 128] width 59 height 19
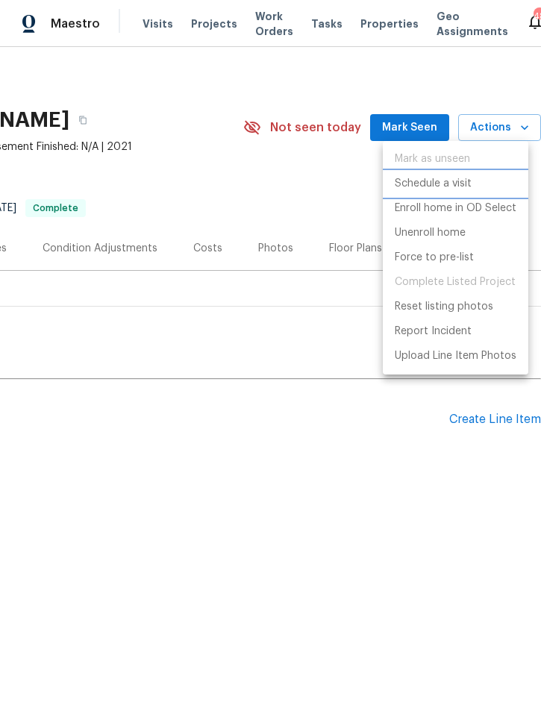
click at [464, 183] on p "Schedule a visit" at bounding box center [432, 184] width 77 height 16
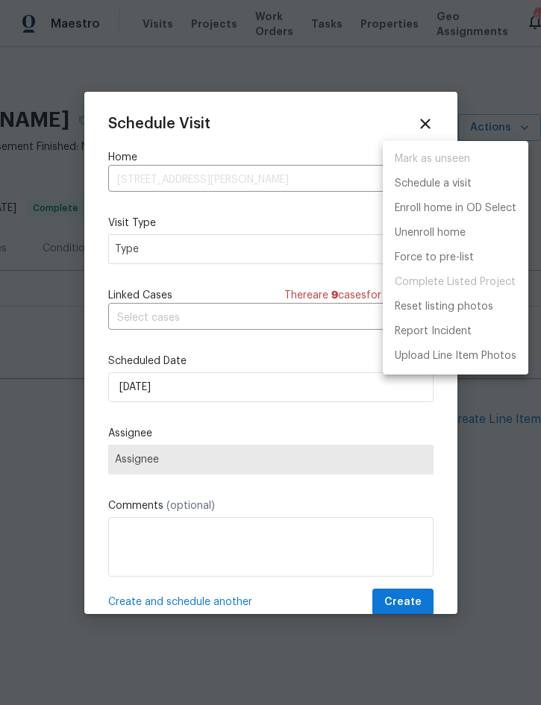
click at [218, 256] on div at bounding box center [270, 352] width 541 height 705
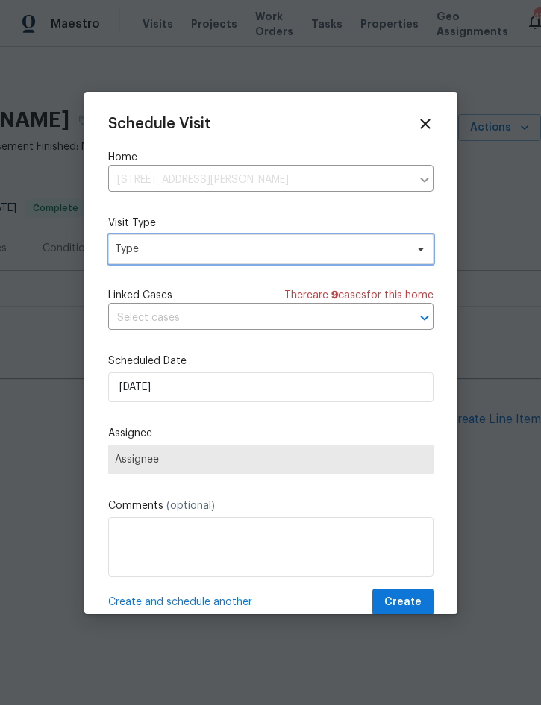
click at [242, 246] on span "Type" at bounding box center [260, 249] width 290 height 15
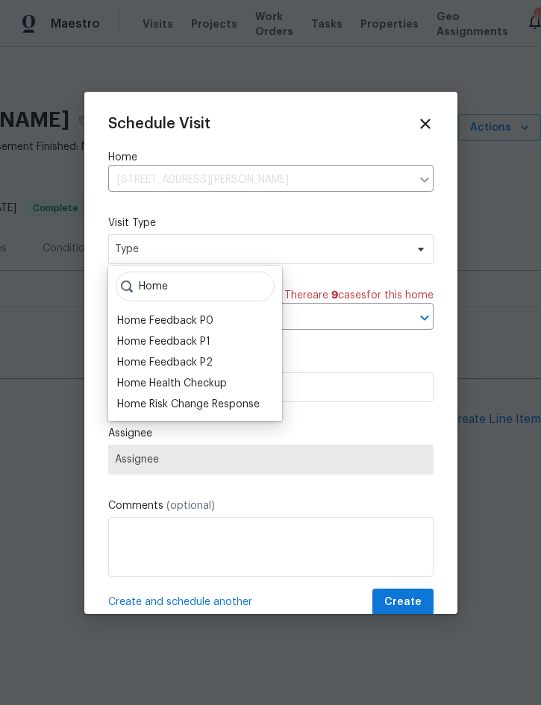
type input "Home"
click at [223, 382] on div "Home Health Checkup" at bounding box center [172, 383] width 110 height 15
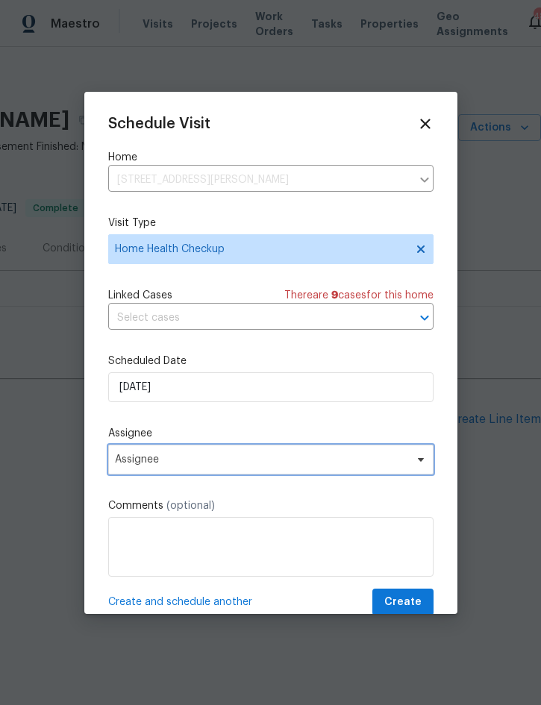
click at [248, 464] on span "Assignee" at bounding box center [261, 459] width 292 height 12
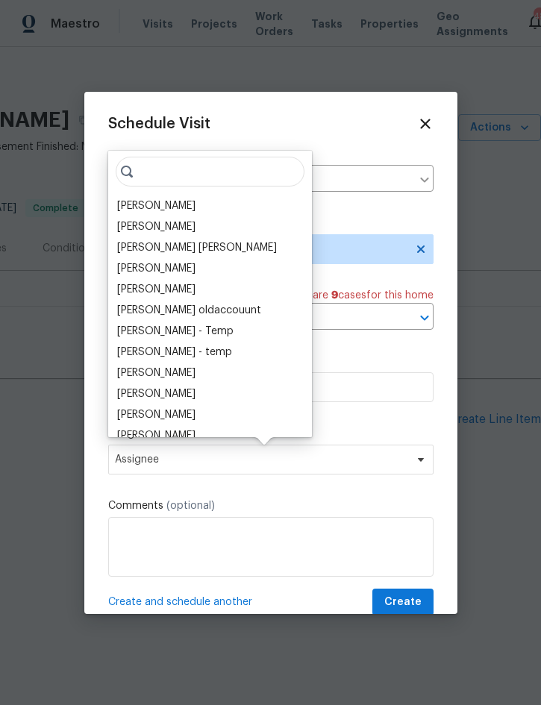
click at [174, 206] on div "[PERSON_NAME]" at bounding box center [156, 205] width 78 height 15
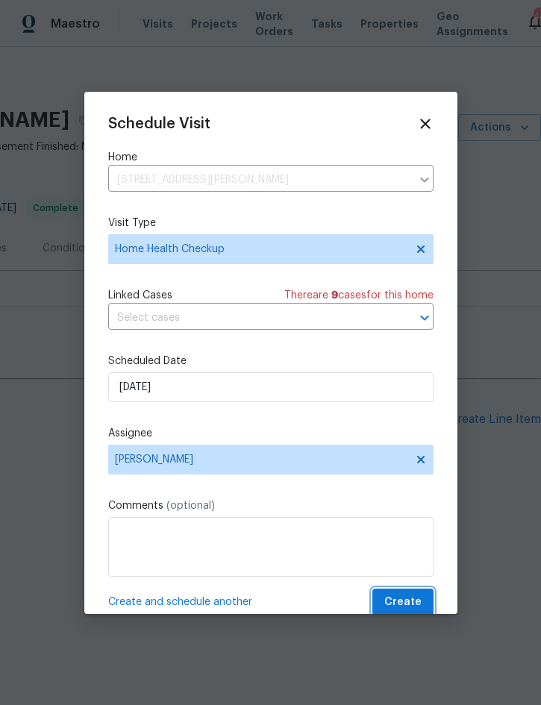
click at [399, 601] on span "Create" at bounding box center [402, 602] width 37 height 19
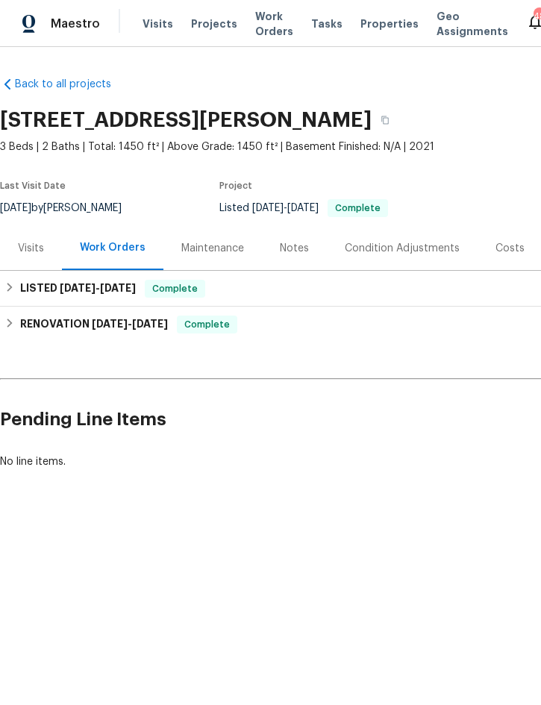
scroll to position [0, 0]
click at [217, 251] on div "Maintenance" at bounding box center [212, 248] width 63 height 15
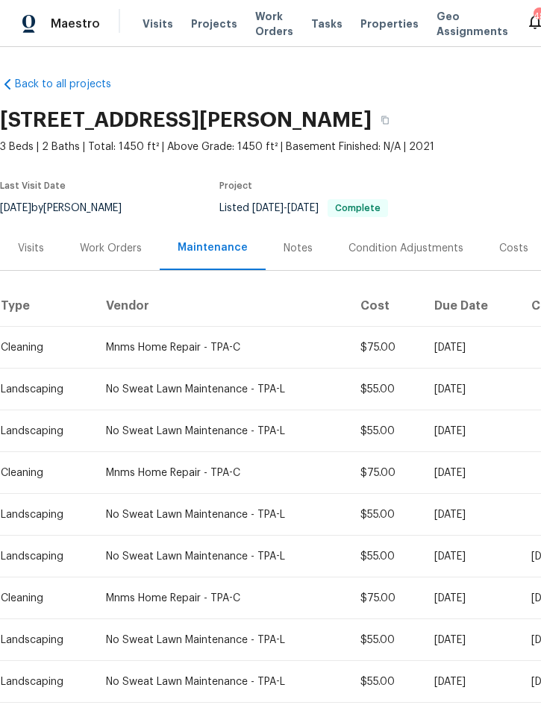
click at [98, 248] on div "Work Orders" at bounding box center [111, 248] width 62 height 15
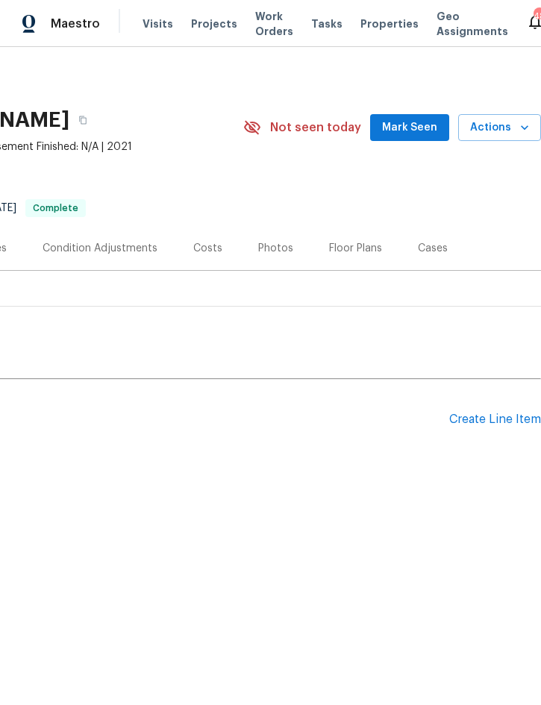
click at [491, 423] on div "Create Line Item" at bounding box center [495, 419] width 92 height 14
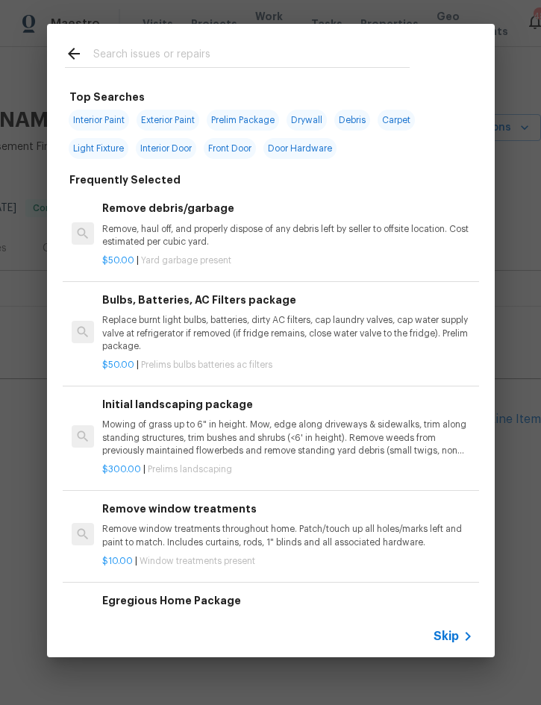
click at [207, 55] on input "text" at bounding box center [251, 56] width 316 height 22
type input "Sod"
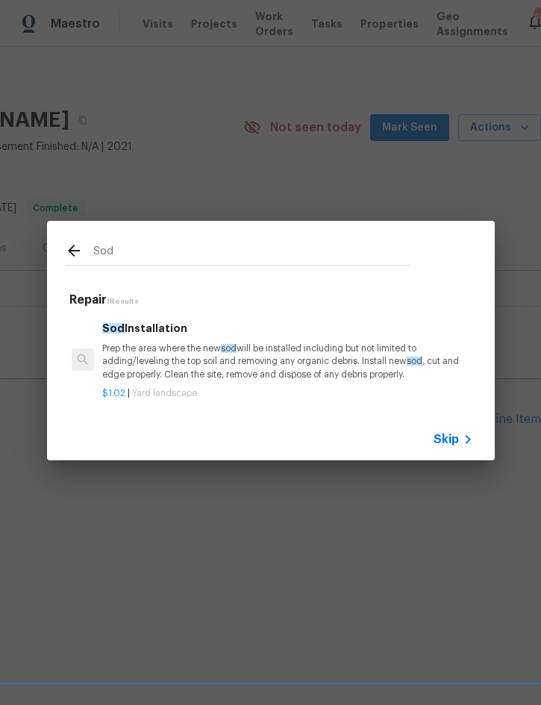
click at [248, 352] on p "Prep the area where the new sod will be installed including but not limited to …" at bounding box center [287, 361] width 370 height 38
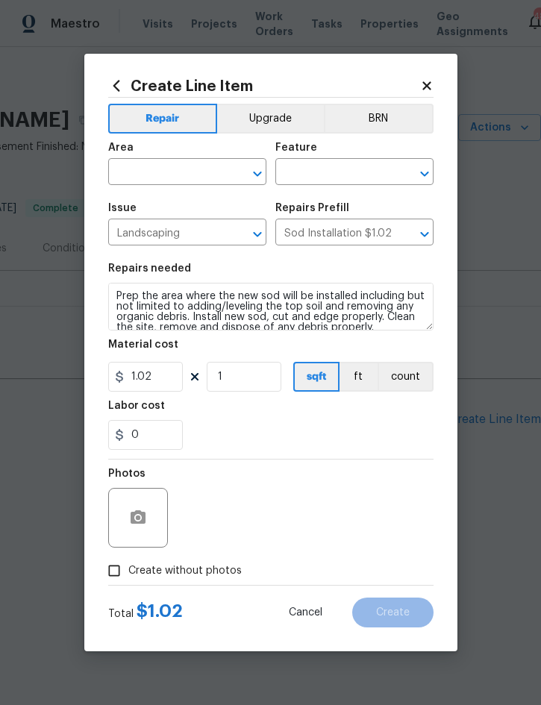
click at [248, 351] on div "Material cost" at bounding box center [270, 348] width 325 height 19
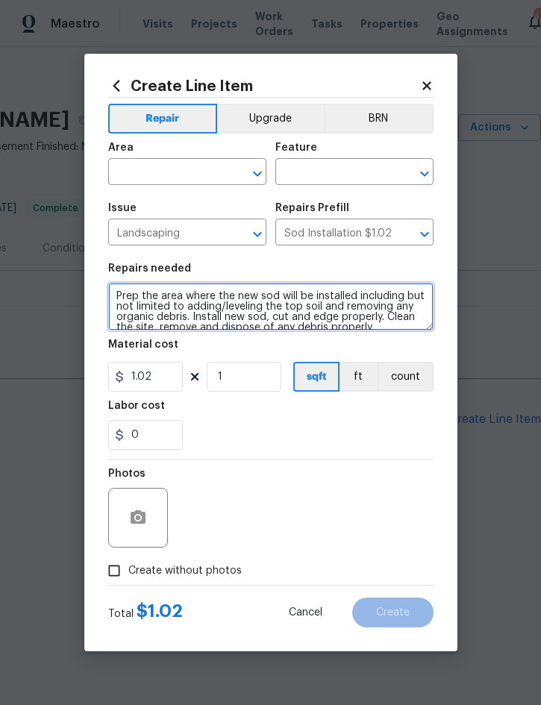
click at [114, 293] on textarea "Prep the area where the new sod will be installed including but not limited to …" at bounding box center [270, 307] width 325 height 48
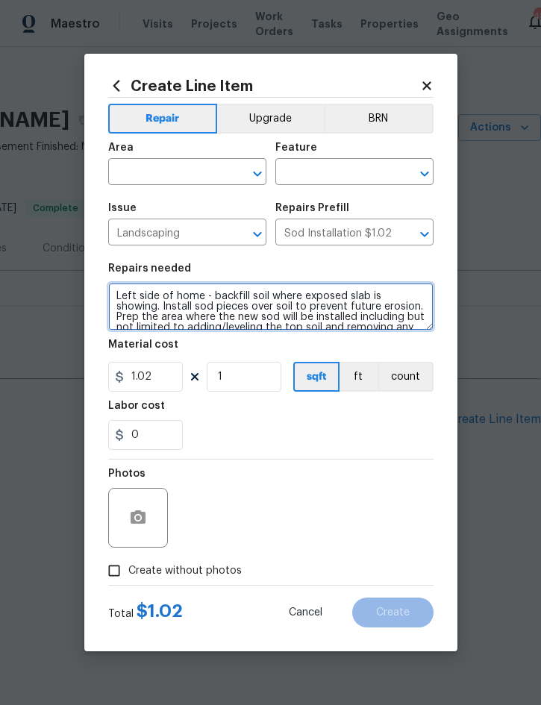
type textarea "Left side of home - backfill soil where exposed slab is showing. Install sod pi…"
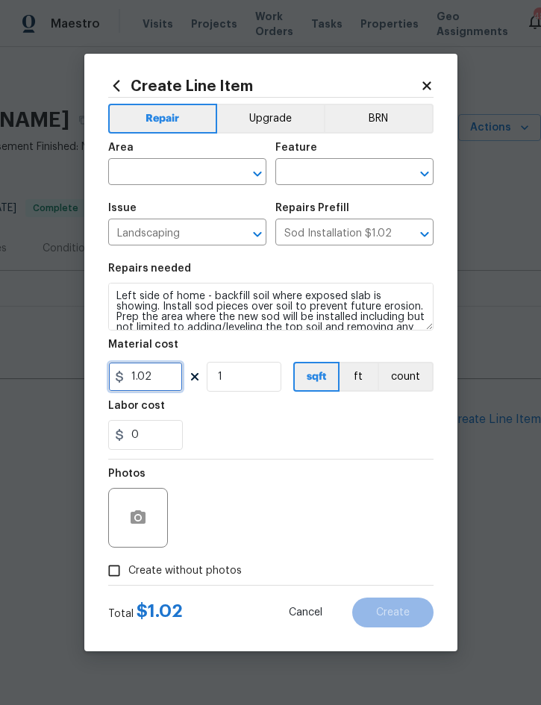
click at [165, 370] on input "1.02" at bounding box center [145, 377] width 75 height 30
click at [169, 382] on input "1.02" at bounding box center [145, 377] width 75 height 30
type input "175"
click at [147, 521] on button "button" at bounding box center [138, 518] width 36 height 36
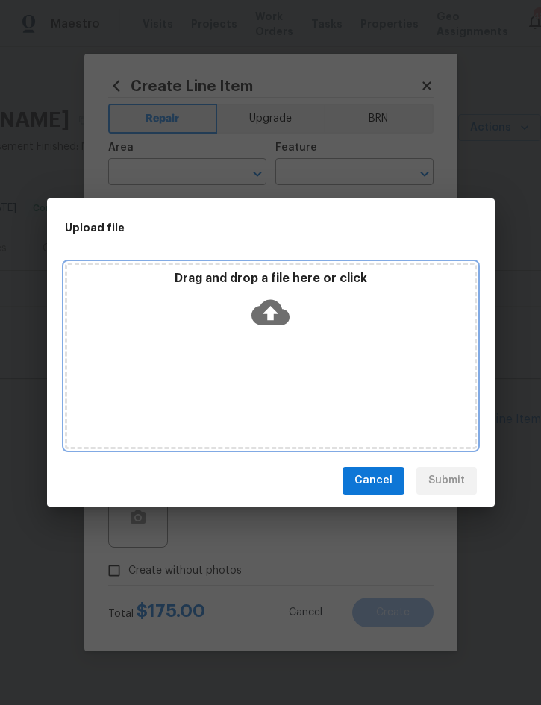
click at [374, 323] on div "Drag and drop a file here or click" at bounding box center [270, 303] width 407 height 64
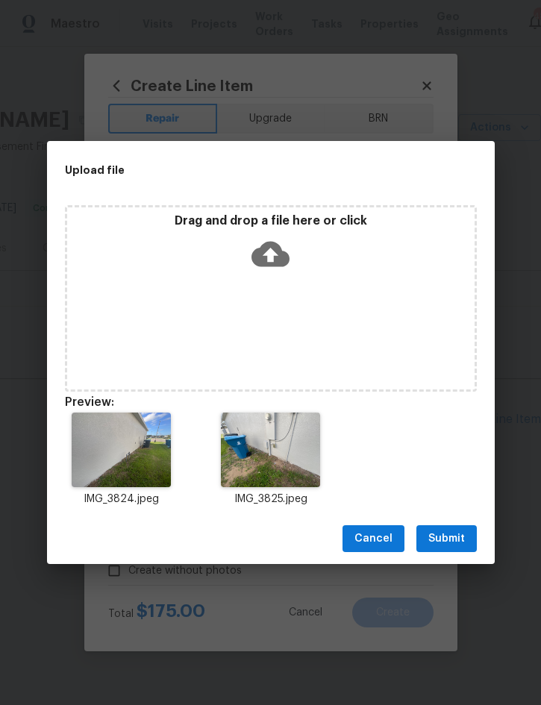
click at [444, 530] on span "Submit" at bounding box center [446, 538] width 37 height 19
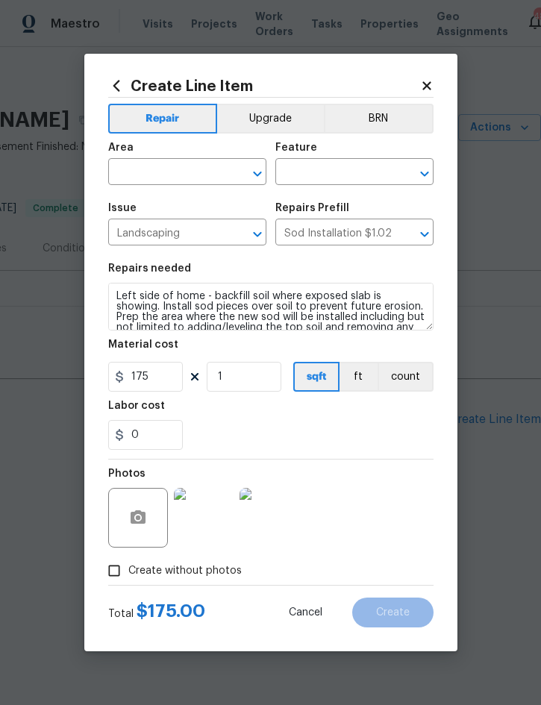
click at [186, 164] on input "text" at bounding box center [166, 173] width 116 height 23
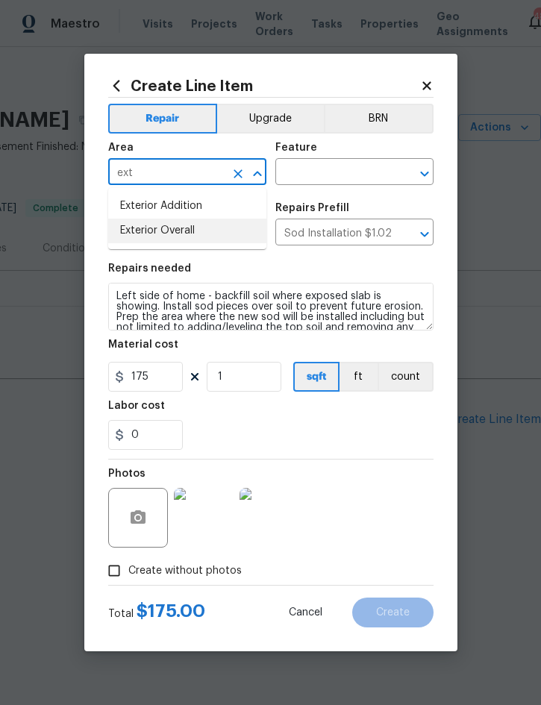
click at [195, 225] on li "Exterior Overall" at bounding box center [187, 230] width 158 height 25
type input "Exterior Overall"
click at [362, 172] on input "text" at bounding box center [333, 173] width 116 height 23
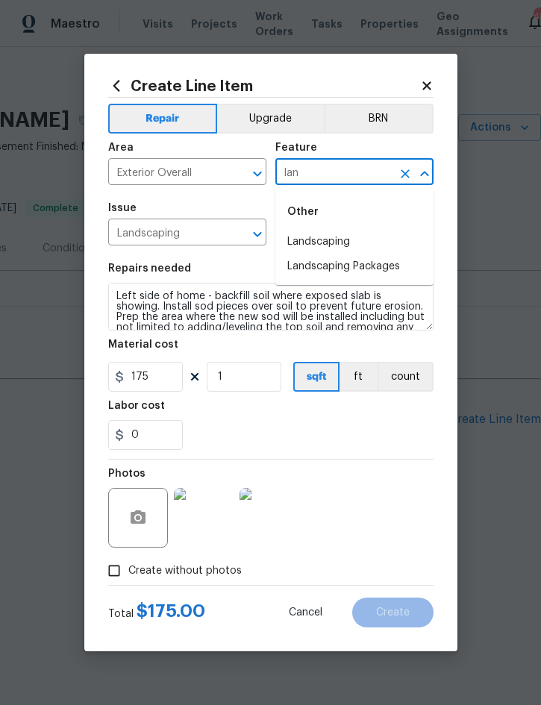
click at [344, 242] on li "Landscaping" at bounding box center [354, 242] width 158 height 25
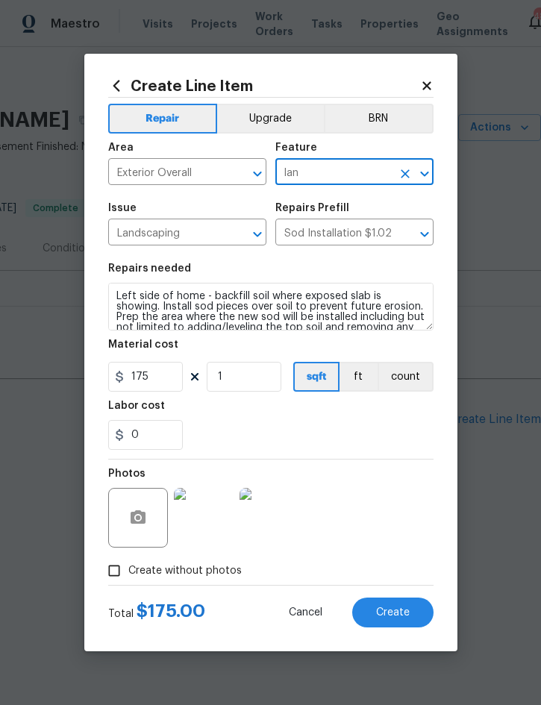
type input "Landscaping"
click at [393, 620] on button "Create" at bounding box center [392, 612] width 81 height 30
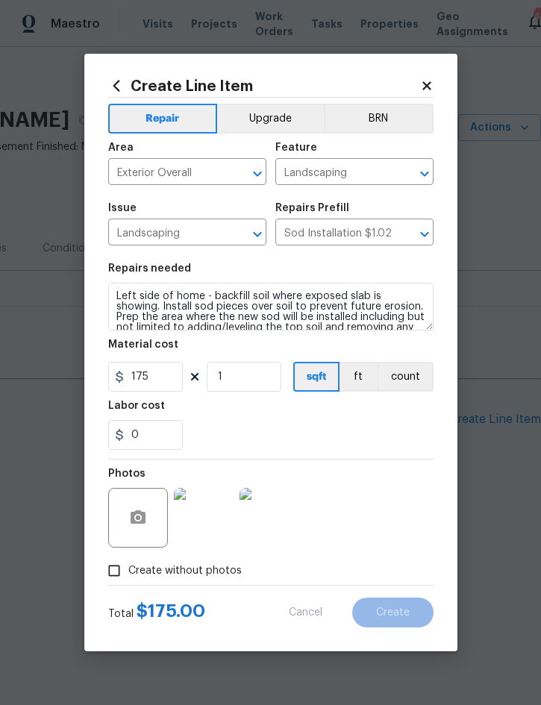
type input "0"
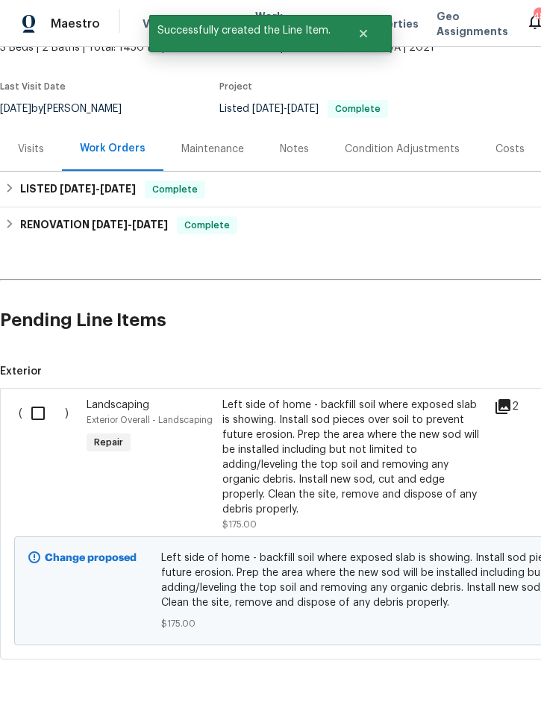
scroll to position [98, 0]
click at [31, 409] on input "checkbox" at bounding box center [43, 413] width 42 height 31
checkbox input "true"
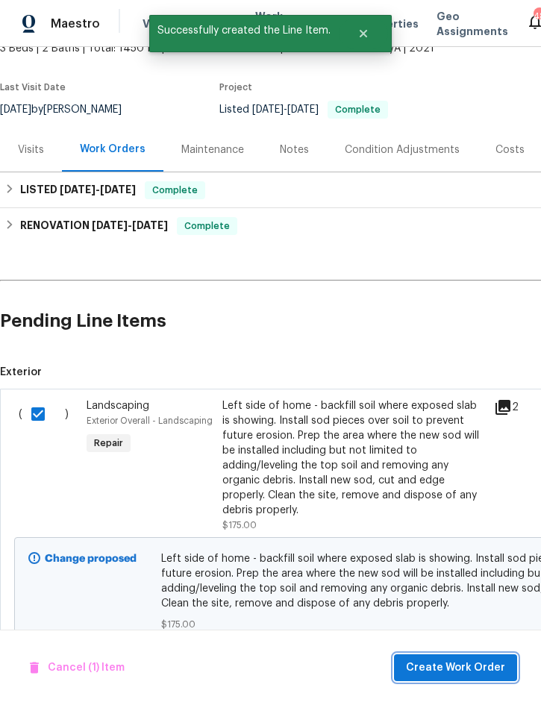
click at [434, 666] on span "Create Work Order" at bounding box center [455, 667] width 99 height 19
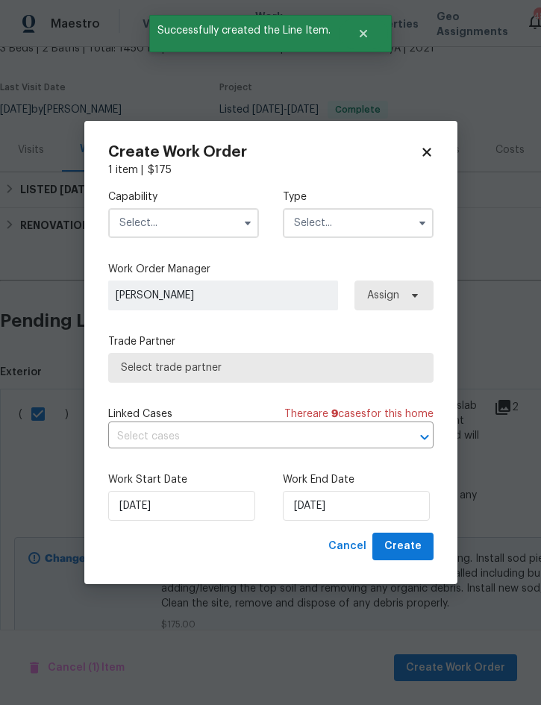
click at [184, 223] on input "text" at bounding box center [183, 223] width 151 height 30
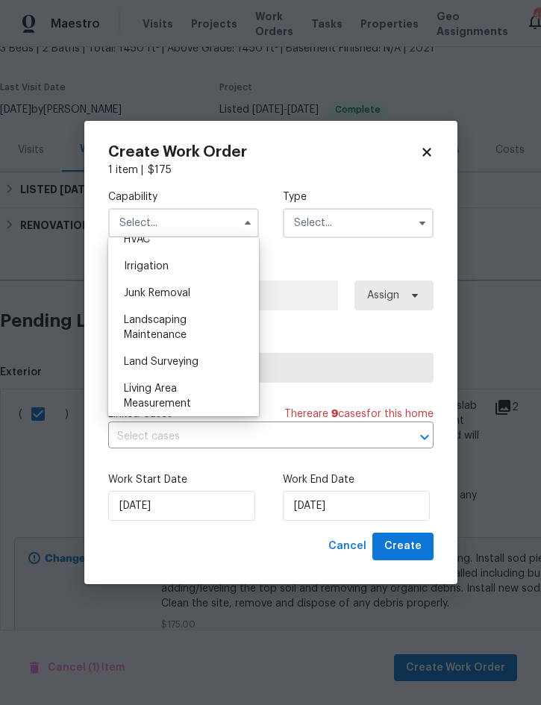
scroll to position [929, 0]
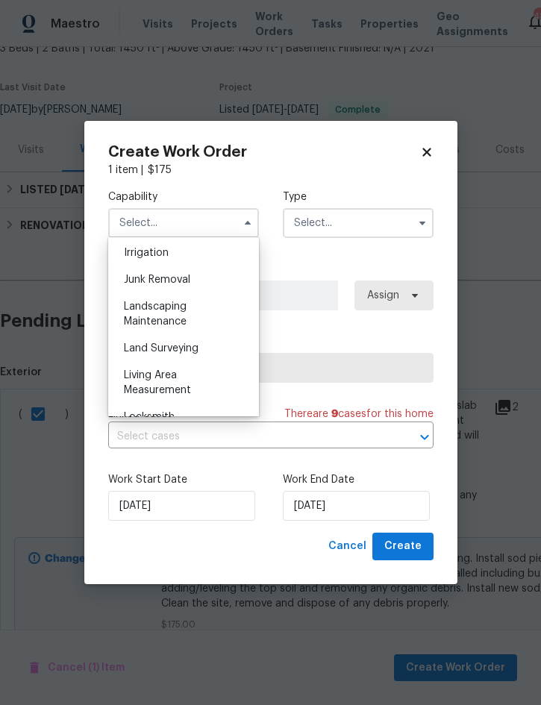
click at [188, 313] on div "Landscaping Maintenance" at bounding box center [183, 314] width 143 height 42
type input "Landscaping Maintenance"
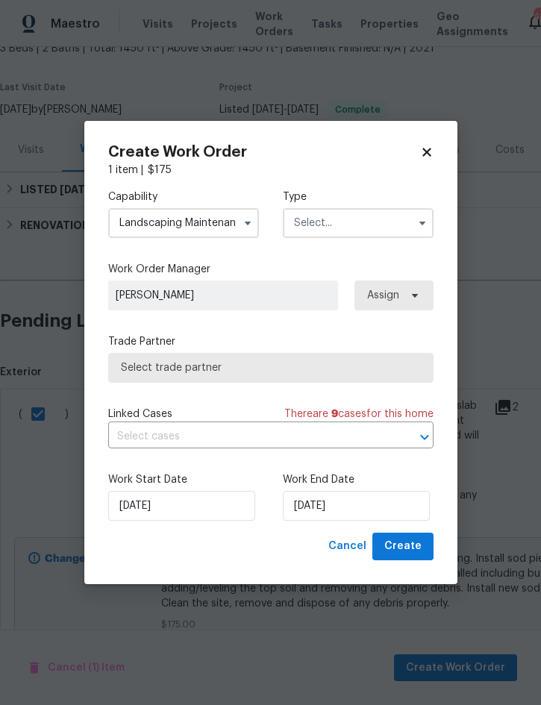
click at [346, 223] on input "text" at bounding box center [358, 223] width 151 height 30
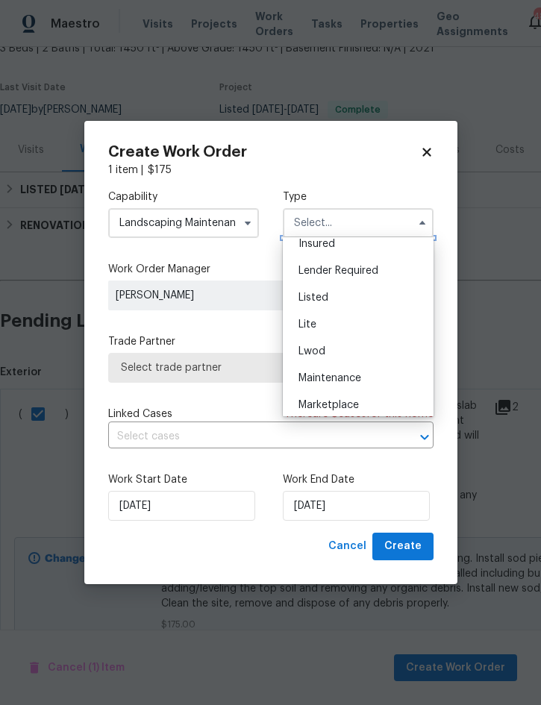
scroll to position [116, 0]
click at [344, 306] on div "Listed" at bounding box center [357, 299] width 143 height 27
type input "Listed"
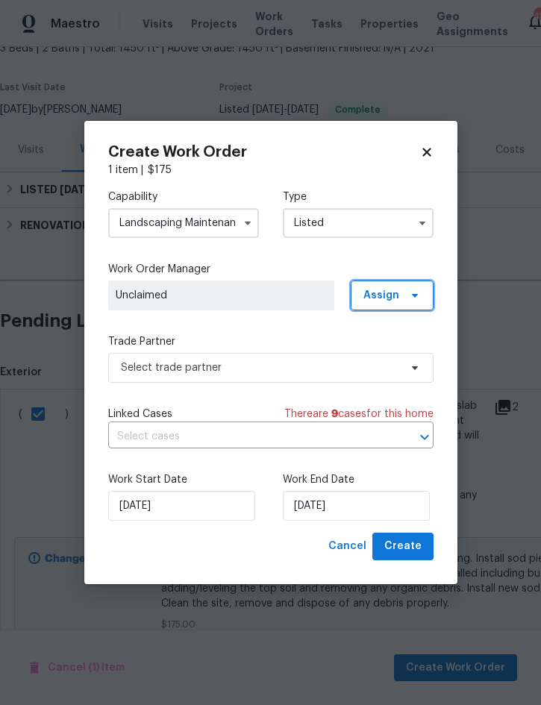
click at [383, 297] on span "Assign" at bounding box center [381, 295] width 36 height 15
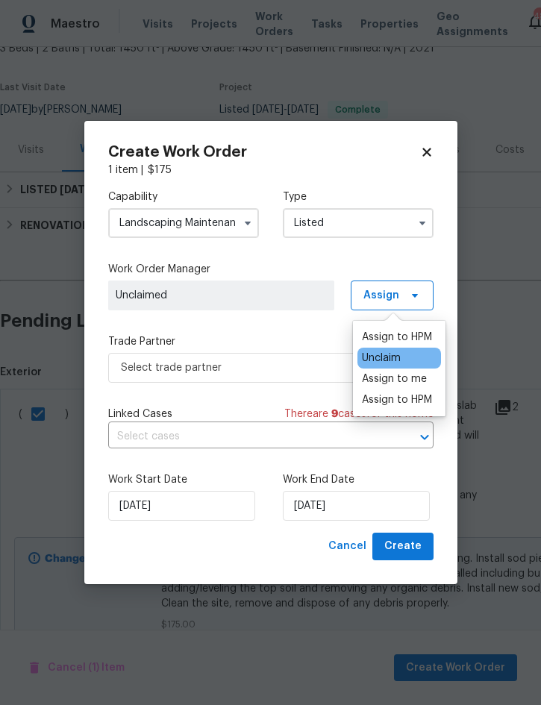
click at [417, 380] on div "Assign to me" at bounding box center [394, 378] width 65 height 15
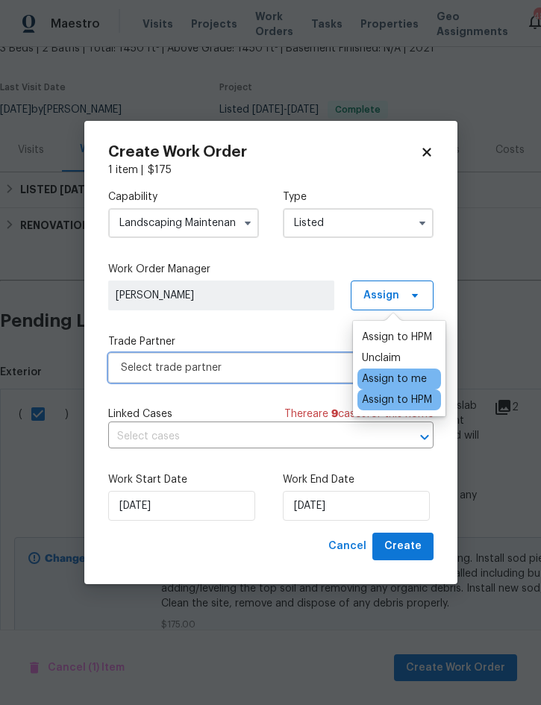
click at [233, 364] on span "Select trade partner" at bounding box center [260, 367] width 278 height 15
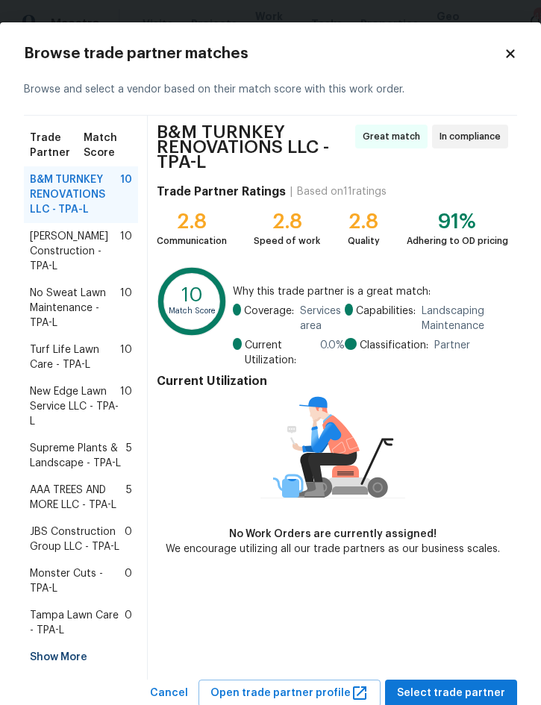
click at [49, 306] on span "No Sweat Lawn Maintenance - TPA-L" at bounding box center [75, 308] width 90 height 45
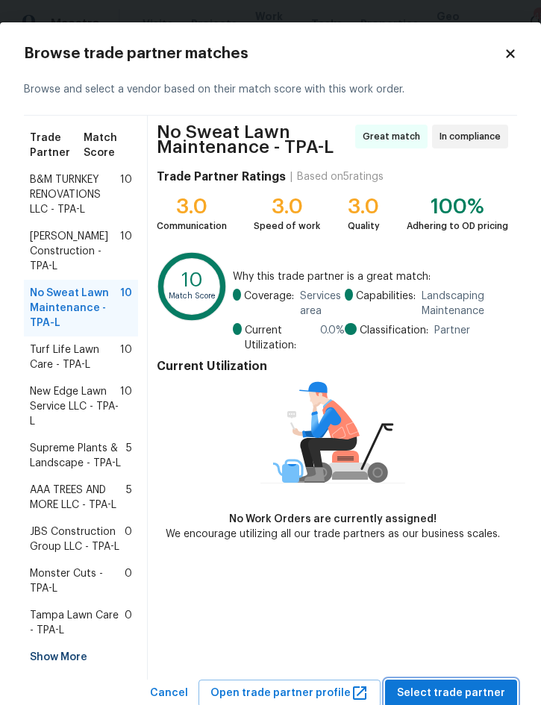
click at [428, 689] on span "Select trade partner" at bounding box center [451, 693] width 108 height 19
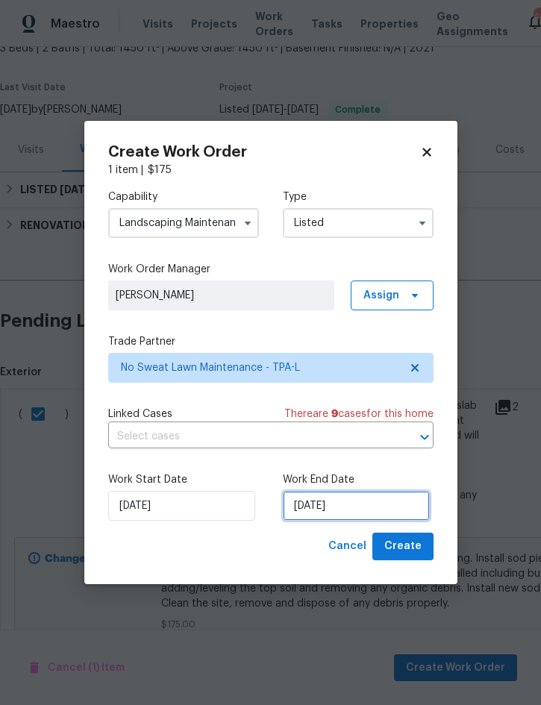
click at [341, 500] on input "9/2/2025" at bounding box center [356, 506] width 147 height 30
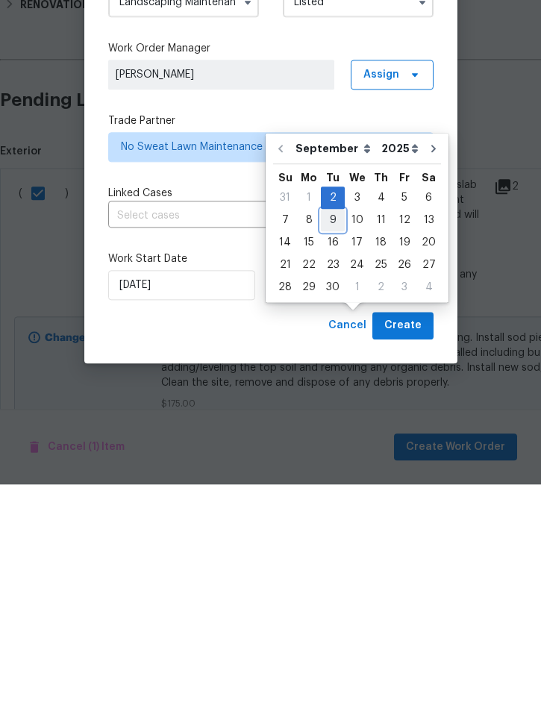
click at [330, 430] on div "9" at bounding box center [333, 440] width 24 height 21
type input "9/9/2025"
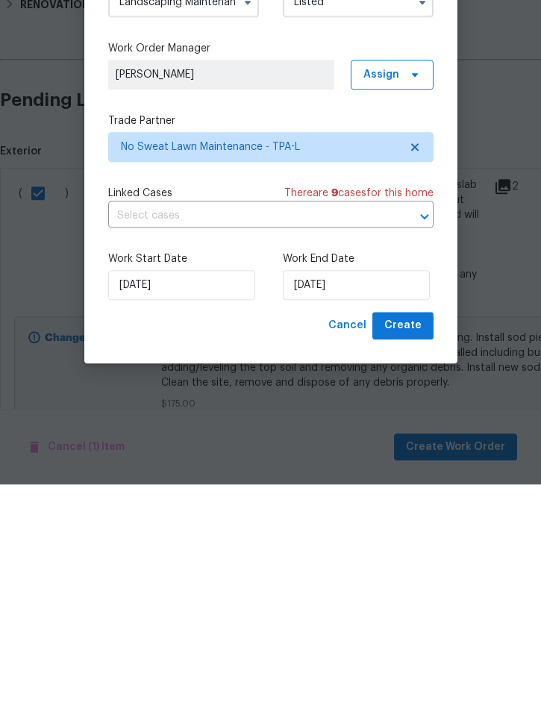
scroll to position [42, 0]
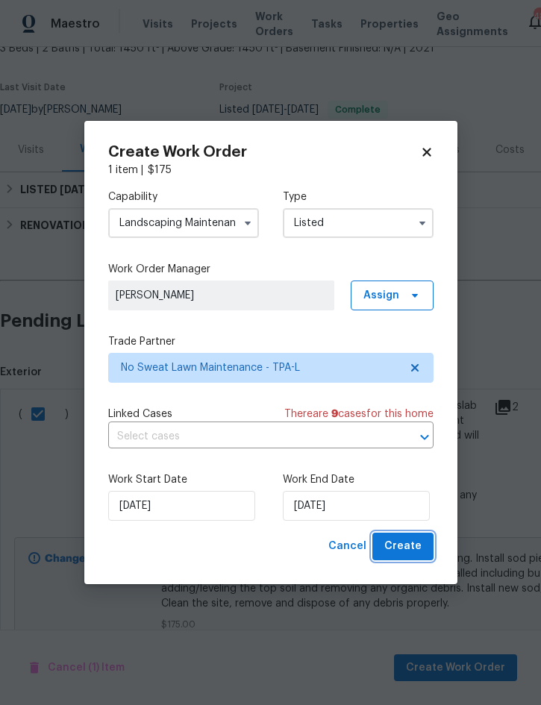
click at [405, 551] on span "Create" at bounding box center [402, 546] width 37 height 19
checkbox input "false"
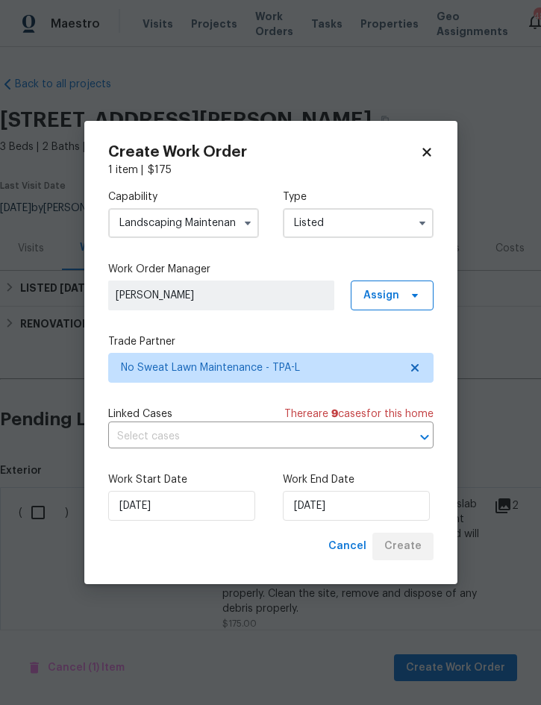
scroll to position [0, 0]
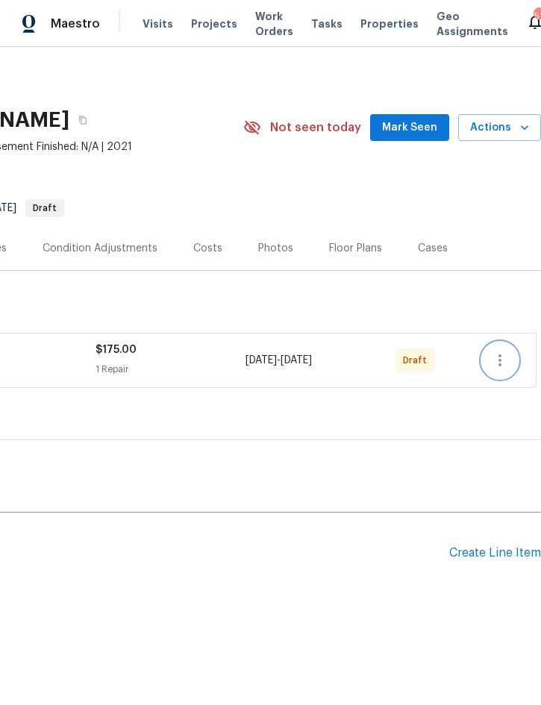
click at [498, 361] on icon "button" at bounding box center [500, 360] width 18 height 18
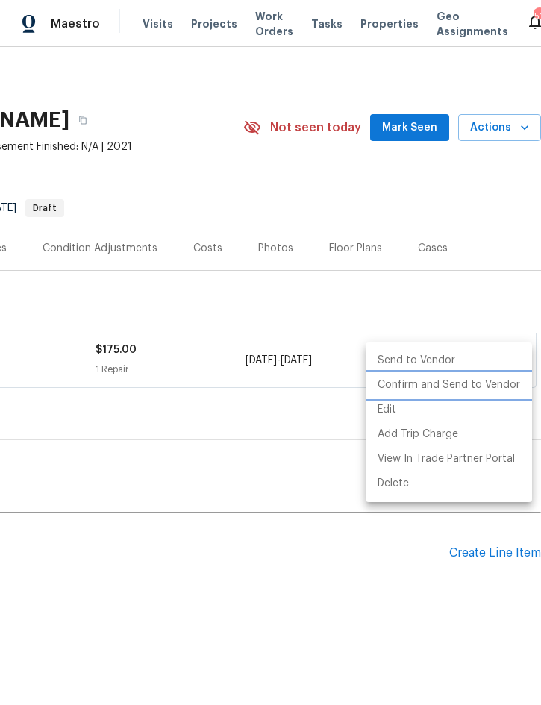
click at [479, 386] on li "Confirm and Send to Vendor" at bounding box center [448, 385] width 166 height 25
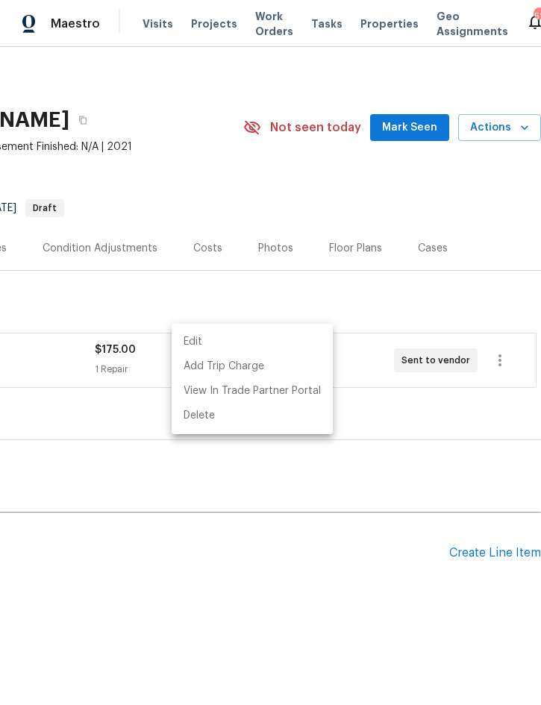
click at [80, 3] on div at bounding box center [270, 352] width 541 height 705
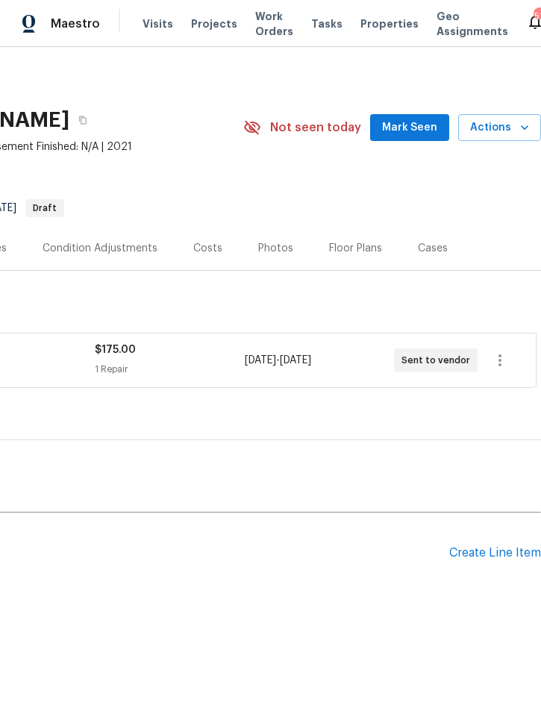
click at [209, 22] on span "Projects" at bounding box center [214, 23] width 46 height 15
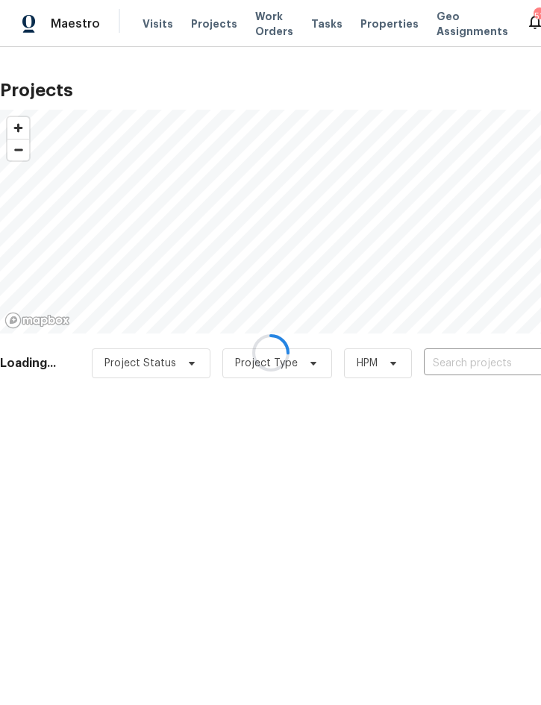
click at [473, 358] on div at bounding box center [270, 352] width 541 height 705
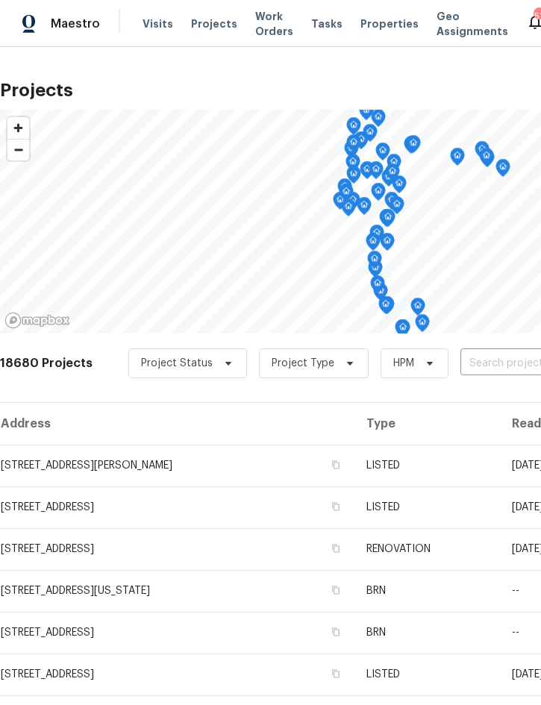
click at [485, 367] on input "text" at bounding box center [545, 363] width 171 height 23
type input "4291 poin"
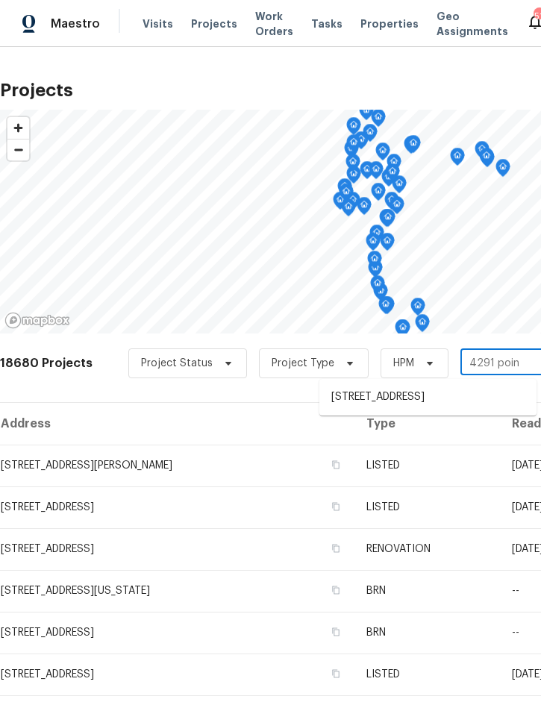
click at [409, 397] on li "4291 Poinciana Dr, Indian Lake Estates, FL 33855" at bounding box center [427, 397] width 217 height 25
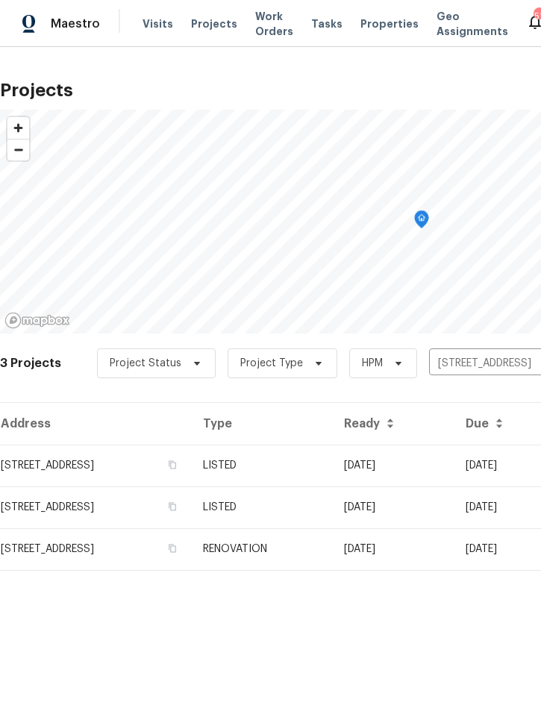
click at [332, 463] on td "LISTED" at bounding box center [261, 465] width 141 height 42
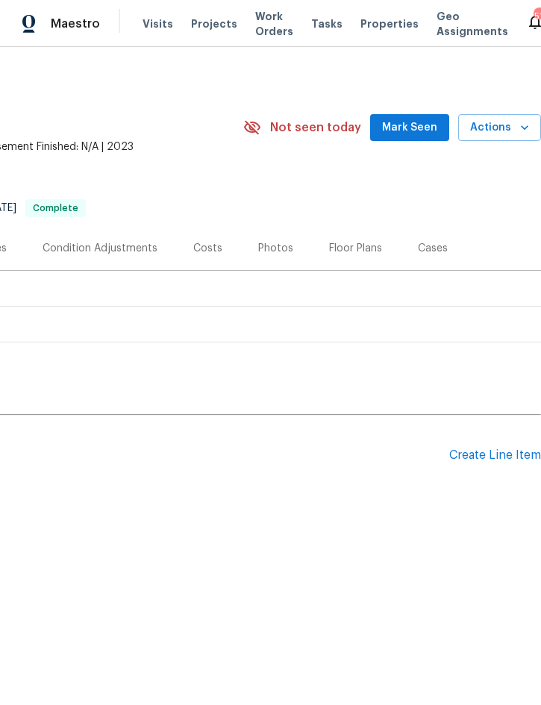
scroll to position [0, 302]
click at [497, 127] on span "Actions" at bounding box center [499, 128] width 59 height 19
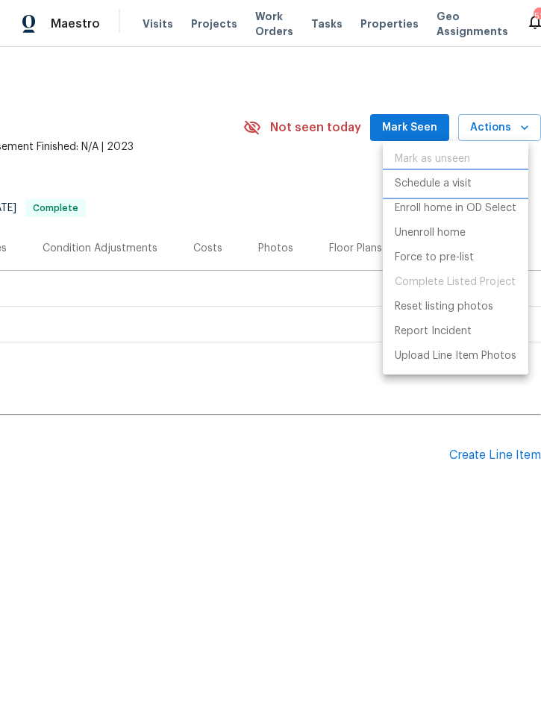
click at [459, 187] on p "Schedule a visit" at bounding box center [432, 184] width 77 height 16
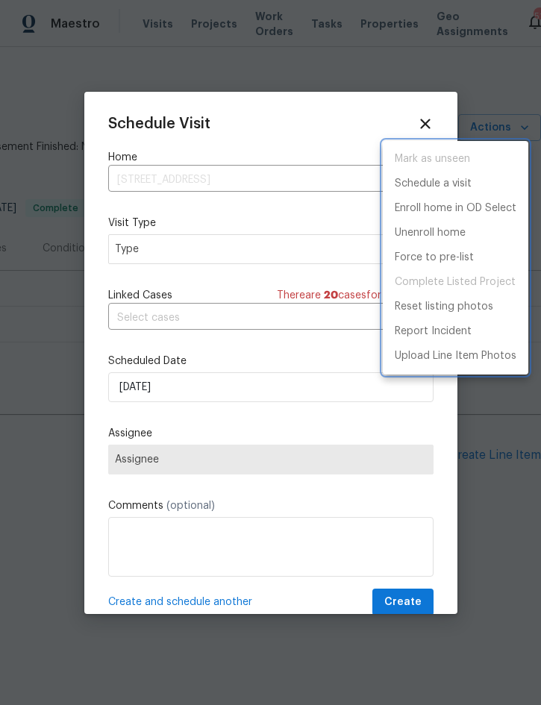
click at [231, 253] on div at bounding box center [270, 352] width 541 height 705
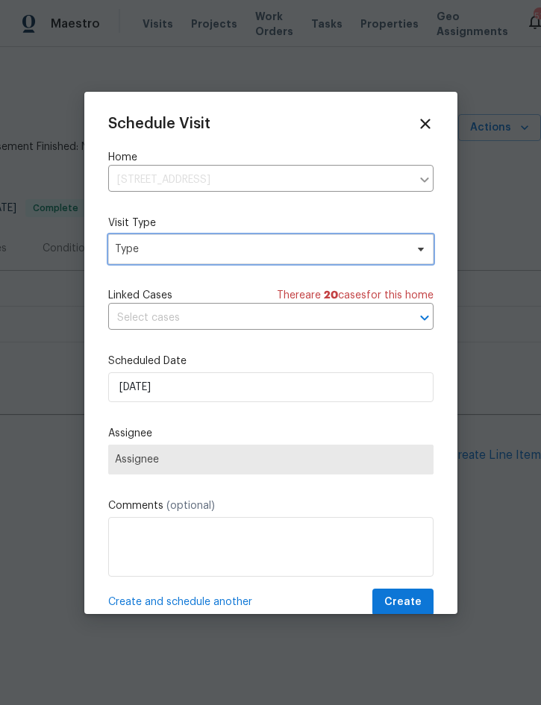
click at [244, 249] on span "Type" at bounding box center [260, 249] width 290 height 15
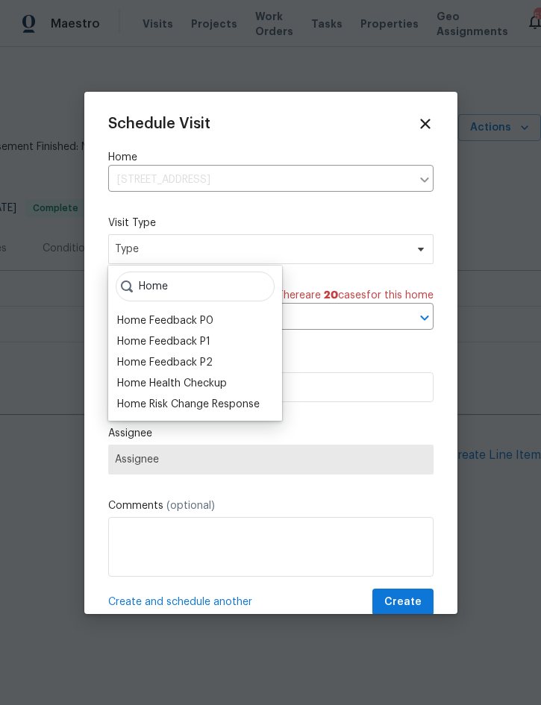
type input "Home"
click at [227, 379] on div "Home Health Checkup" at bounding box center [172, 383] width 110 height 15
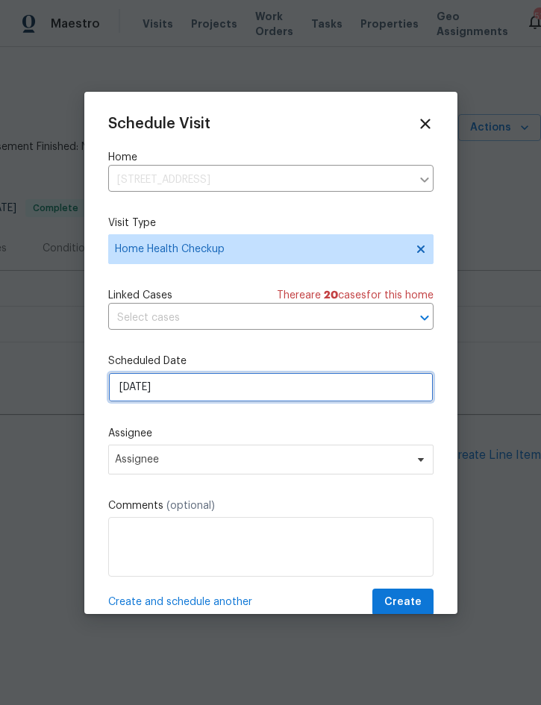
click at [232, 388] on input "[DATE]" at bounding box center [270, 387] width 325 height 30
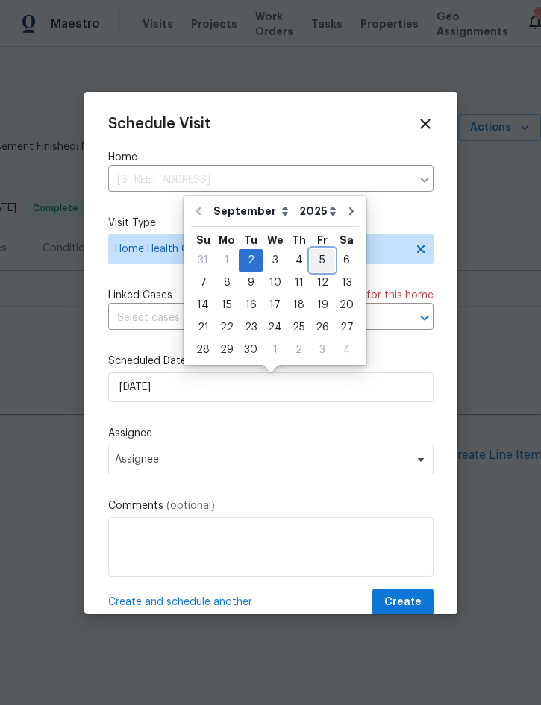
click at [318, 259] on div "5" at bounding box center [322, 260] width 24 height 21
type input "9/5/2025"
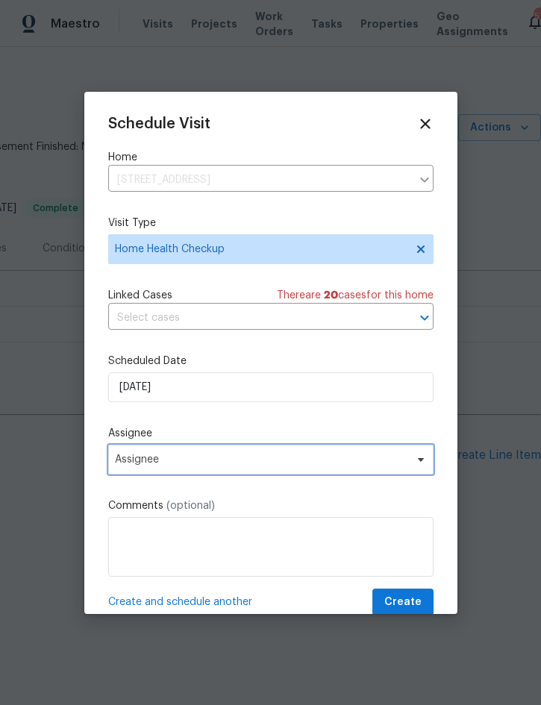
click at [248, 462] on span "Assignee" at bounding box center [261, 459] width 292 height 12
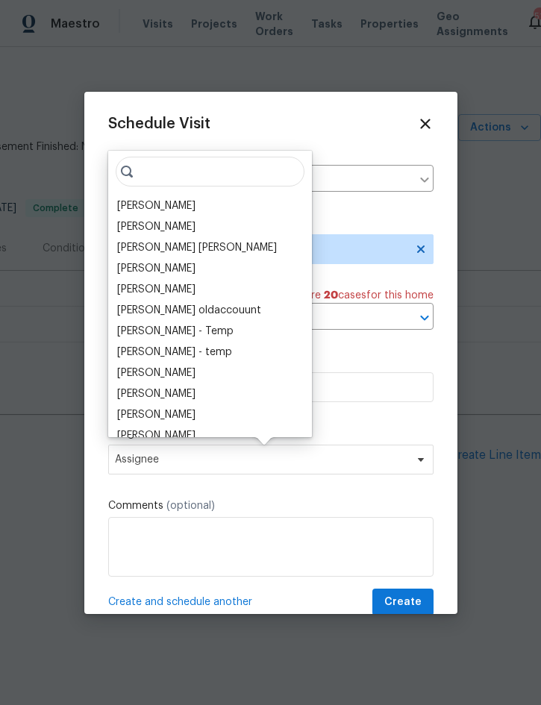
click at [182, 204] on div "[PERSON_NAME]" at bounding box center [156, 205] width 78 height 15
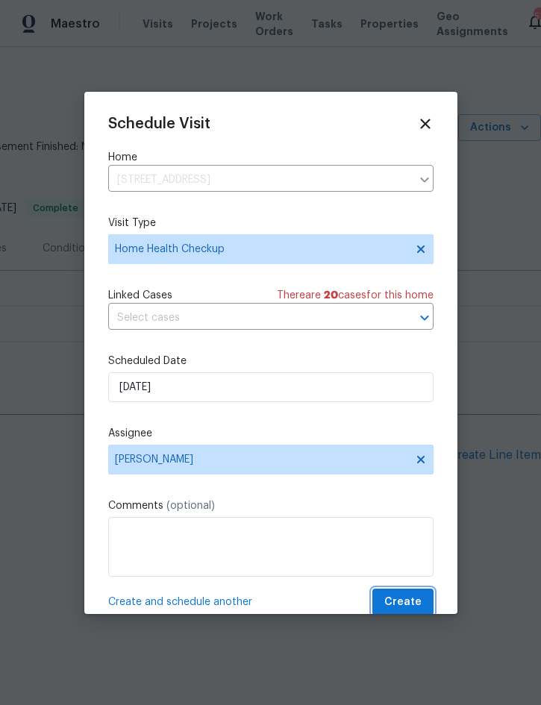
click at [415, 602] on span "Create" at bounding box center [402, 602] width 37 height 19
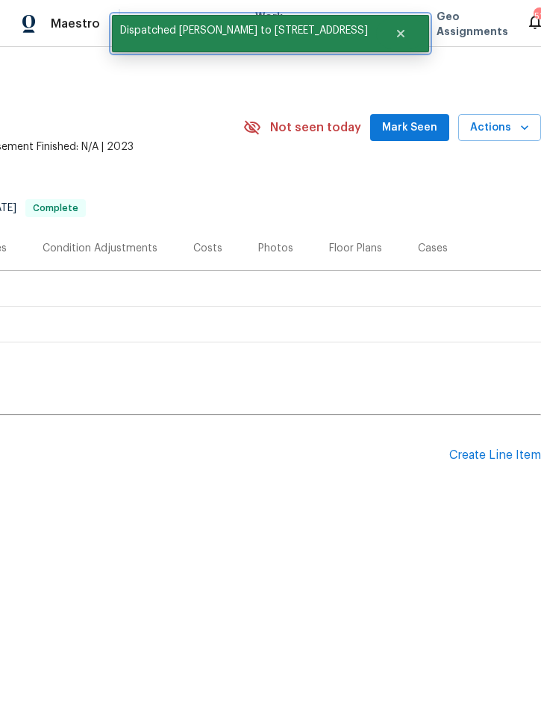
click at [386, 40] on button "Close" at bounding box center [400, 34] width 49 height 30
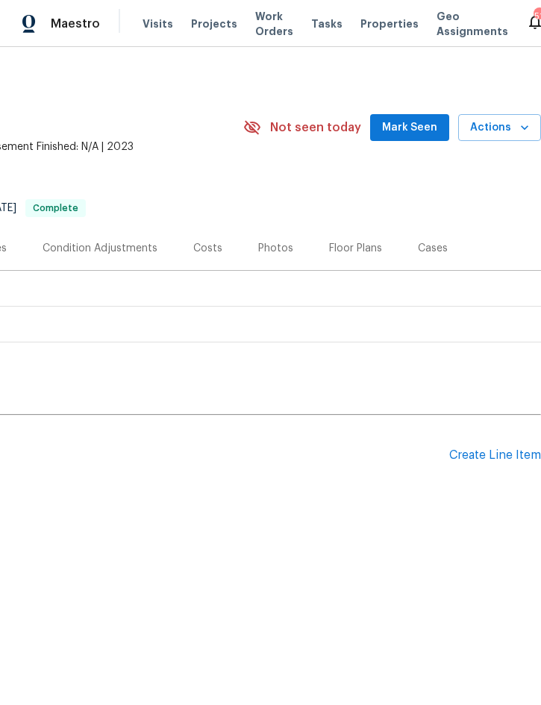
click at [204, 22] on span "Projects" at bounding box center [214, 23] width 46 height 15
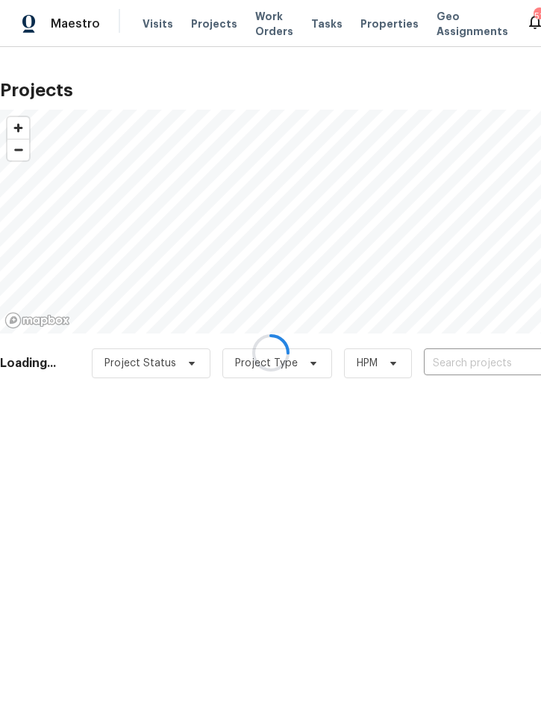
click at [482, 359] on div at bounding box center [270, 352] width 541 height 705
click at [489, 365] on div at bounding box center [270, 352] width 541 height 705
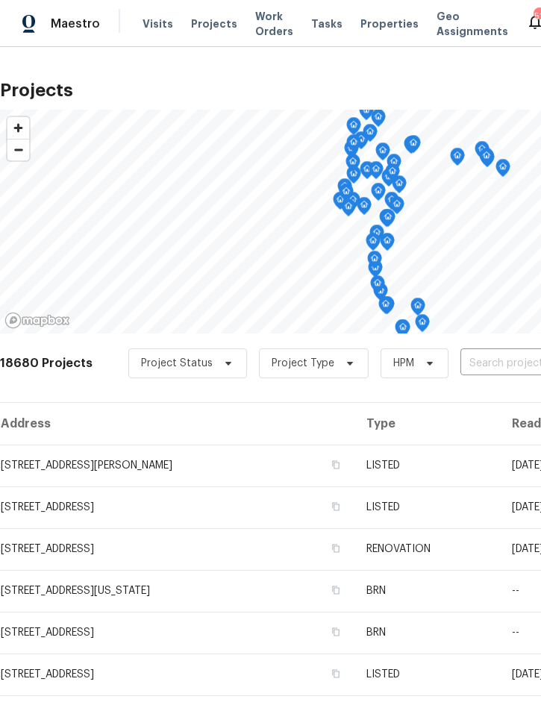
click at [505, 372] on input "text" at bounding box center [545, 363] width 171 height 23
type input "619 car"
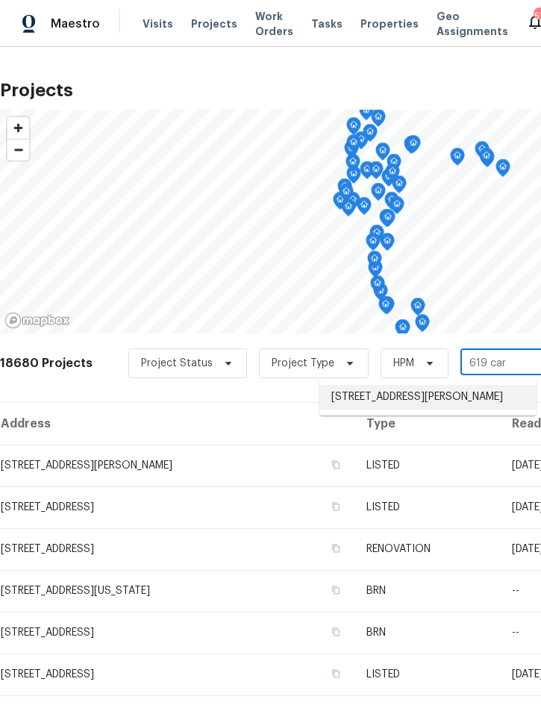
click at [428, 394] on li "619 Carver Dr, Lake Wales, FL 33853" at bounding box center [427, 397] width 217 height 25
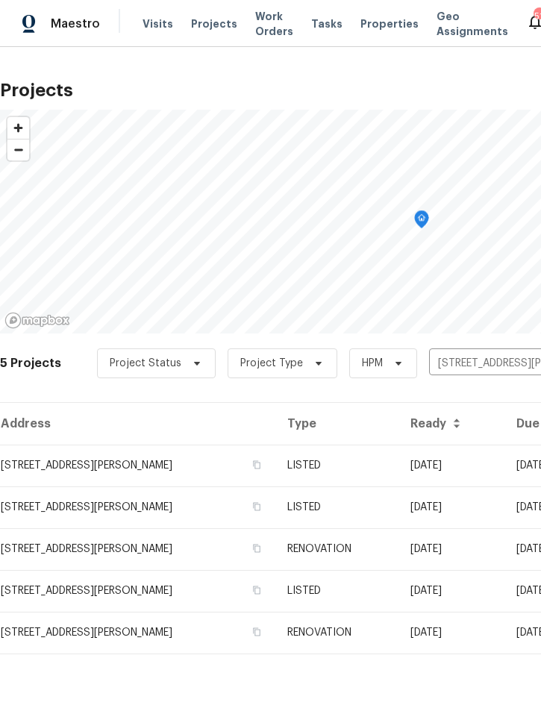
click at [441, 474] on td "05/07/25" at bounding box center [451, 465] width 106 height 42
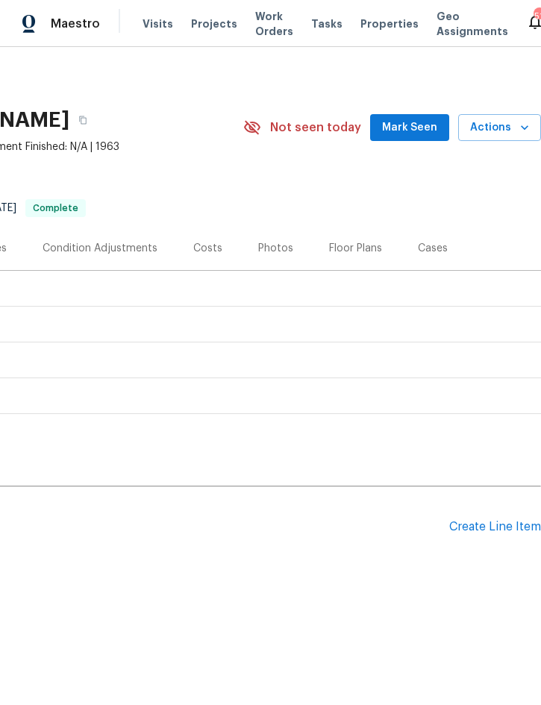
scroll to position [0, 302]
click at [503, 128] on span "Actions" at bounding box center [499, 128] width 59 height 19
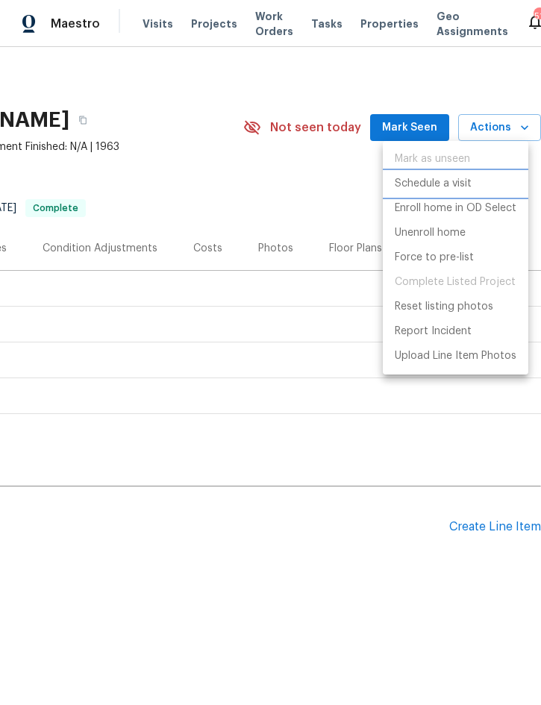
click at [458, 189] on p "Schedule a visit" at bounding box center [432, 184] width 77 height 16
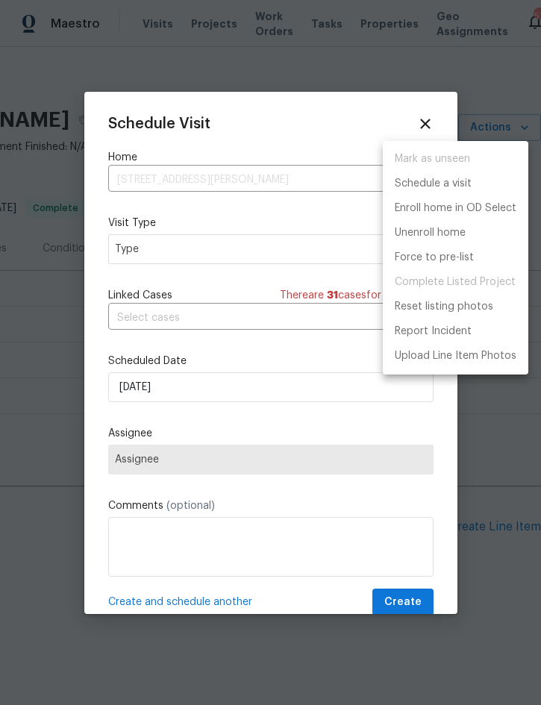
click at [240, 245] on div at bounding box center [270, 352] width 541 height 705
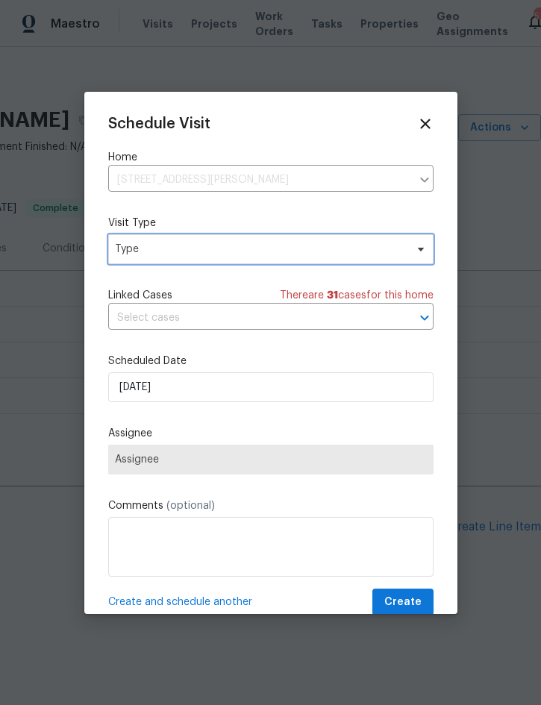
click at [267, 249] on span "Type" at bounding box center [260, 249] width 290 height 15
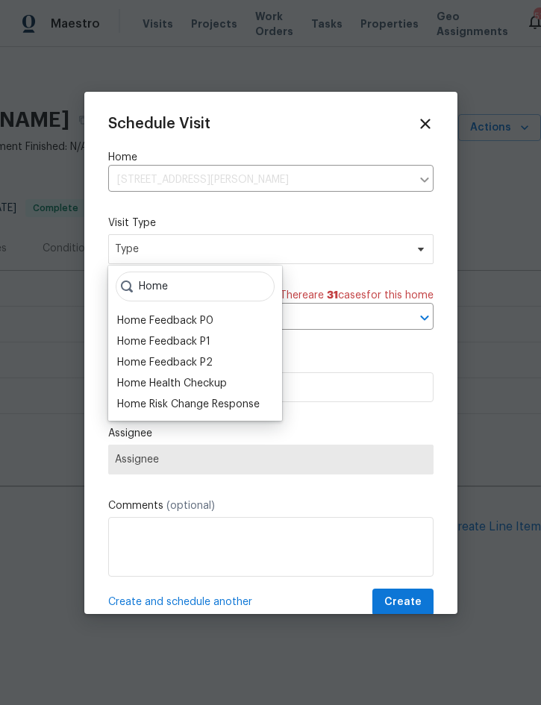
type input "Home"
click at [227, 382] on div "Home Health Checkup" at bounding box center [172, 383] width 110 height 15
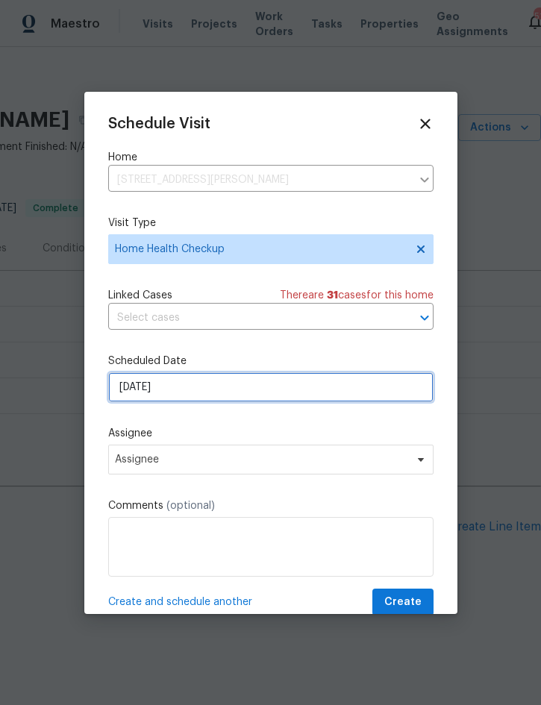
click at [218, 386] on input "9/2/2025" at bounding box center [270, 387] width 325 height 30
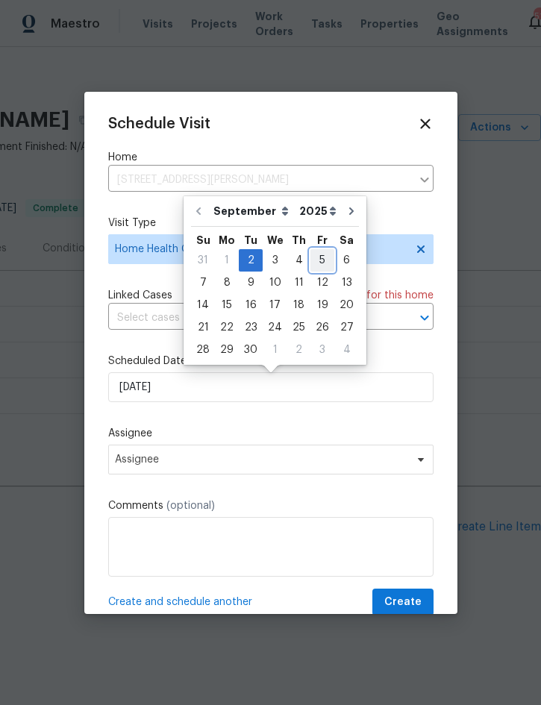
click at [315, 259] on div "5" at bounding box center [322, 260] width 24 height 21
type input "9/5/2025"
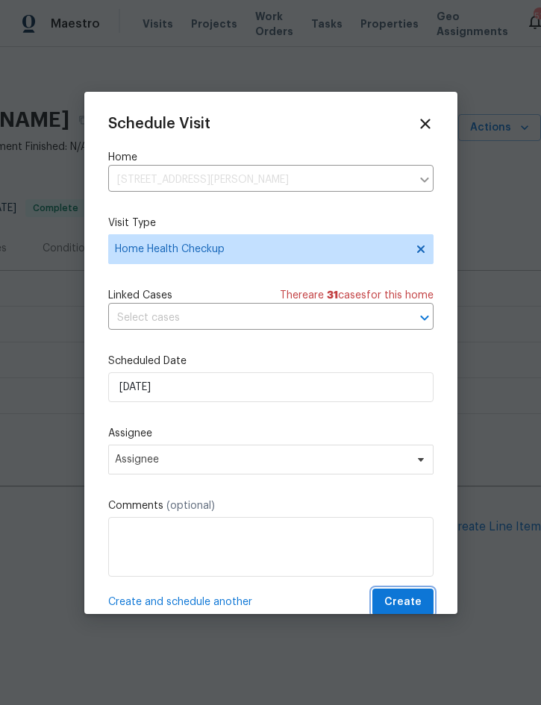
click at [407, 600] on span "Create" at bounding box center [402, 602] width 37 height 19
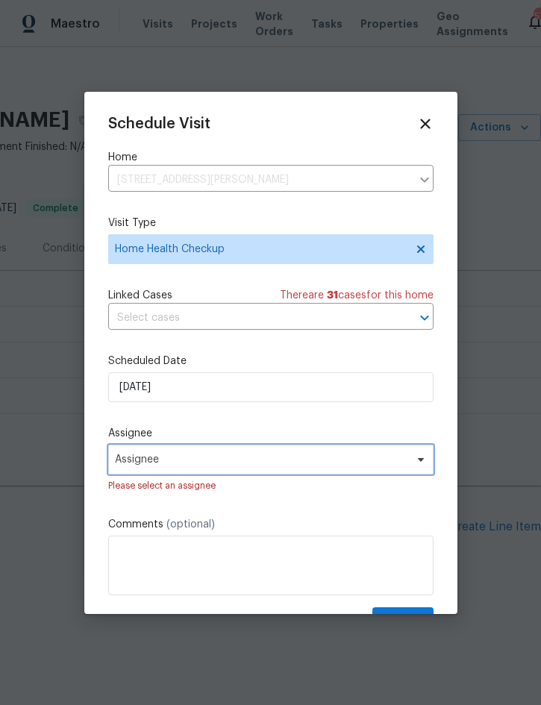
click at [353, 470] on span "Assignee" at bounding box center [270, 459] width 325 height 30
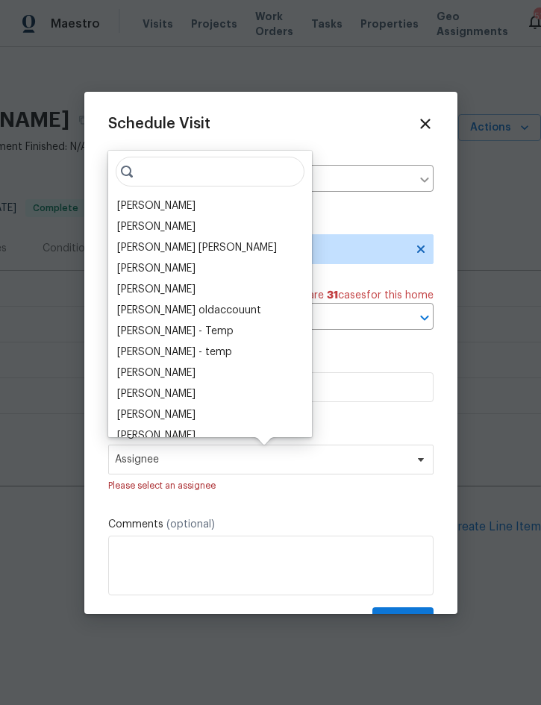
click at [189, 201] on div "[PERSON_NAME]" at bounding box center [210, 205] width 195 height 21
click at [183, 207] on div "[PERSON_NAME]" at bounding box center [156, 205] width 78 height 15
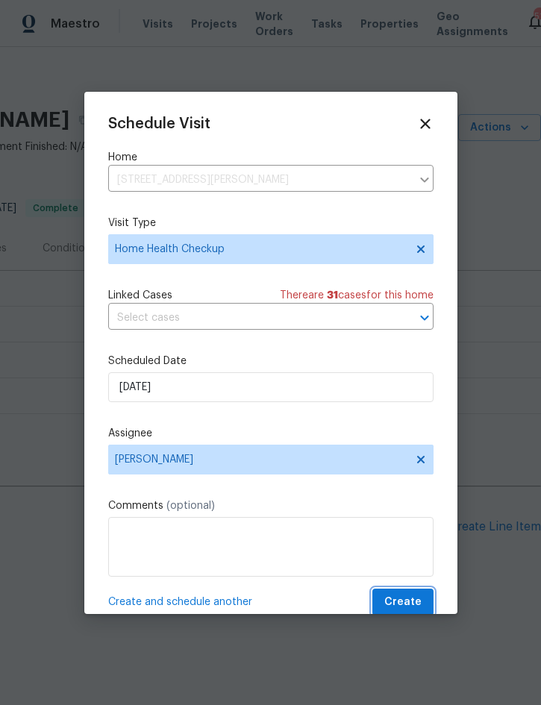
click at [400, 602] on span "Create" at bounding box center [402, 602] width 37 height 19
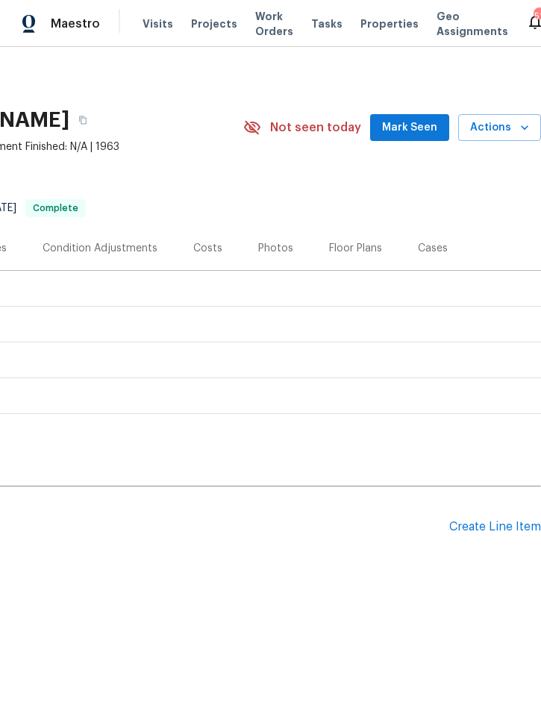
click at [200, 22] on span "Projects" at bounding box center [214, 23] width 46 height 15
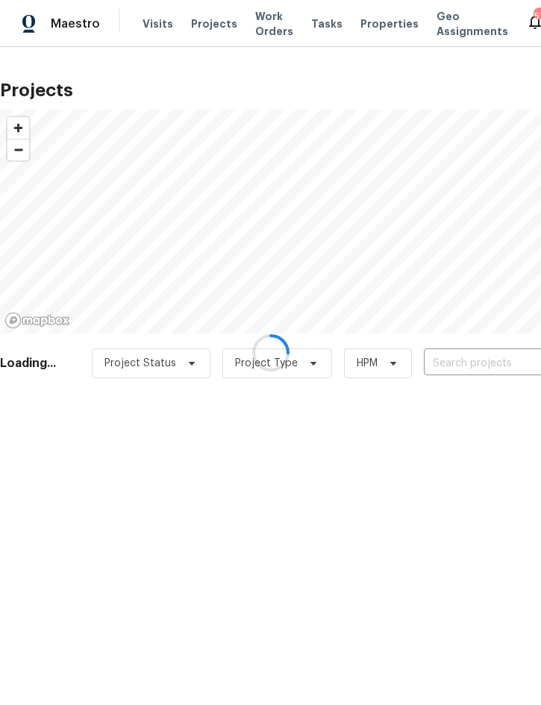
click at [468, 361] on div at bounding box center [270, 352] width 541 height 705
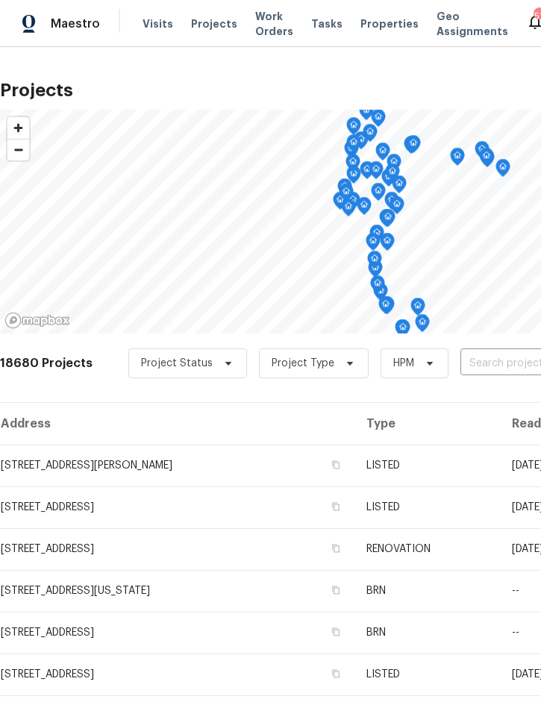
click at [489, 365] on input "text" at bounding box center [545, 363] width 171 height 23
type input "1219 coda"
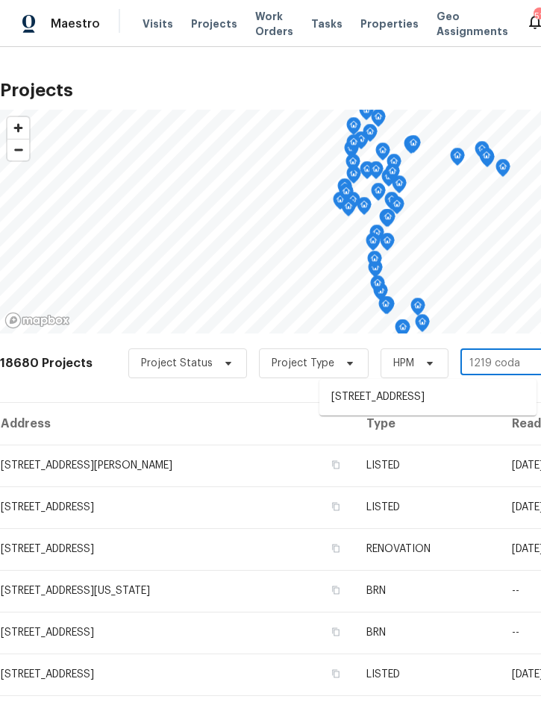
click at [420, 395] on li "1219 Coda Ct, Dundee, FL 33838" at bounding box center [427, 397] width 217 height 25
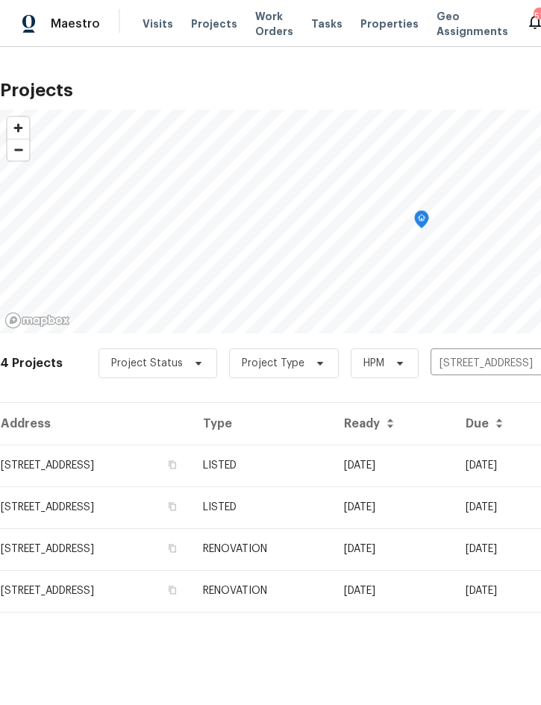
click at [445, 468] on td "08/13/25" at bounding box center [393, 465] width 122 height 42
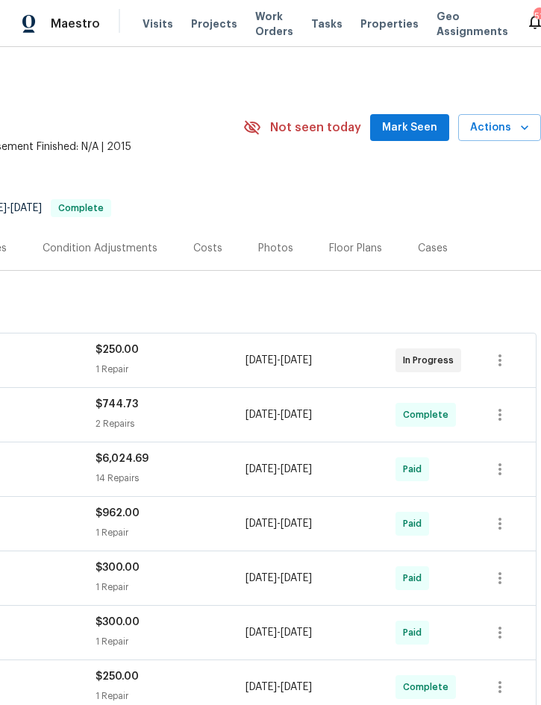
scroll to position [0, 302]
click at [503, 127] on span "Actions" at bounding box center [499, 128] width 59 height 19
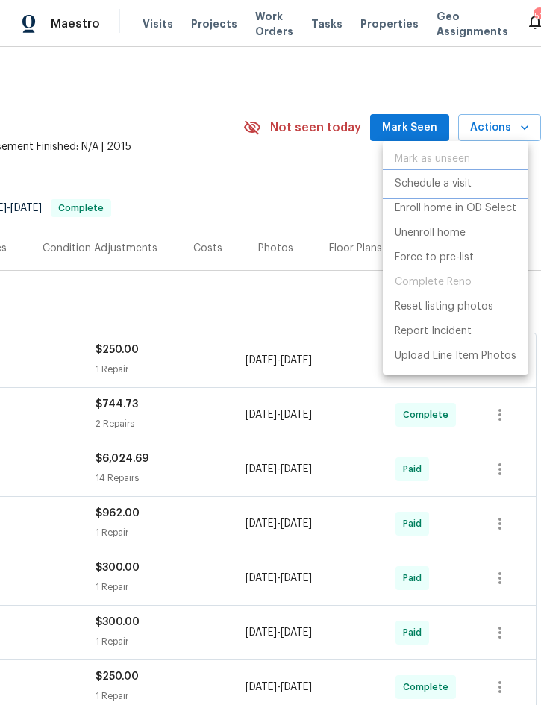
click at [474, 189] on li "Schedule a visit" at bounding box center [454, 183] width 145 height 25
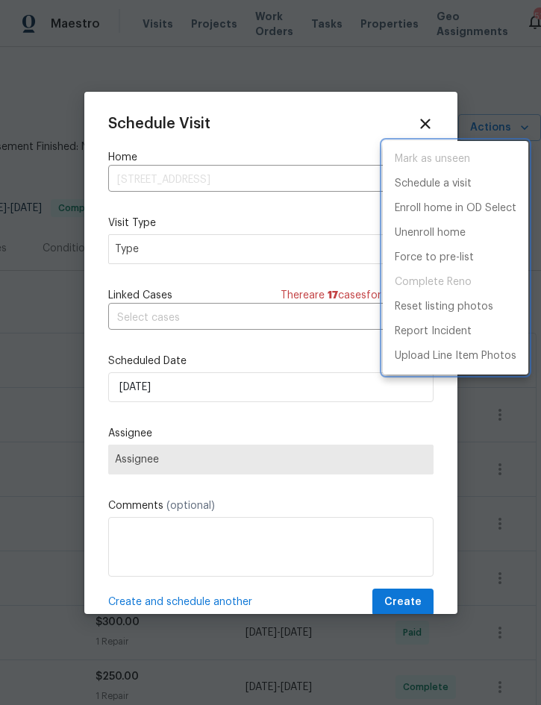
click at [224, 251] on div at bounding box center [270, 352] width 541 height 705
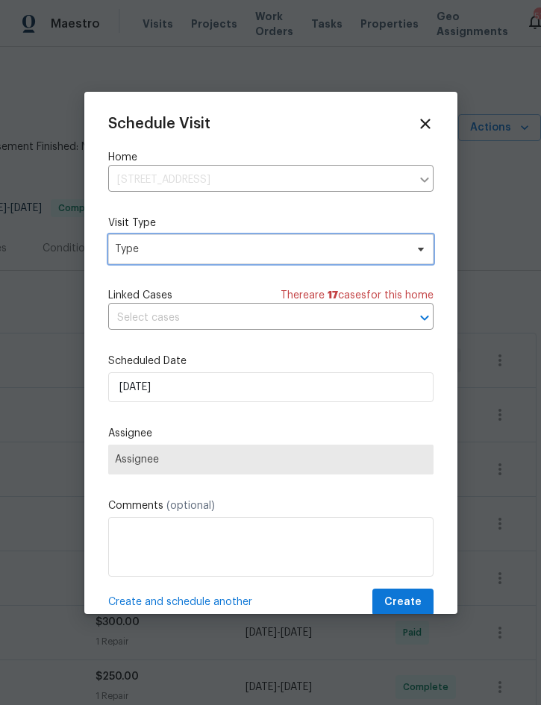
click at [242, 244] on span "Type" at bounding box center [260, 249] width 290 height 15
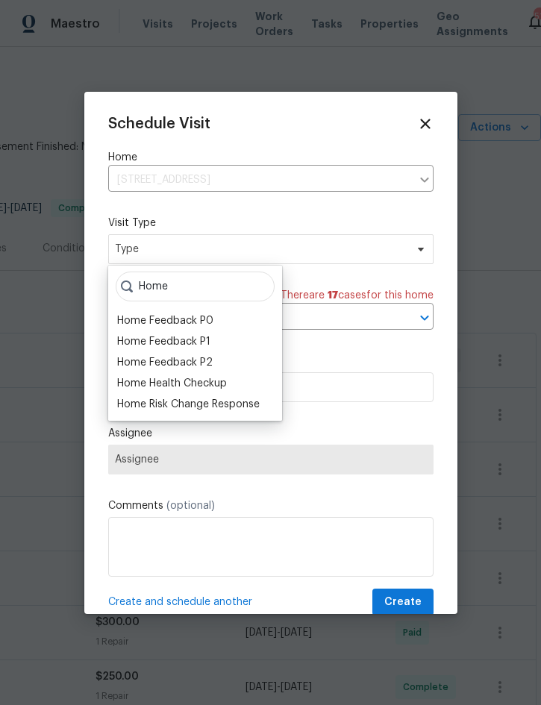
type input "Home"
click at [223, 382] on div "Home Health Checkup" at bounding box center [172, 383] width 110 height 15
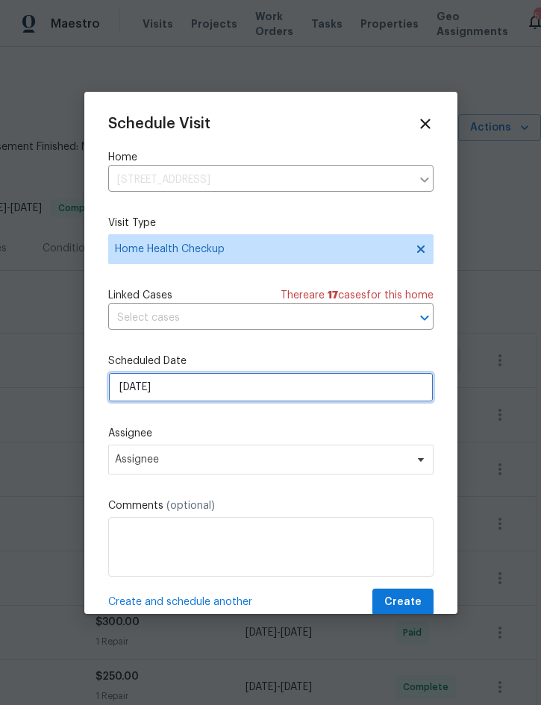
click at [259, 390] on input "9/2/2025" at bounding box center [270, 387] width 325 height 30
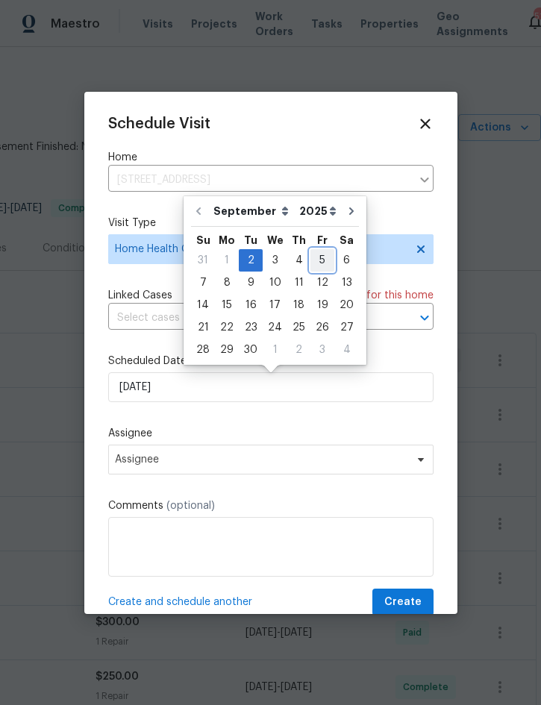
click at [321, 259] on div "5" at bounding box center [322, 260] width 24 height 21
type input "9/5/2025"
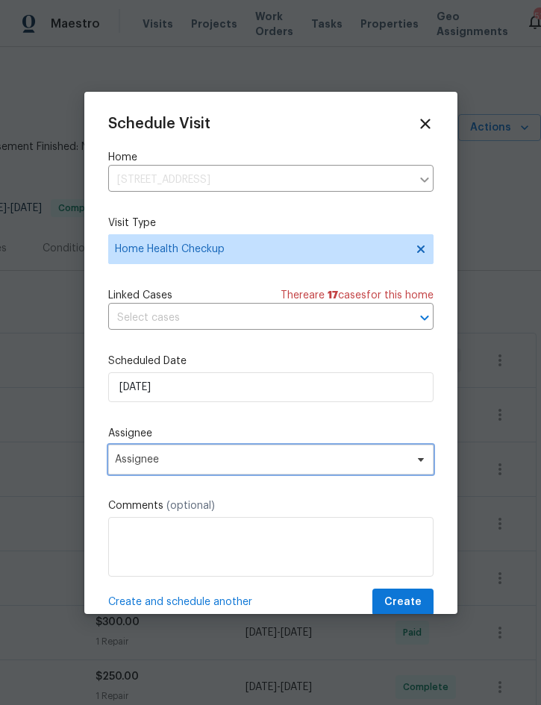
click at [268, 465] on span "Assignee" at bounding box center [261, 459] width 292 height 12
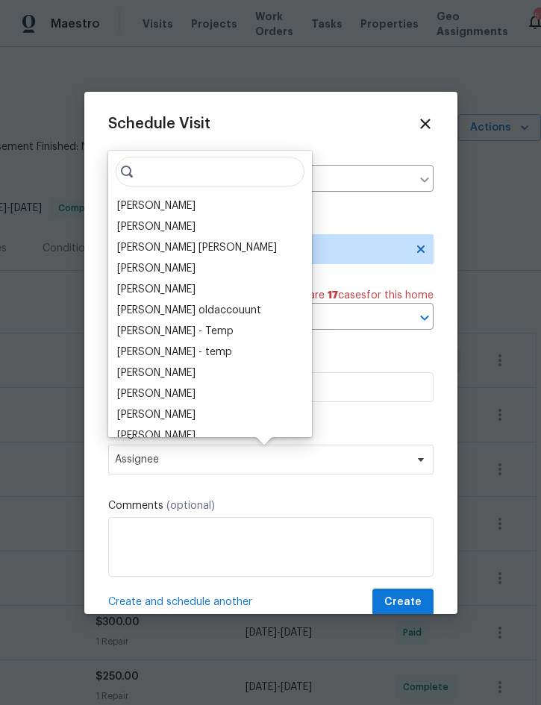
click at [183, 205] on div "[PERSON_NAME]" at bounding box center [156, 205] width 78 height 15
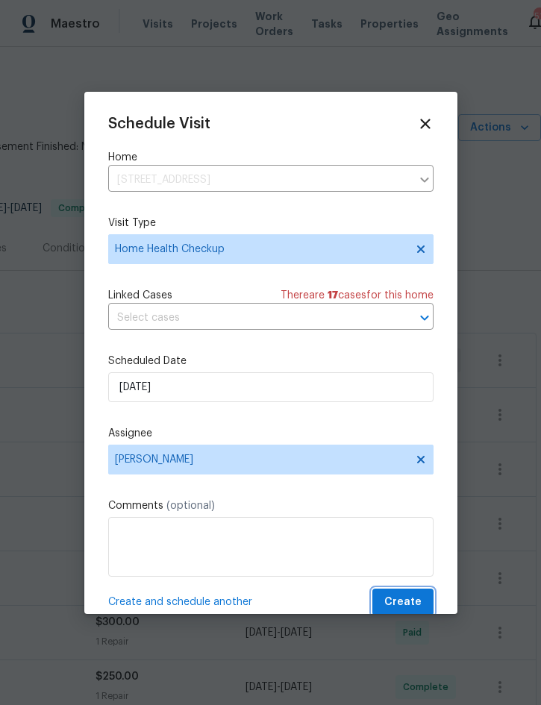
click at [402, 602] on span "Create" at bounding box center [402, 602] width 37 height 19
